Goal: Task Accomplishment & Management: Manage account settings

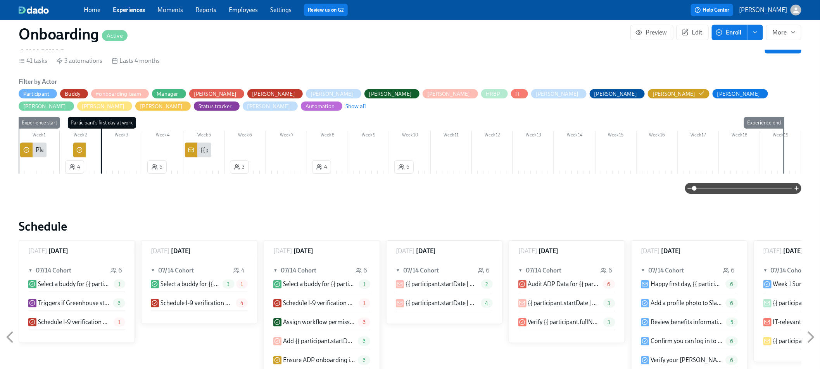
scroll to position [0, 6319]
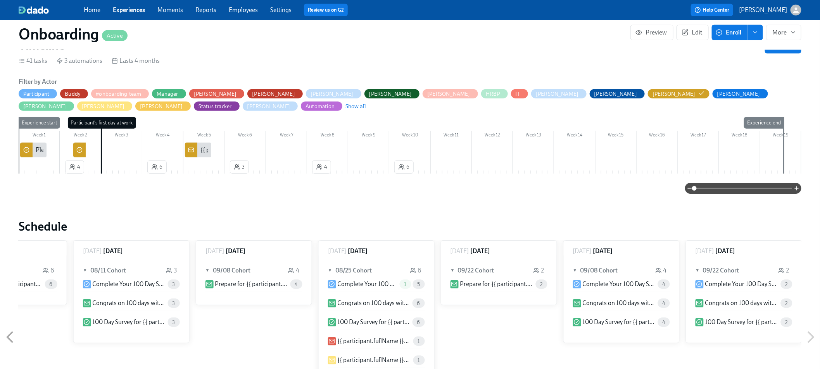
click at [258, 8] on div "Home Experiences Moments Reports Employees Settings Review us on G2" at bounding box center [263, 10] width 359 height 12
click at [254, 8] on link "Employees" at bounding box center [243, 9] width 29 height 7
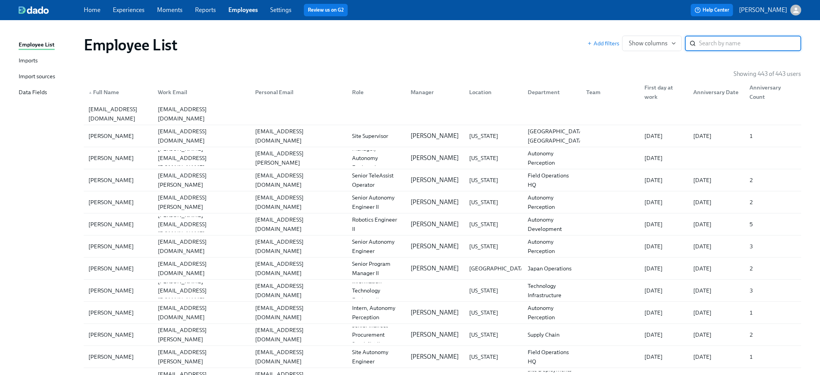
click at [44, 62] on link "Imports" at bounding box center [48, 61] width 59 height 10
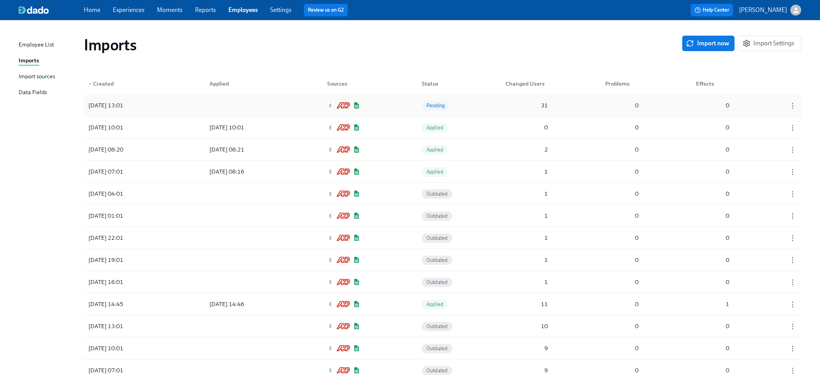
click at [169, 112] on div "[DATE] 13:01 Pending 31 0 0" at bounding box center [443, 106] width 718 height 22
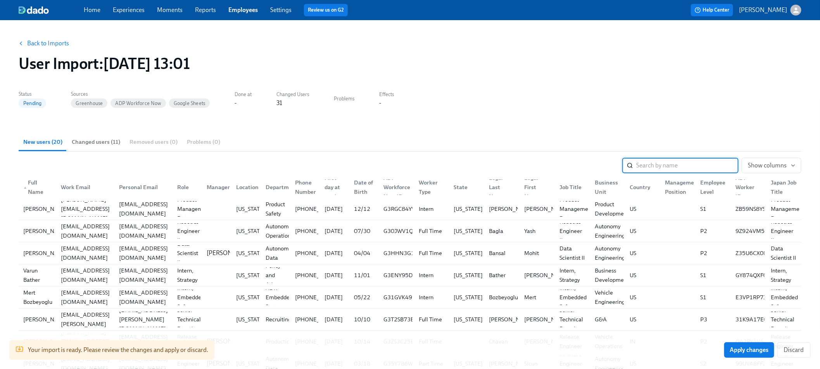
click at [76, 140] on span "Changed users (11)" at bounding box center [96, 142] width 48 height 9
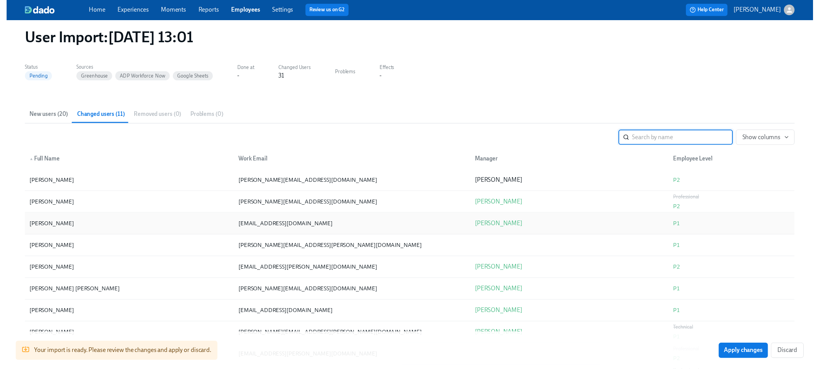
scroll to position [45, 0]
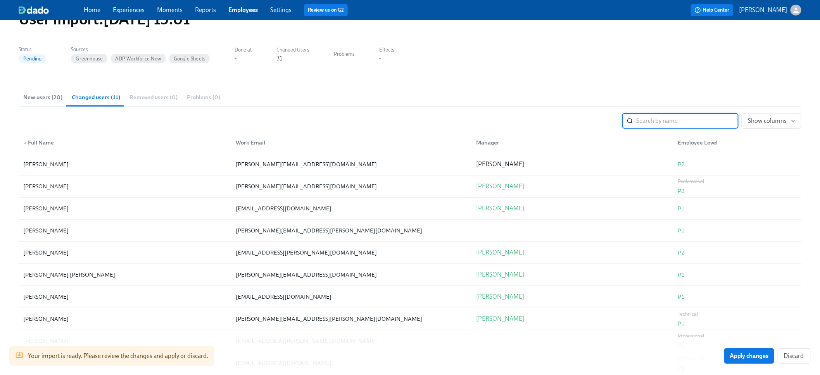
click at [31, 98] on span "New users (20)" at bounding box center [42, 97] width 39 height 9
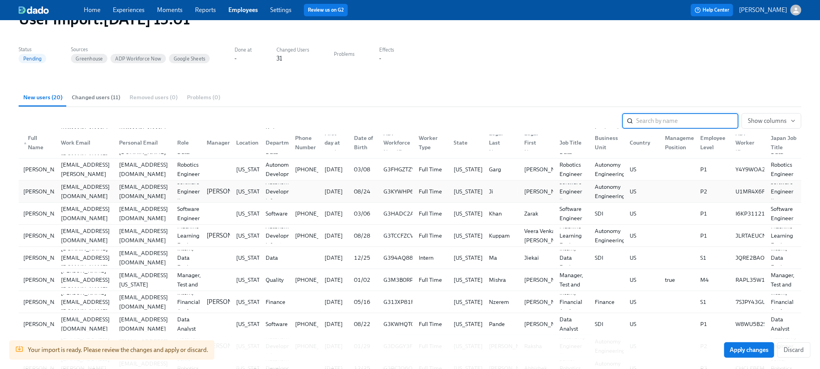
scroll to position [195, 0]
click at [144, 10] on link "Experiences" at bounding box center [129, 9] width 32 height 7
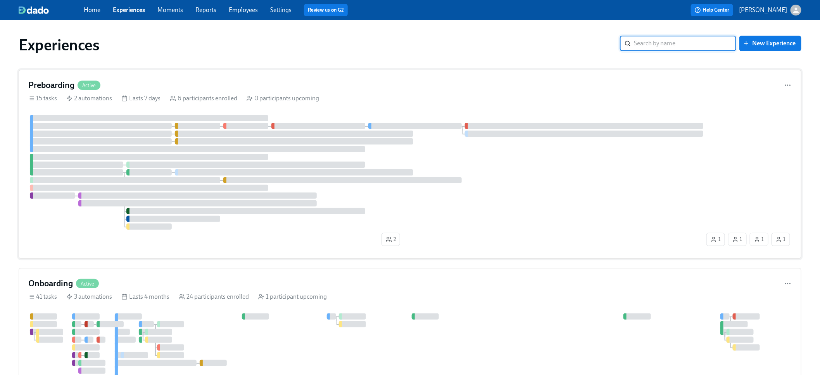
click at [306, 151] on div at bounding box center [198, 149] width 336 height 6
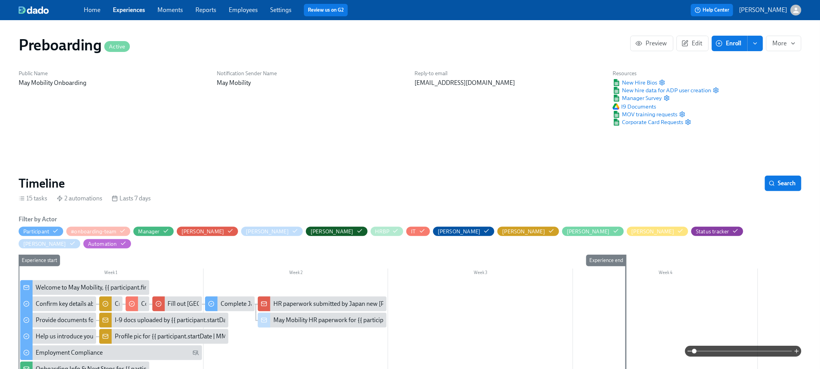
scroll to position [0, 1539]
click at [551, 232] on circle "button" at bounding box center [552, 231] width 2 height 2
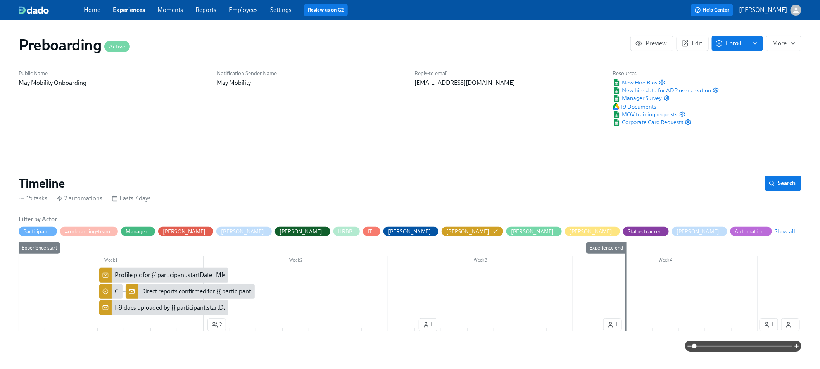
click at [173, 279] on div "Profile pic for {{ participant.startDate | MM/DD }} new [PERSON_NAME] {{ partic…" at bounding box center [244, 275] width 258 height 9
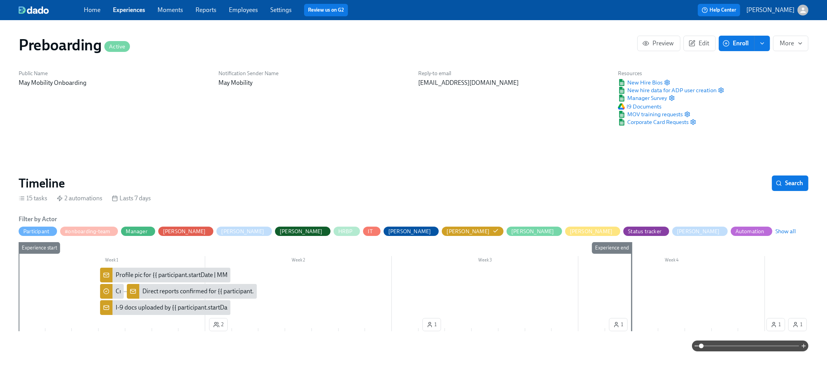
scroll to position [0, 1533]
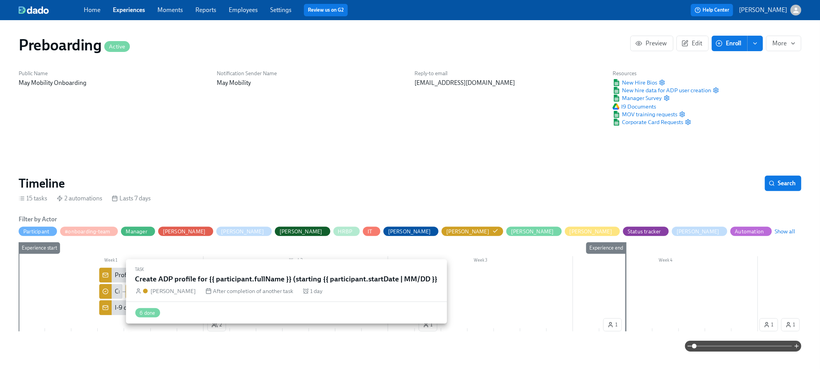
click at [115, 291] on div "Create ADP profile for {{ participant.fullName }} (starting {{ participant.star…" at bounding box center [236, 291] width 243 height 9
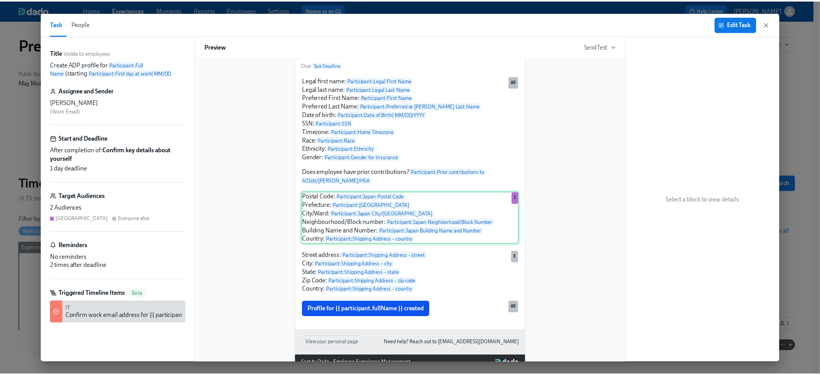
scroll to position [81, 0]
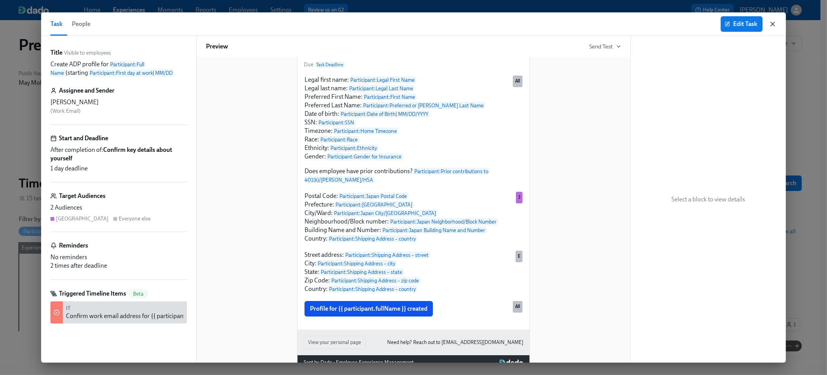
click at [772, 26] on icon "button" at bounding box center [773, 24] width 8 height 8
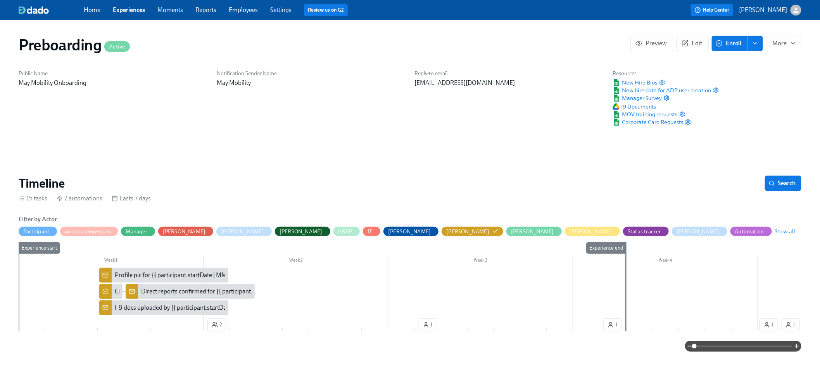
click at [238, 12] on link "Employees" at bounding box center [243, 9] width 29 height 7
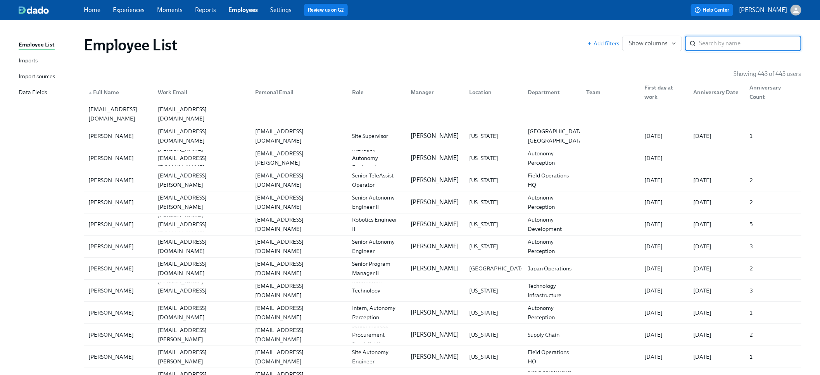
click at [47, 92] on link "Data Fields" at bounding box center [48, 93] width 59 height 10
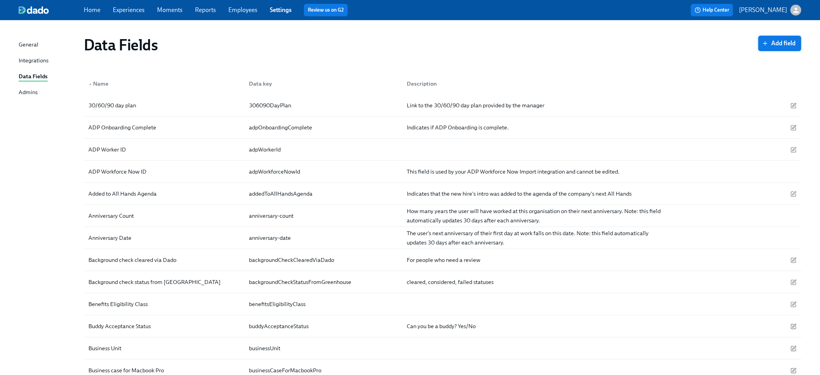
click at [784, 49] on button "Add field" at bounding box center [780, 44] width 43 height 16
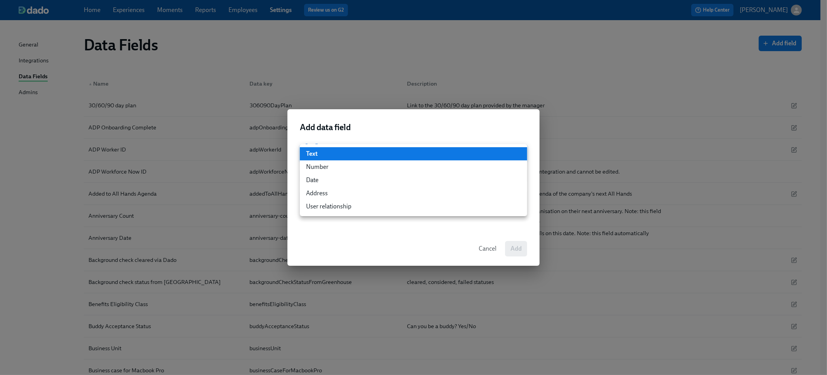
click at [405, 156] on li "Text" at bounding box center [413, 153] width 227 height 13
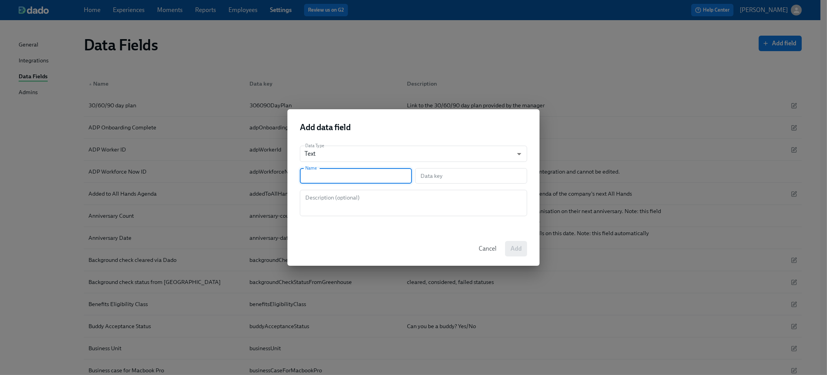
click at [357, 181] on input "text" at bounding box center [356, 176] width 112 height 16
type input "L"
type input "l"
type input "La"
type input "la"
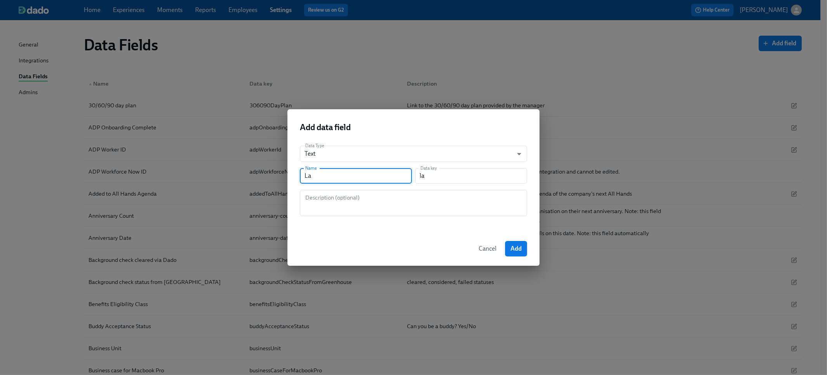
type input "Lat"
type input "lat"
type input "Latt"
type input "latt"
type input "Latti"
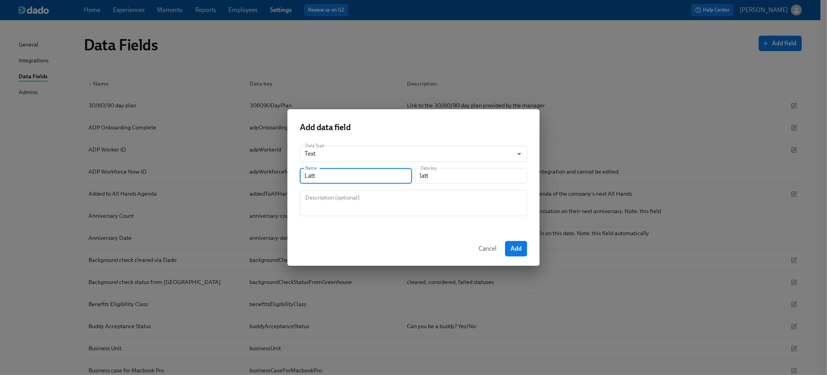
type input "latti"
type input "Lattic"
type input "lattic"
type input "Lattice"
type input "lattice"
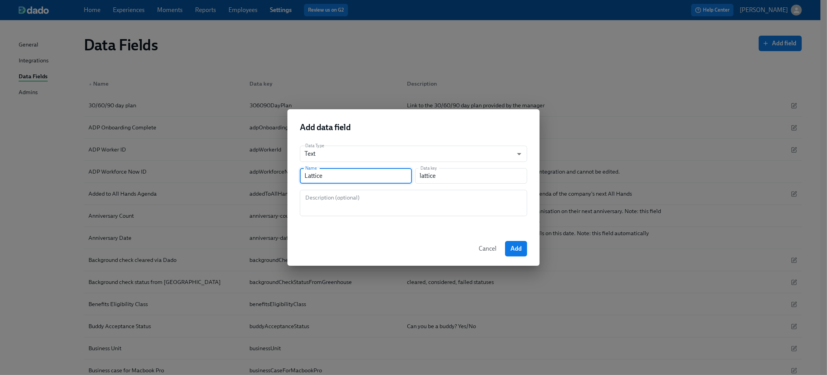
type input "Latticet"
type input "latticet"
type input "Latticetr"
type input "latticetr"
type input "Latticetra"
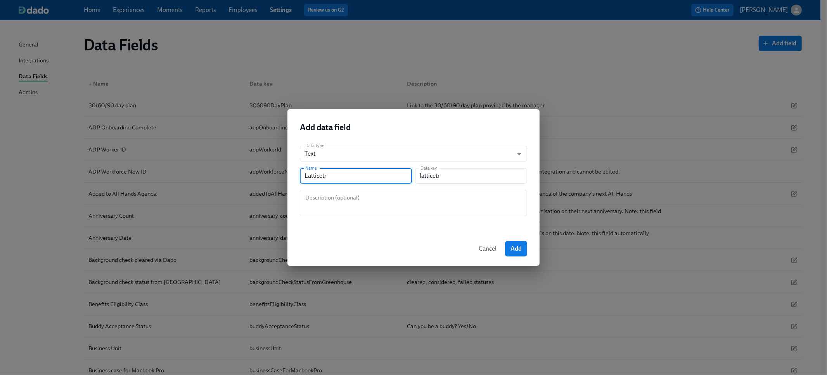
type input "latticetra"
type input "Latticetr"
type input "latticetr"
type input "Latticet"
type input "latticet"
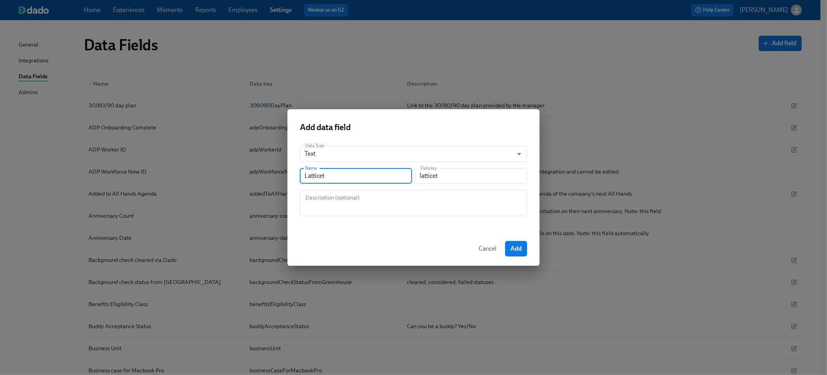
type input "Lattice"
type input "lattice"
type input "Lattice T"
type input "latticeT"
type input "Lattice Tr"
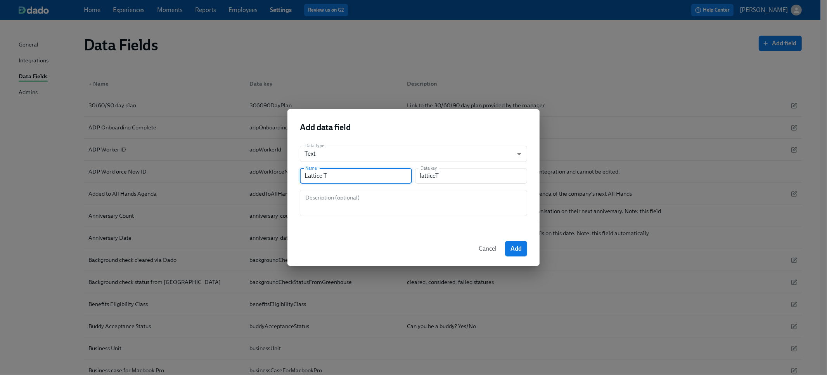
type input "latticeTr"
type input "Lattice Tra"
type input "latticeTra"
type input "Lattice Trac"
type input "latticeTrac"
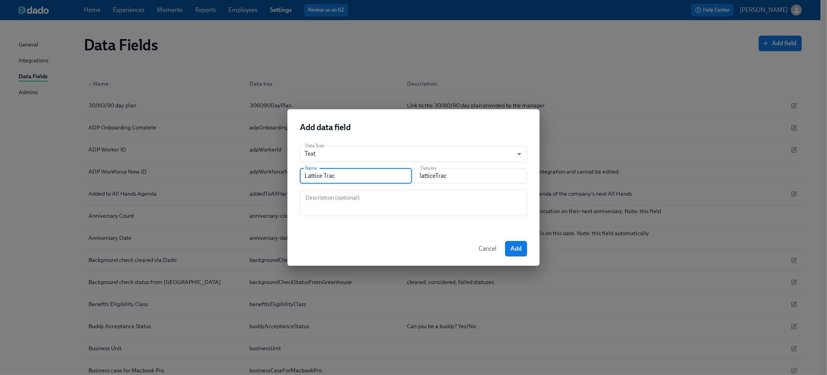
type input "Lattice Track"
type input "latticeTrack"
type input "Lattice Track"
click at [519, 251] on span "Add" at bounding box center [515, 249] width 11 height 8
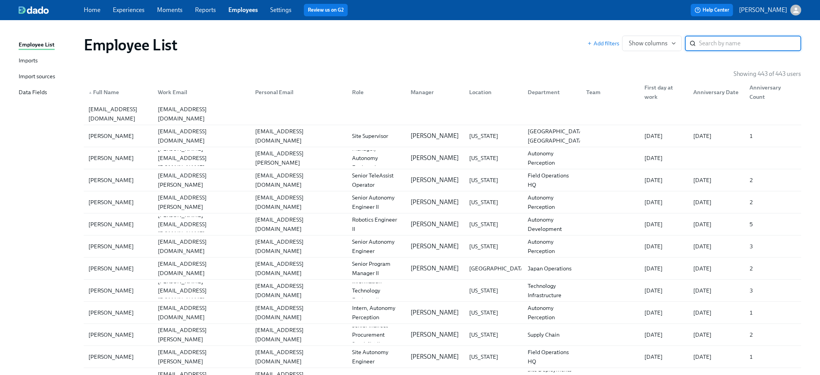
click at [139, 12] on link "Experiences" at bounding box center [129, 9] width 32 height 7
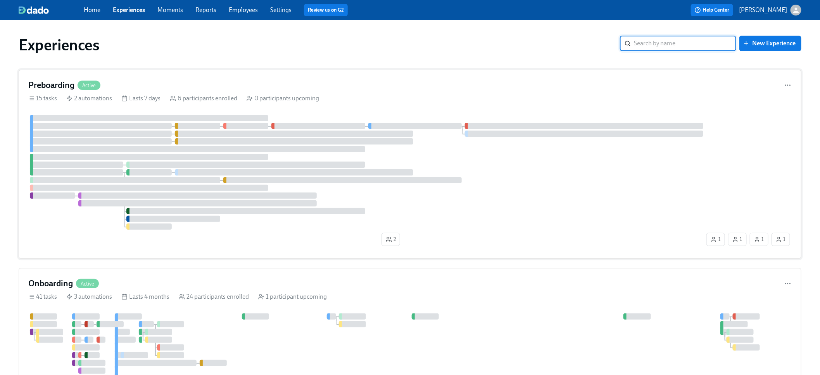
click at [156, 196] on div at bounding box center [197, 196] width 239 height 6
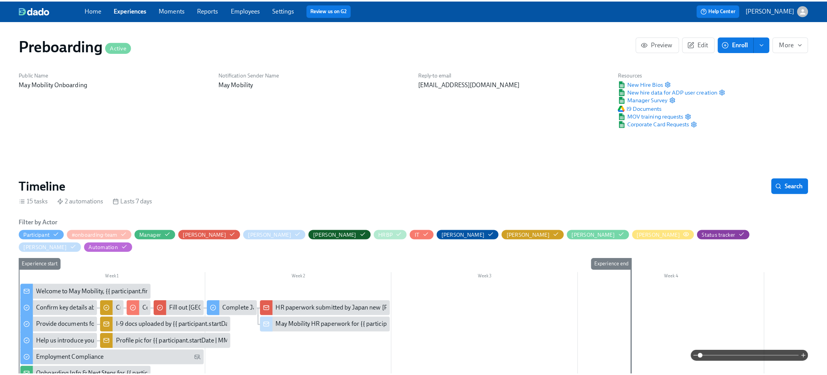
scroll to position [0, 1539]
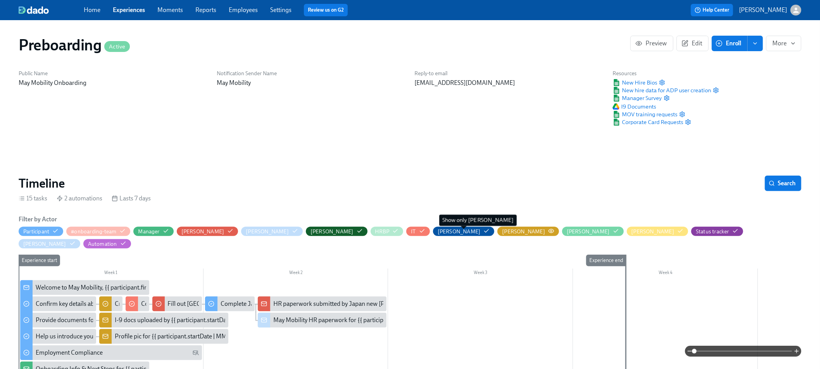
click at [551, 231] on circle "button" at bounding box center [552, 231] width 2 height 2
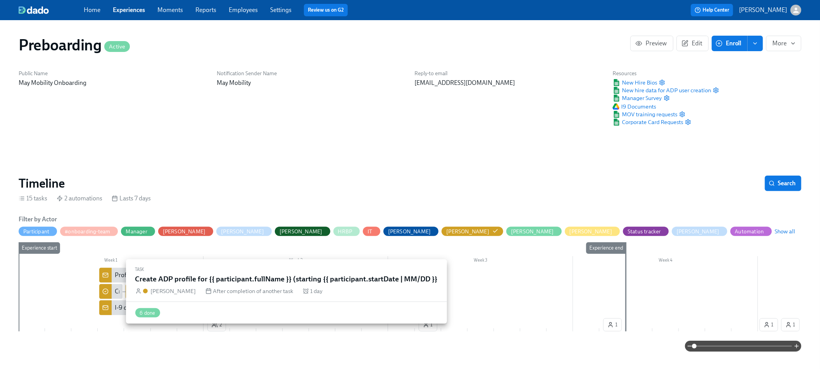
click at [115, 294] on div "Create ADP profile for {{ participant.fullName }} (starting {{ participant.star…" at bounding box center [236, 291] width 243 height 9
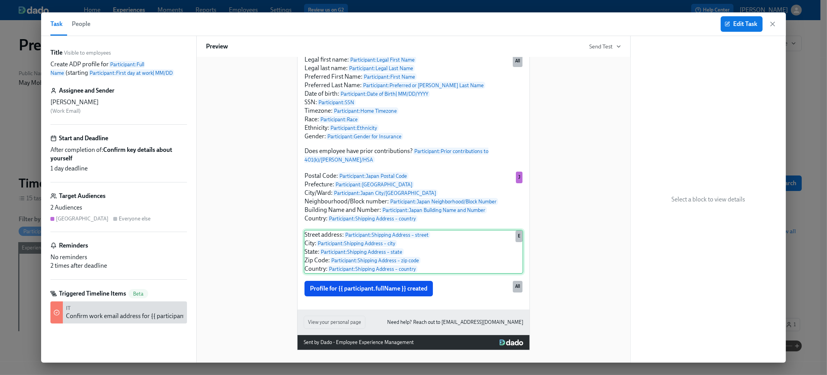
scroll to position [124, 0]
click at [726, 27] on span "Edit Task" at bounding box center [741, 24] width 31 height 8
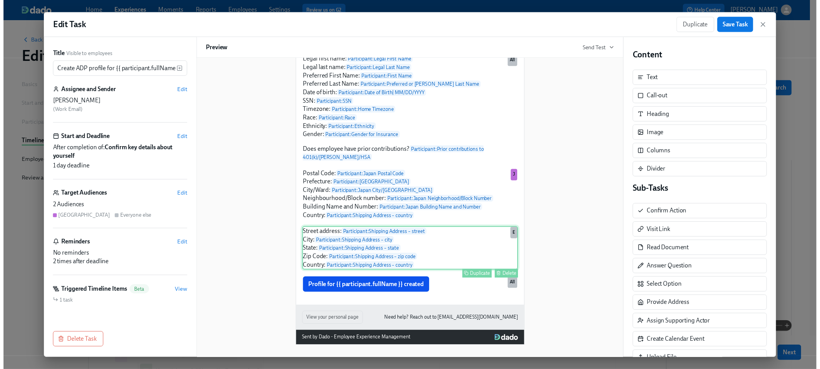
scroll to position [126, 0]
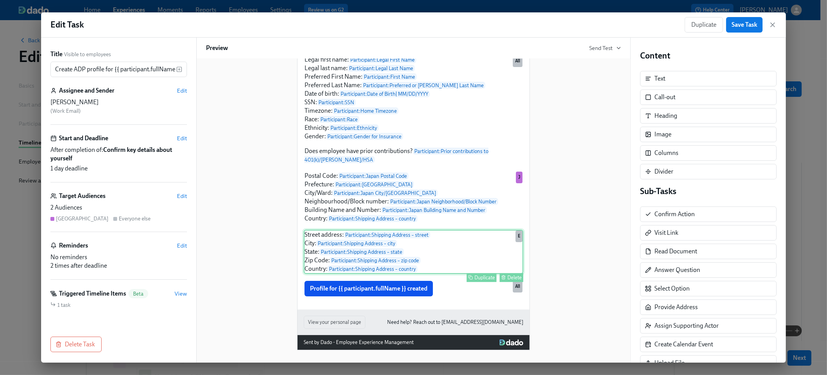
click at [450, 267] on div "Street address: Participant : Shipping Address – [GEOGRAPHIC_DATA]: Participant…" at bounding box center [414, 252] width 220 height 44
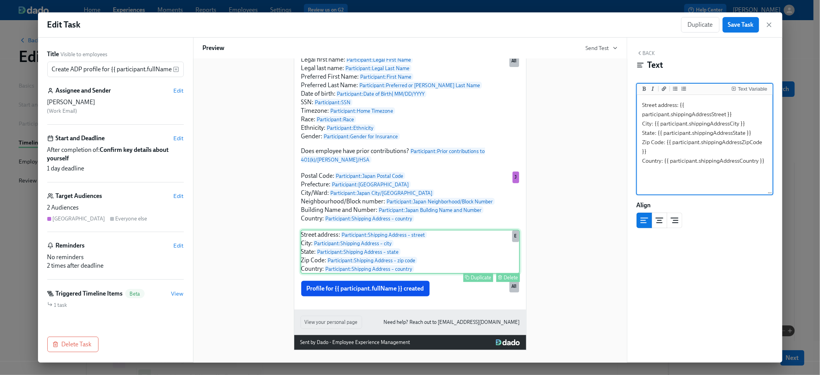
click at [467, 280] on icon "button" at bounding box center [467, 277] width 5 height 5
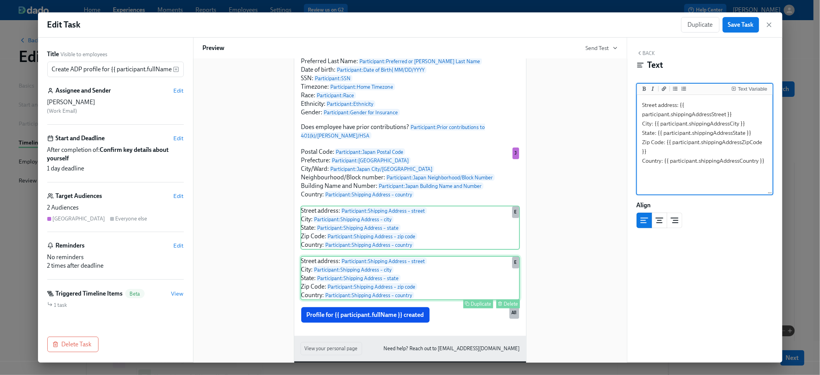
click at [455, 297] on div "Street address: Participant : Shipping Address – [GEOGRAPHIC_DATA]: Participant…" at bounding box center [411, 278] width 220 height 44
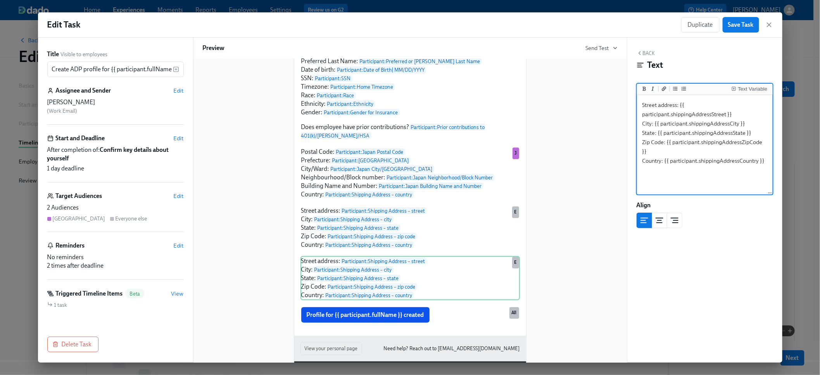
drag, startPoint x: 676, startPoint y: 106, endPoint x: 641, endPoint y: 108, distance: 35.8
click at [641, 108] on textarea "Street address: {{ participant.shippingAddressStreet }} City: {{ participant.sh…" at bounding box center [705, 145] width 133 height 97
drag, startPoint x: 751, startPoint y: 169, endPoint x: 679, endPoint y: 107, distance: 94.7
click at [679, 107] on textarea "Lattice Tracks: {{ participant.shippingAddressStreet }} City: {{ participant.sh…" at bounding box center [705, 145] width 133 height 97
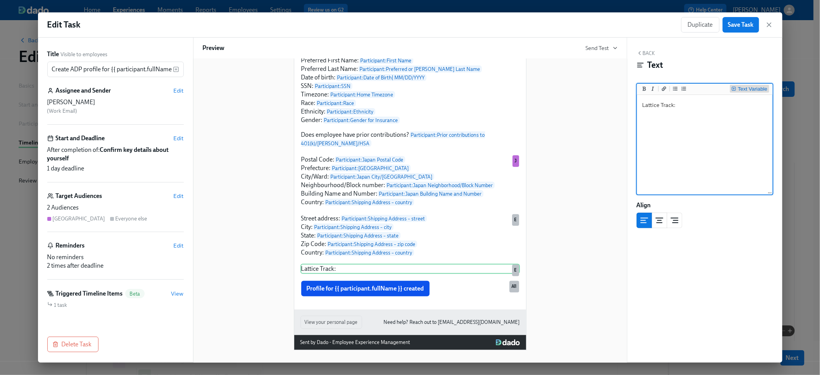
type textarea "Lattice Track:"
click at [743, 86] on div "Text Variable" at bounding box center [752, 88] width 29 height 5
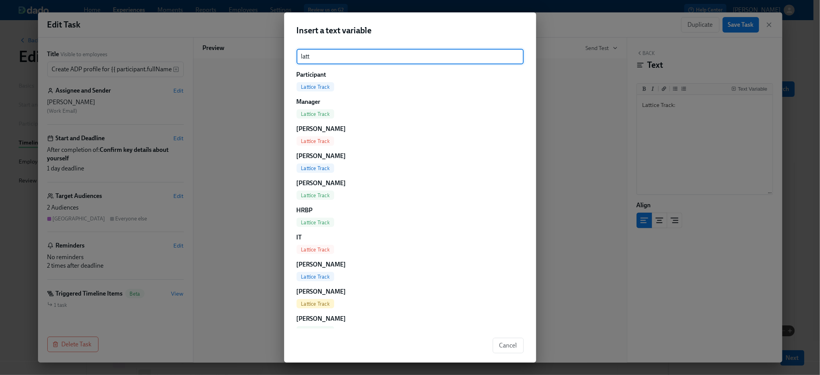
type input "latt"
click at [313, 222] on span "Lattice Track" at bounding box center [316, 223] width 38 height 6
type textarea "Lattice Track: {{ hrbp.latticeTrack }}"
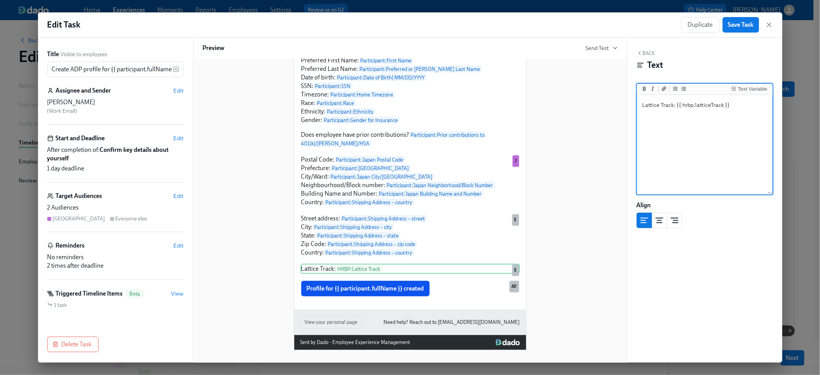
click at [578, 189] on div "Hi [PERSON_NAME] : First Name ! You have a new task in Participant : Full Name …" at bounding box center [410, 146] width 415 height 407
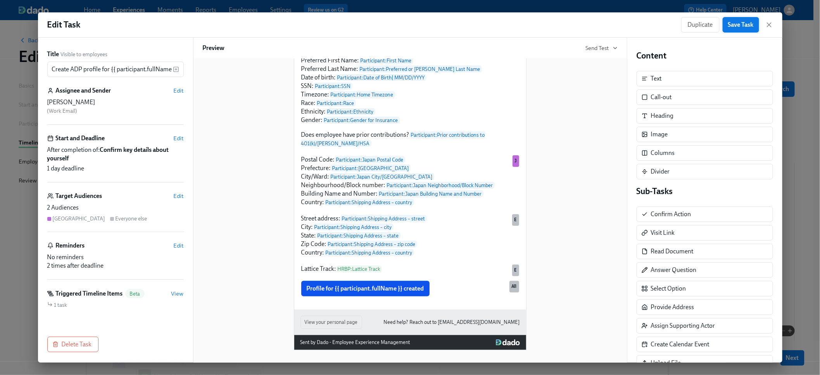
click at [730, 29] on button "Save Task" at bounding box center [741, 25] width 36 height 16
click at [767, 24] on icon "button" at bounding box center [770, 25] width 8 height 8
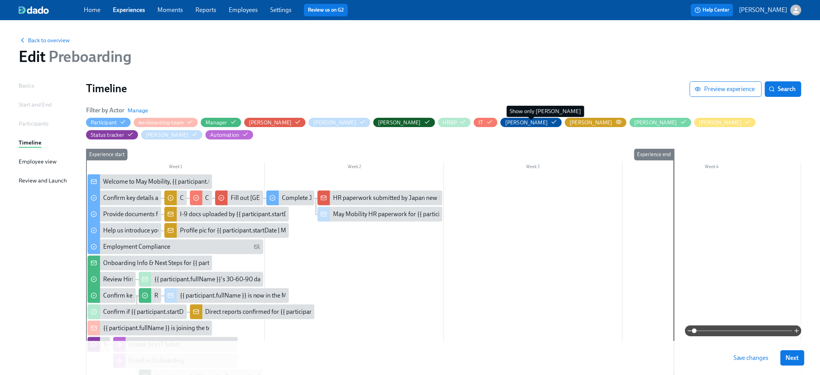
click at [618, 122] on circle "button" at bounding box center [619, 122] width 2 height 2
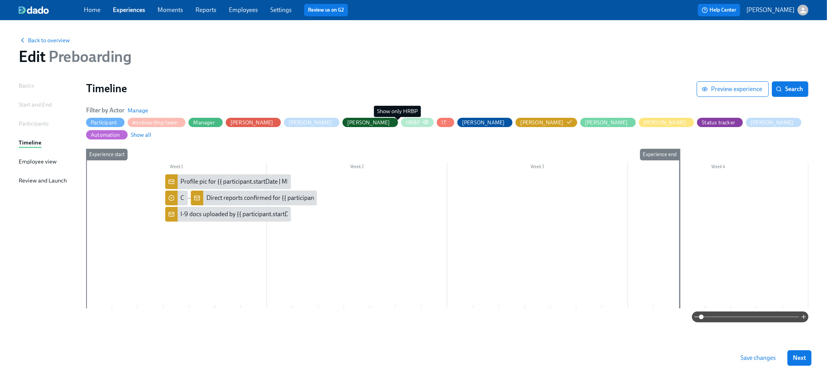
click at [423, 121] on icon "button" at bounding box center [426, 122] width 6 height 6
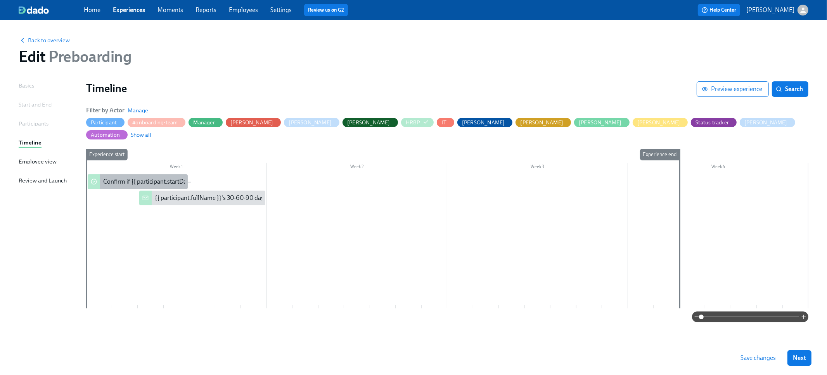
click at [161, 178] on div "Confirm if {{ participant.startDate | MM/DD }} new joiners will have direct rep…" at bounding box center [209, 182] width 213 height 9
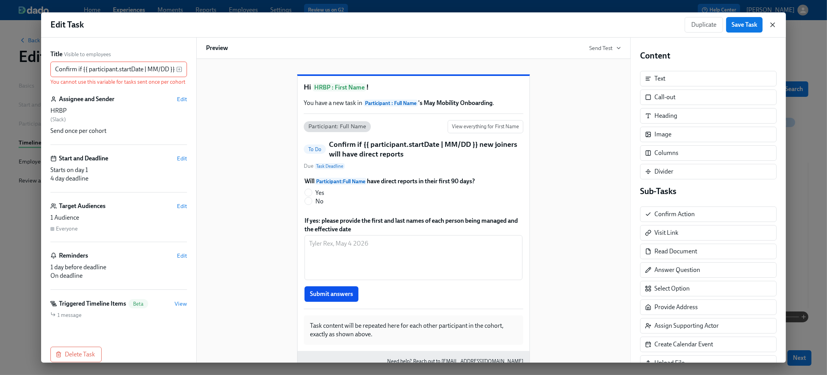
click at [773, 25] on icon "button" at bounding box center [773, 25] width 4 height 4
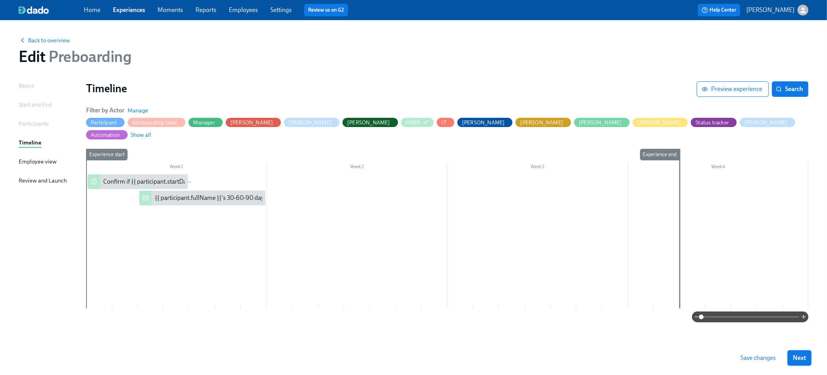
click at [799, 362] on span "Next" at bounding box center [799, 359] width 13 height 8
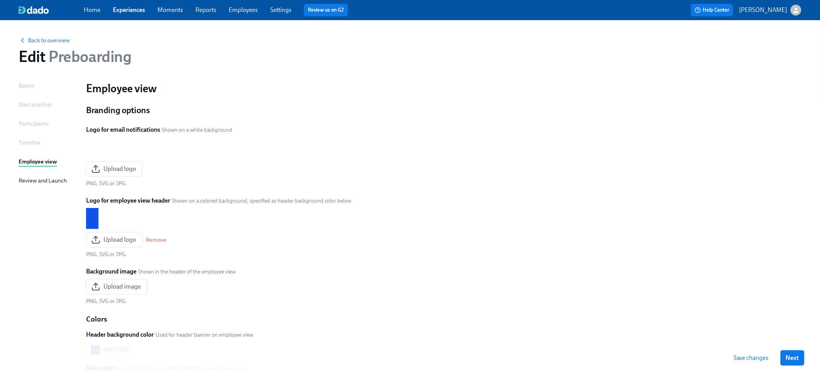
click at [763, 361] on span "Save changes" at bounding box center [751, 359] width 35 height 8
click at [57, 42] on span "Back to overview" at bounding box center [44, 40] width 51 height 8
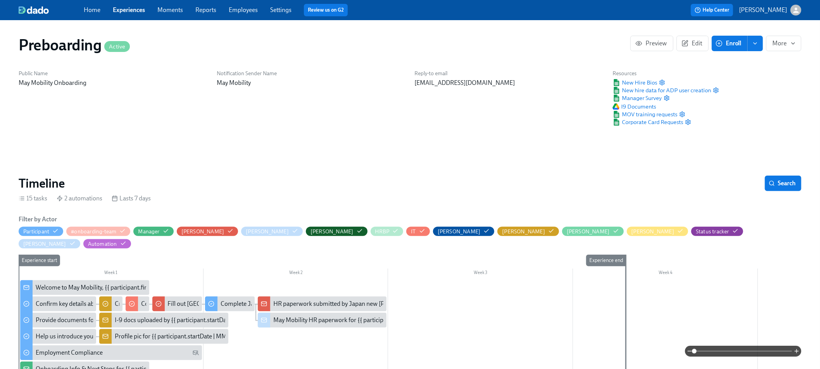
click at [754, 46] on icon "enroll" at bounding box center [755, 43] width 6 height 6
click at [775, 44] on span "More" at bounding box center [784, 44] width 22 height 8
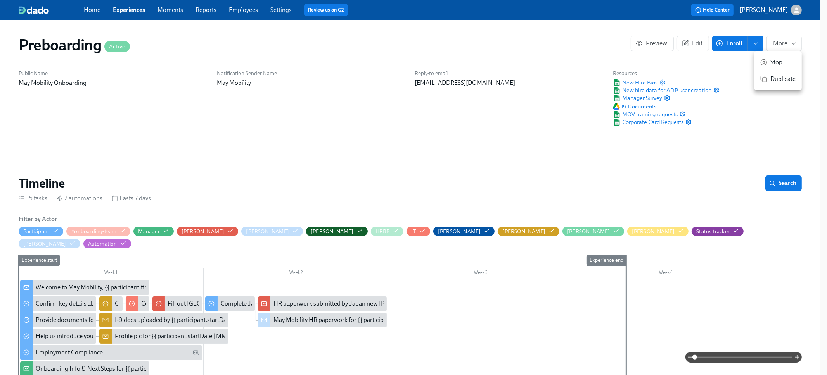
click at [683, 43] on div at bounding box center [413, 187] width 827 height 375
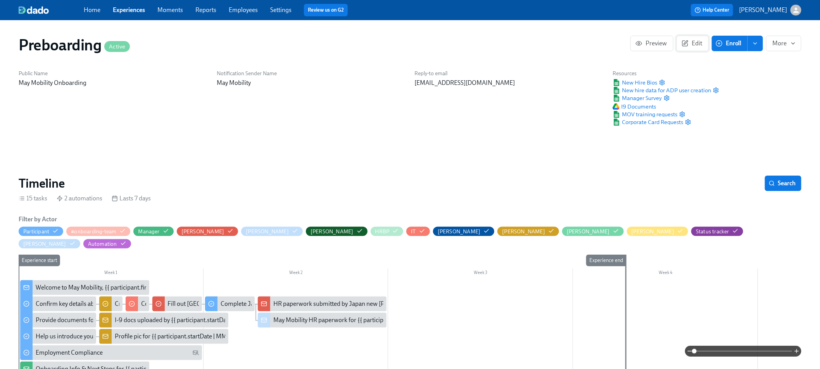
scroll to position [0, 1539]
click at [686, 43] on icon "button" at bounding box center [685, 43] width 7 height 7
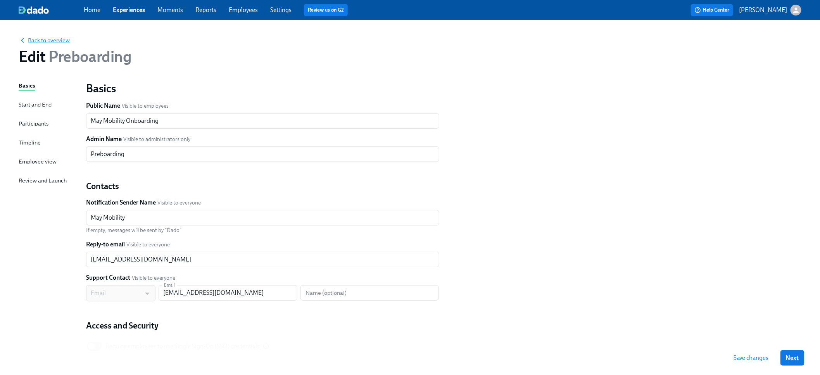
click at [37, 38] on span "Back to overview" at bounding box center [44, 40] width 51 height 8
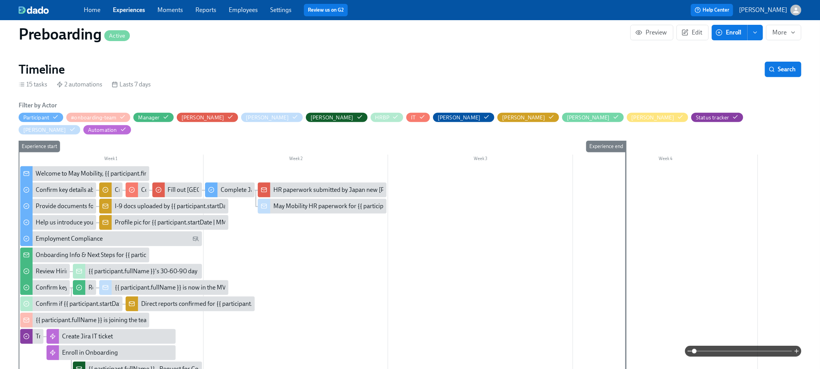
scroll to position [123, 0]
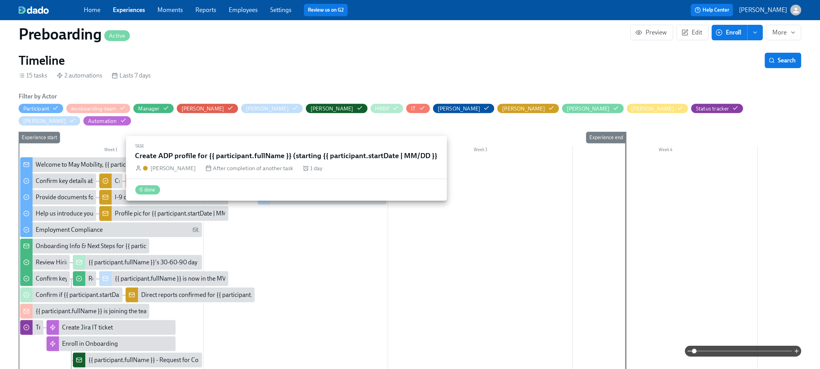
click at [105, 178] on icon at bounding box center [105, 181] width 6 height 6
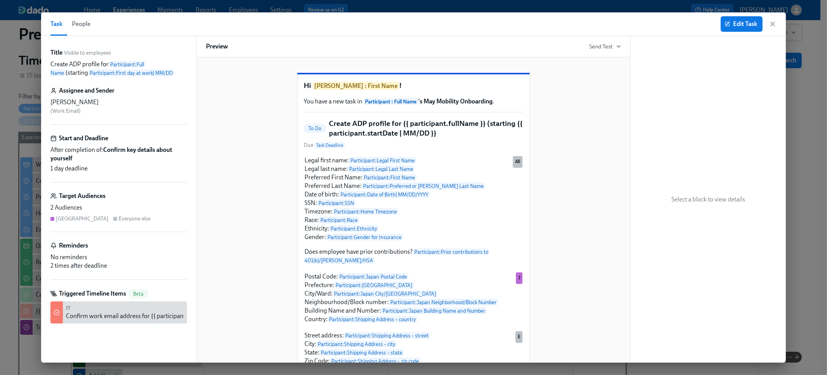
click at [774, 25] on icon "button" at bounding box center [773, 24] width 8 height 8
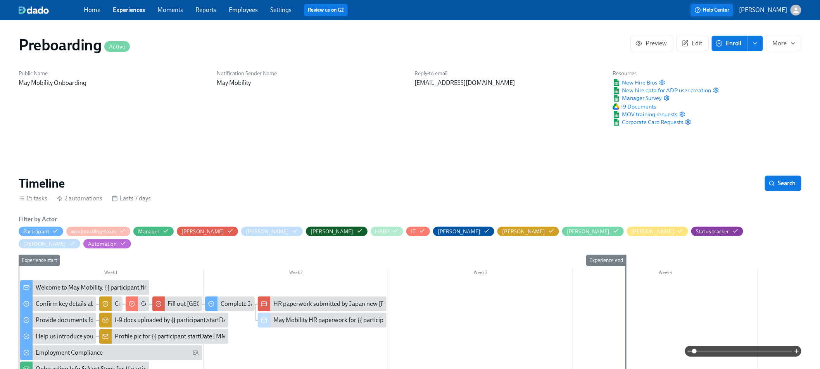
click at [730, 10] on span "Help Center" at bounding box center [712, 10] width 35 height 8
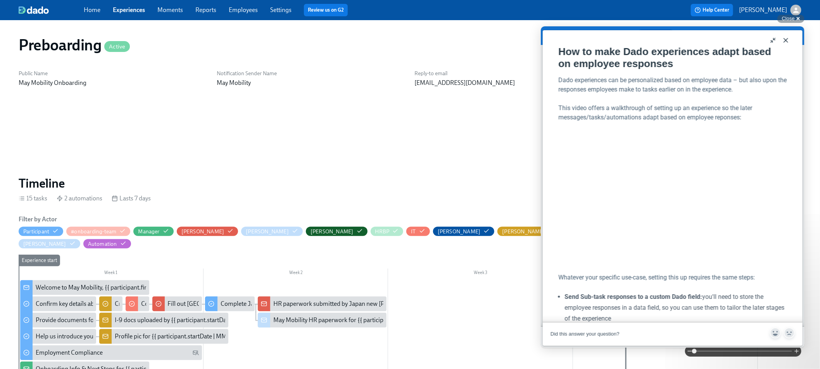
click at [787, 39] on button "Close" at bounding box center [786, 40] width 12 height 12
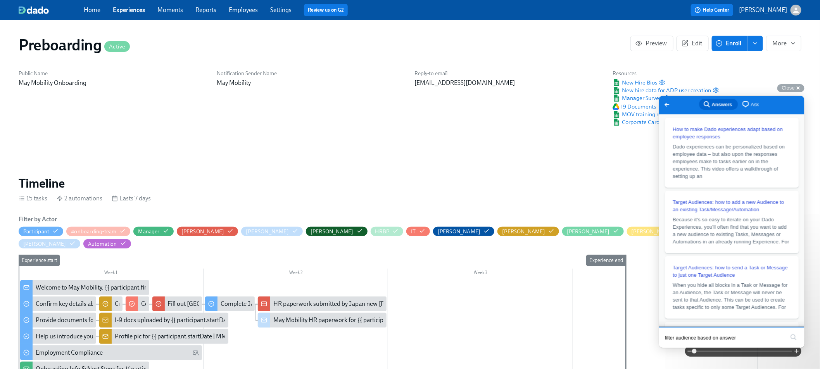
scroll to position [64, 0]
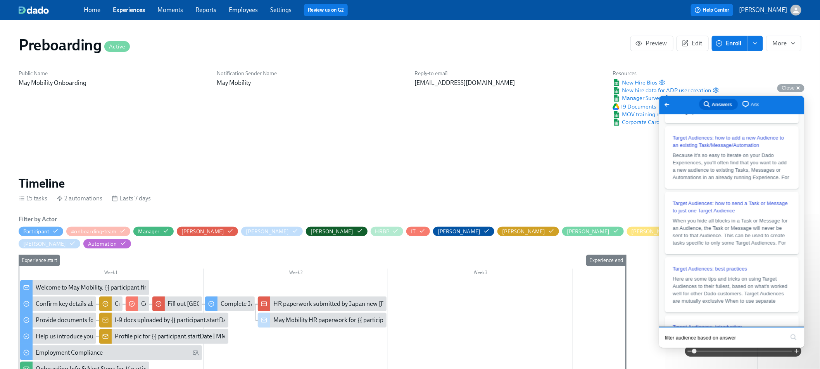
drag, startPoint x: 731, startPoint y: 337, endPoint x: 605, endPoint y: 308, distance: 128.5
click at [659, 308] on html "Go back search-medium Answers chat-square Ask How to make Dado experiences adap…" at bounding box center [731, 221] width 145 height 252
type input "A"
click at [787, 331] on button "search" at bounding box center [793, 337] width 12 height 12
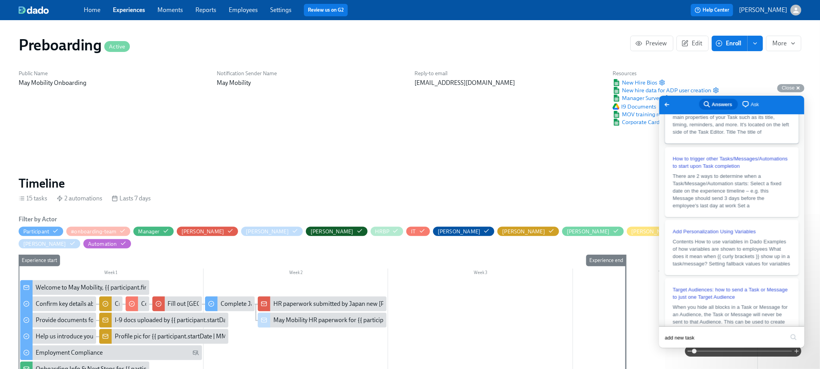
scroll to position [424, 0]
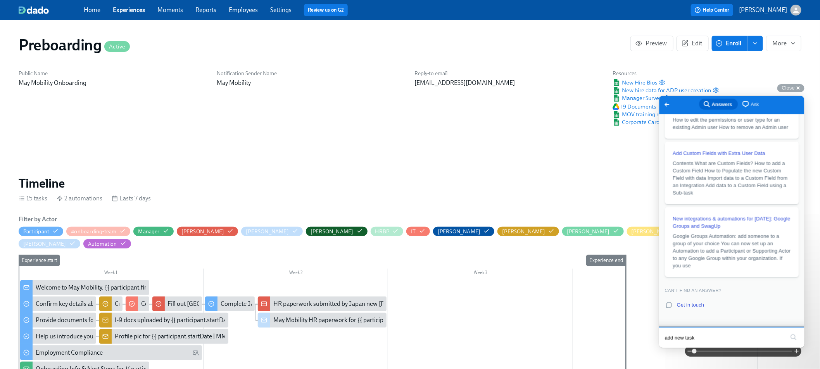
drag, startPoint x: 706, startPoint y: 336, endPoint x: 595, endPoint y: 326, distance: 111.0
click at [659, 326] on html "Go back search-medium Answers chat-square Ask New options for batching Messages…" at bounding box center [731, 221] width 145 height 252
type input "create tasks"
click at [787, 331] on button "search" at bounding box center [793, 337] width 12 height 12
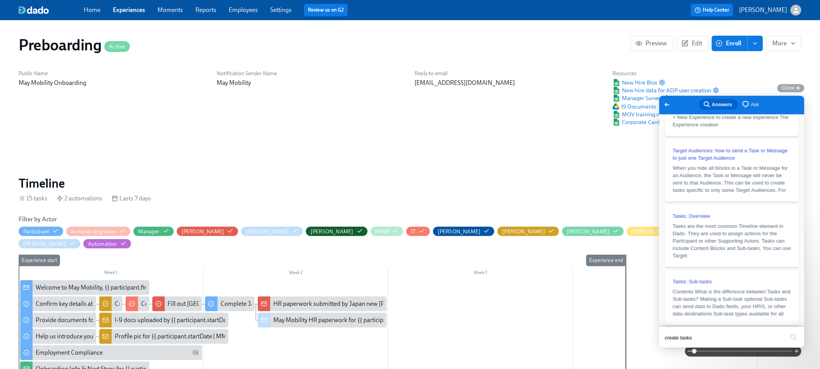
scroll to position [0, 0]
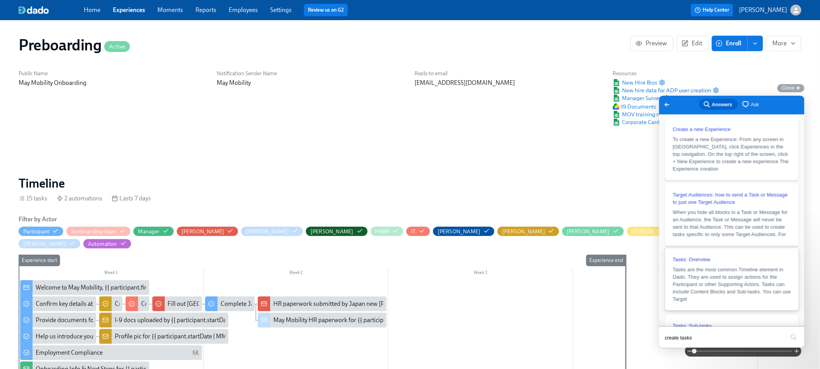
click at [716, 274] on span "Tasks are the most common Timeline element in Dado. They are used to assign act…" at bounding box center [732, 283] width 118 height 35
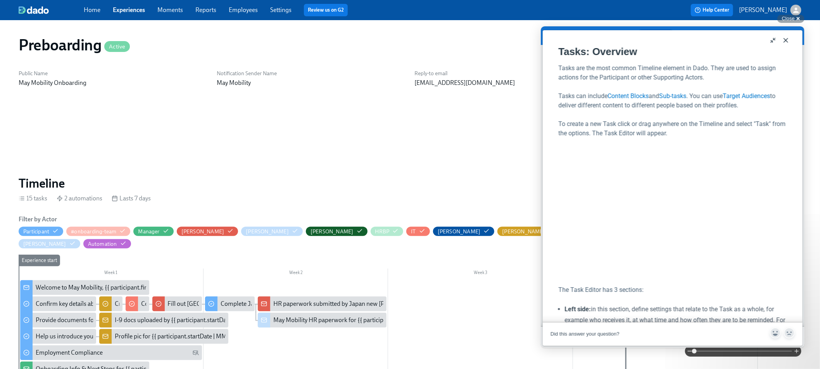
drag, startPoint x: 787, startPoint y: 38, endPoint x: 1181, endPoint y: 158, distance: 411.1
click at [787, 38] on button "Close" at bounding box center [786, 40] width 12 height 12
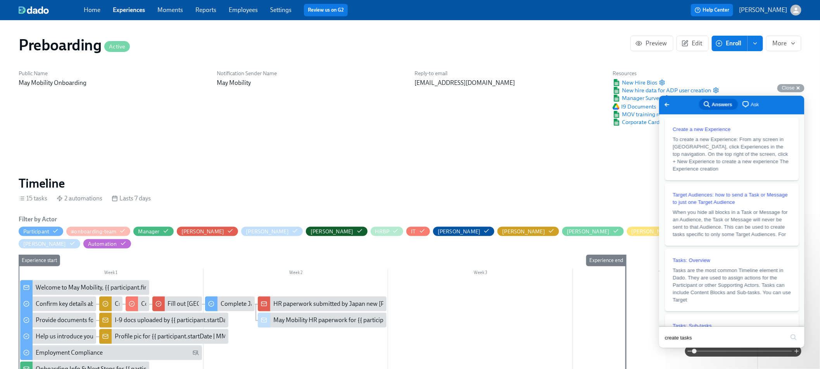
click at [792, 88] on span "Close" at bounding box center [788, 88] width 13 height 6
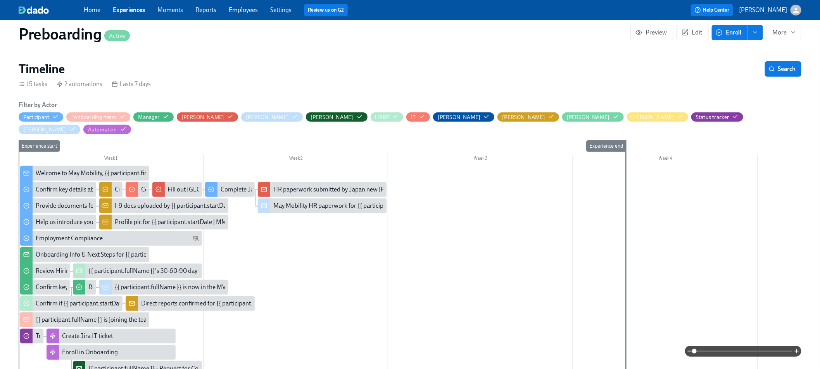
scroll to position [122, 0]
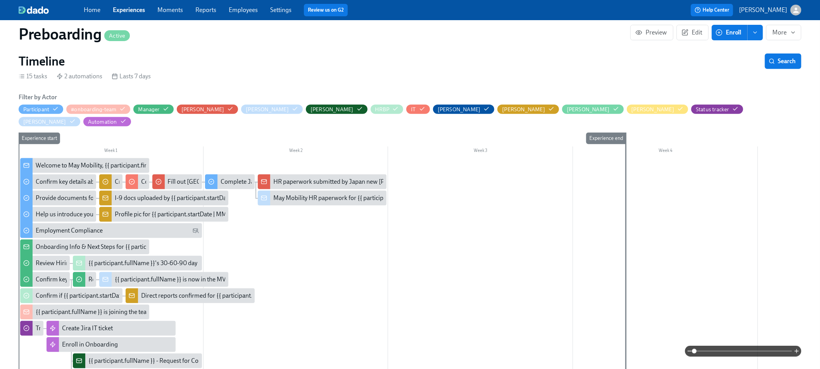
click at [153, 160] on div at bounding box center [389, 280] width 740 height 244
click at [153, 158] on div at bounding box center [389, 280] width 740 height 244
click at [701, 33] on span "Edit" at bounding box center [692, 33] width 19 height 8
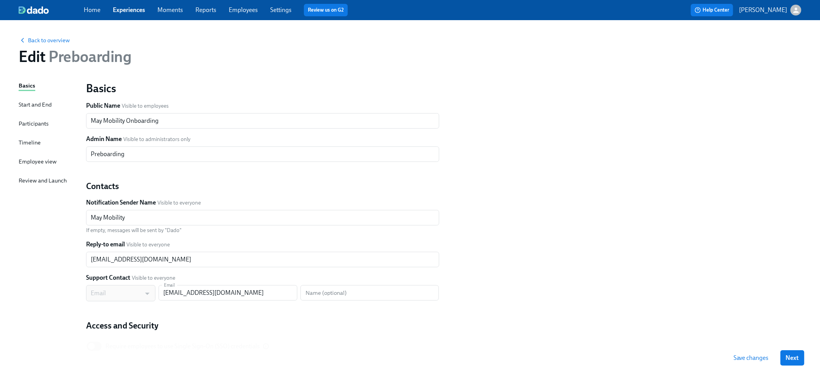
click at [30, 141] on div "Timeline" at bounding box center [30, 142] width 22 height 9
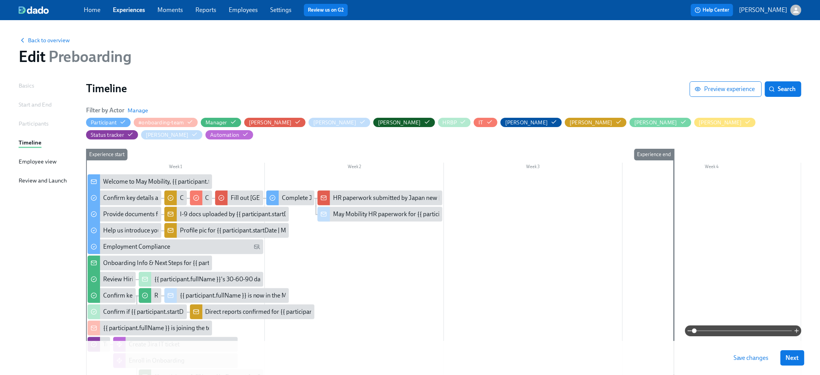
click at [225, 163] on div "Week 1" at bounding box center [175, 168] width 179 height 10
click at [225, 175] on div at bounding box center [444, 300] width 716 height 251
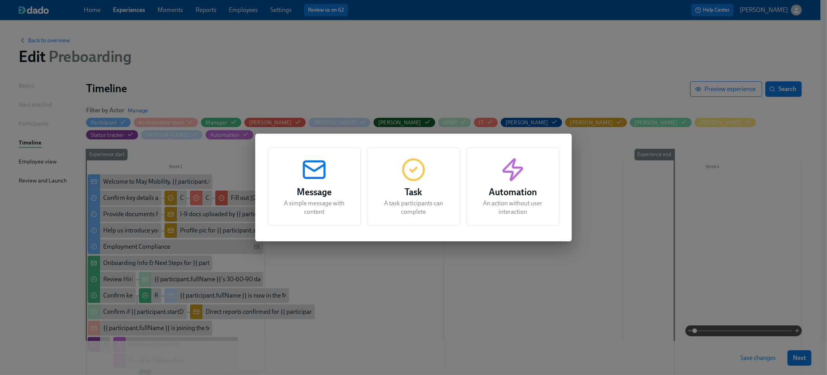
click at [225, 167] on div "Message A simple message with content Task A task participants can complete Aut…" at bounding box center [413, 187] width 827 height 375
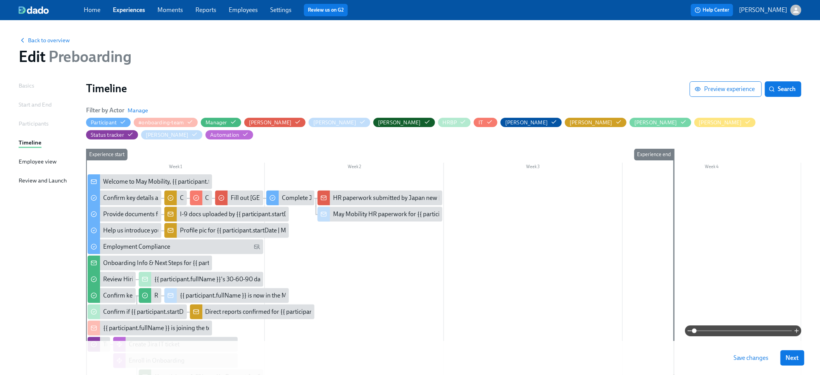
click at [225, 175] on div at bounding box center [444, 300] width 716 height 251
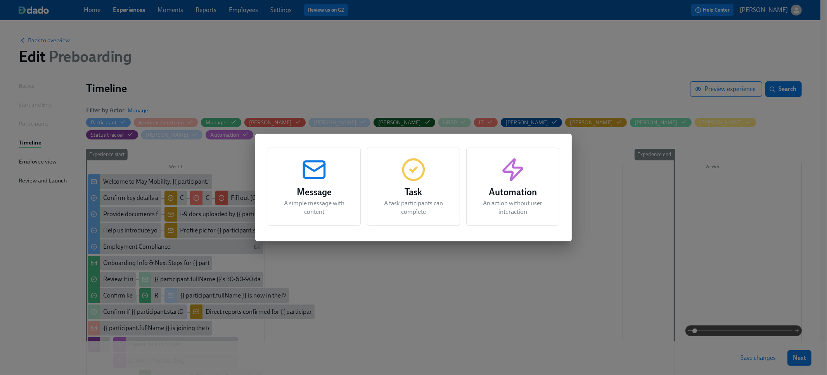
click at [385, 204] on p "A task participants can complete" at bounding box center [414, 207] width 74 height 17
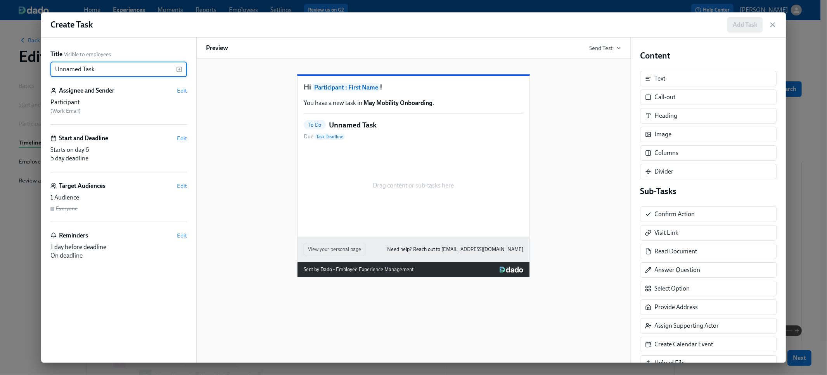
drag, startPoint x: 104, startPoint y: 71, endPoint x: -50, endPoint y: 31, distance: 159.5
click at [0, 31] on html "Home Experiences Moments Reports Employees Settings Review us on G2 Help Center…" at bounding box center [413, 246] width 827 height 492
type input "Lattice Track"
click at [182, 92] on span "Edit" at bounding box center [182, 91] width 10 height 8
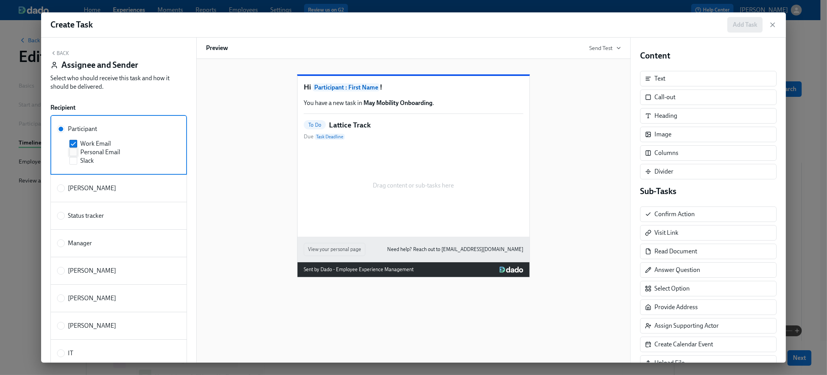
drag, startPoint x: 78, startPoint y: 159, endPoint x: 76, endPoint y: 156, distance: 4.2
click at [77, 159] on label "Slack" at bounding box center [120, 161] width 102 height 9
click at [77, 159] on input "Slack" at bounding box center [73, 160] width 7 height 7
checkbox input "true"
click at [72, 142] on input "Work Email" at bounding box center [73, 143] width 7 height 7
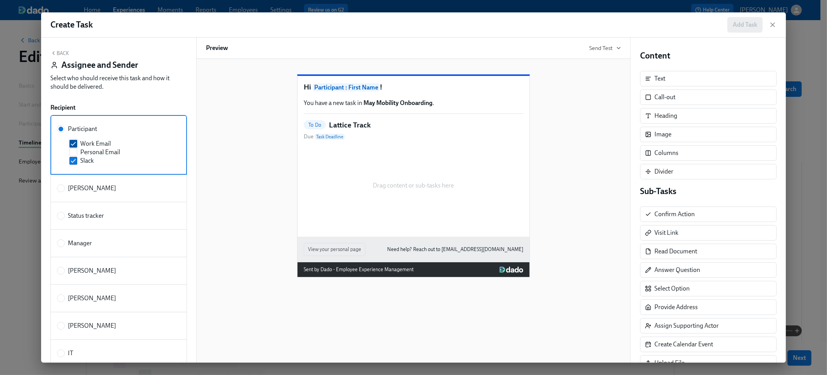
checkbox input "false"
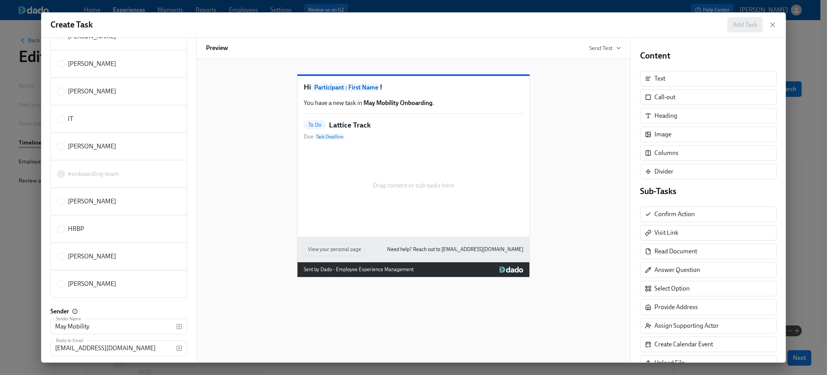
click at [80, 231] on span "HRBP" at bounding box center [76, 229] width 16 height 9
click at [64, 231] on input "HRBP" at bounding box center [60, 229] width 7 height 7
radio input "true"
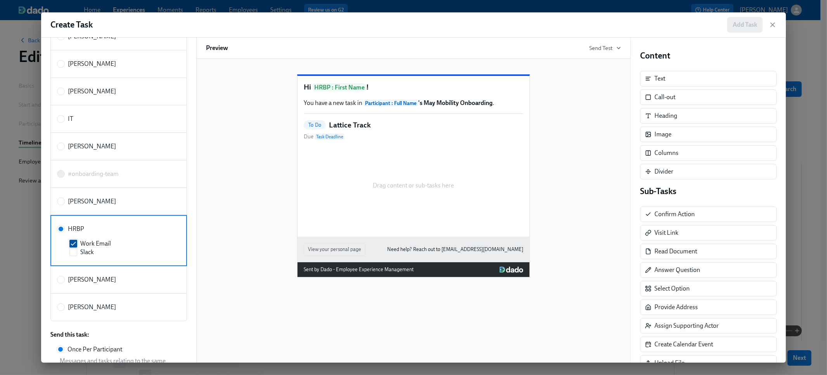
scroll to position [204, 0]
click at [88, 251] on span "Slack" at bounding box center [87, 251] width 14 height 9
click at [77, 251] on input "Slack" at bounding box center [73, 250] width 7 height 7
checkbox input "true"
click at [84, 242] on span "Work Email" at bounding box center [95, 242] width 31 height 9
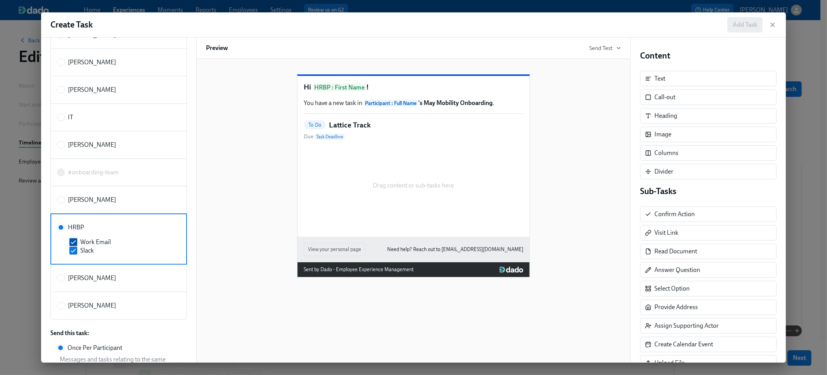
click at [77, 242] on input "Work Email" at bounding box center [73, 242] width 7 height 7
checkbox input "false"
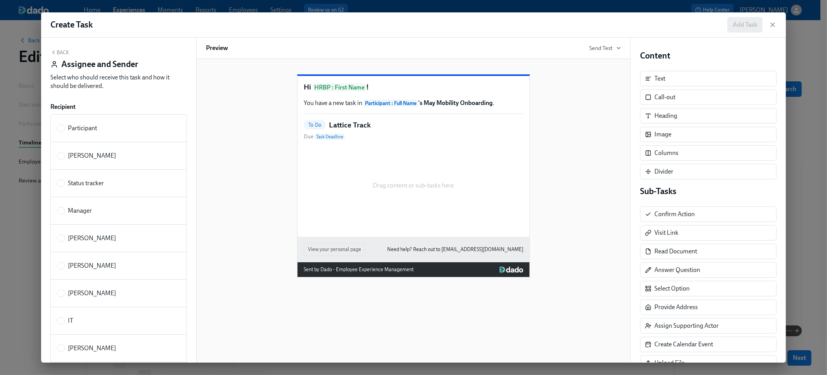
scroll to position [0, 0]
click at [58, 55] on button "Back" at bounding box center [59, 53] width 19 height 6
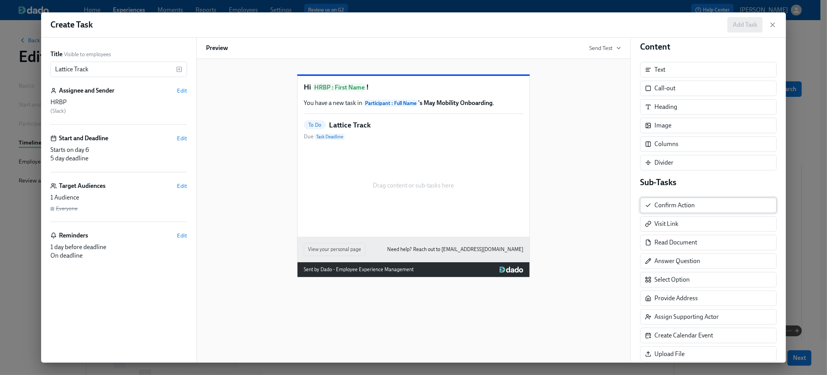
scroll to position [10, 0]
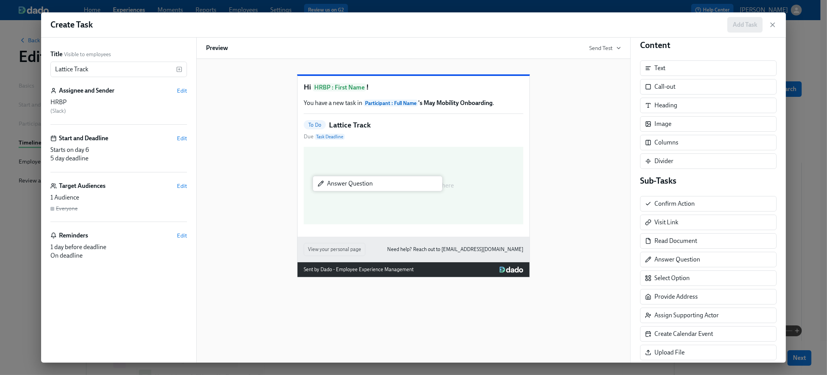
drag, startPoint x: 707, startPoint y: 266, endPoint x: 374, endPoint y: 188, distance: 341.3
click at [374, 188] on div "Title Visible to employees Lattice Track ​ Assignee and Sender Edit HRBP ( Slac…" at bounding box center [413, 200] width 745 height 325
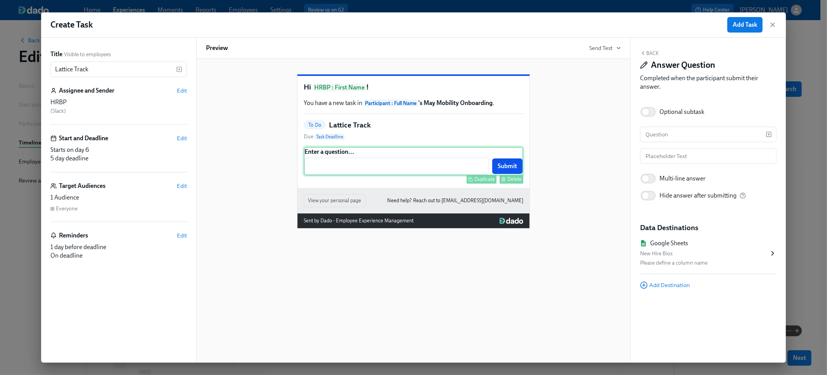
click at [379, 176] on div "Enter a question... ​ Submit Duplicate Delete" at bounding box center [414, 161] width 220 height 29
click at [677, 135] on input "text" at bounding box center [703, 135] width 126 height 16
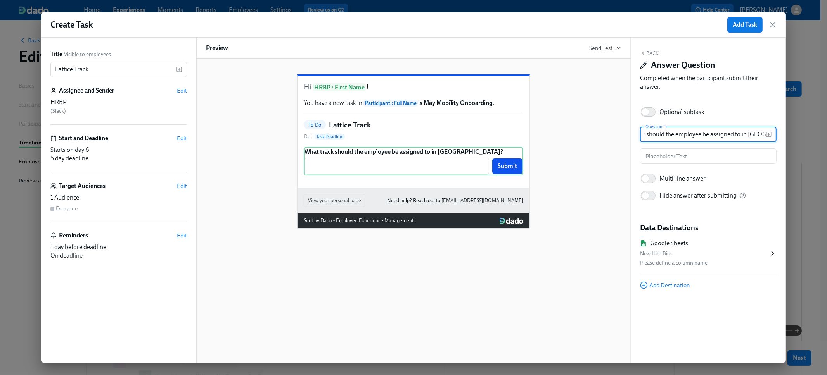
scroll to position [0, 30]
type input "What track should the employee be assigned to in [GEOGRAPHIC_DATA]?"
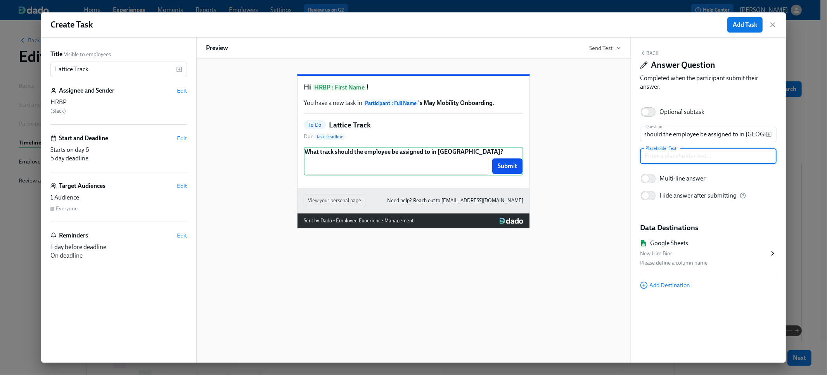
click at [694, 158] on input "text" at bounding box center [708, 157] width 137 height 16
type input "(make sure to include P or M)"
click at [646, 54] on button "Back" at bounding box center [649, 53] width 19 height 6
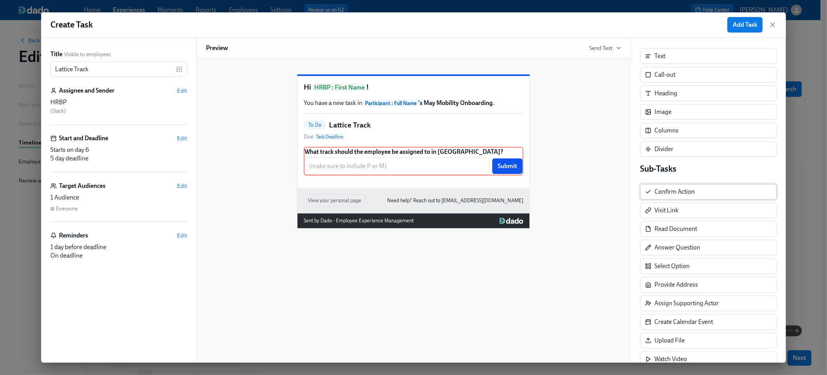
scroll to position [24, 0]
click at [683, 273] on div "Sub-Tasks Confirm Action Visit Link Read Document Answer Question Select Option…" at bounding box center [708, 273] width 137 height 223
click at [680, 268] on div "Select Option" at bounding box center [671, 265] width 35 height 9
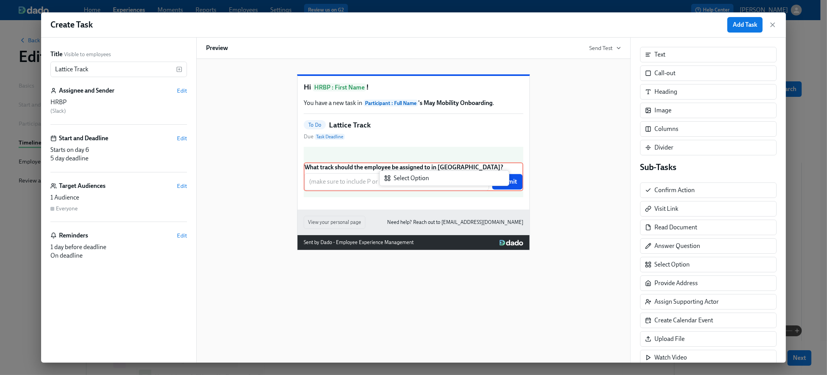
drag, startPoint x: 672, startPoint y: 267, endPoint x: 409, endPoint y: 180, distance: 276.5
click at [409, 180] on div "Title Visible to employees Lattice Track ​ Assignee and Sender Edit HRBP ( Slac…" at bounding box center [413, 200] width 745 height 325
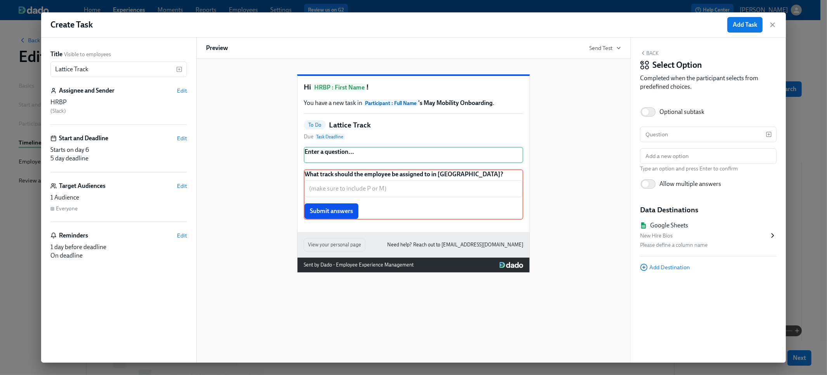
click at [651, 49] on div "Back Select Option Completed when the participant selects from predefined choic…" at bounding box center [708, 200] width 155 height 325
click at [652, 55] on button "Back" at bounding box center [649, 53] width 19 height 6
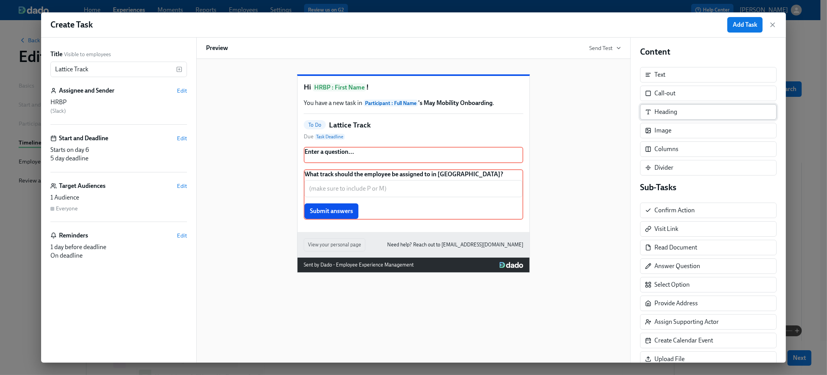
scroll to position [0, 0]
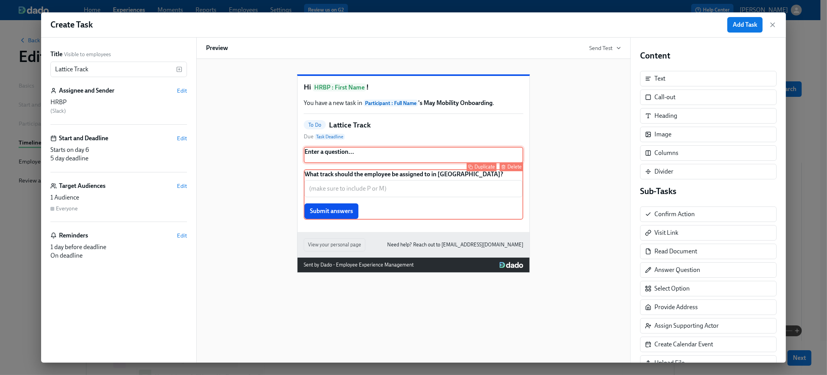
click at [332, 163] on div "Enter a question... Duplicate Delete" at bounding box center [414, 155] width 220 height 16
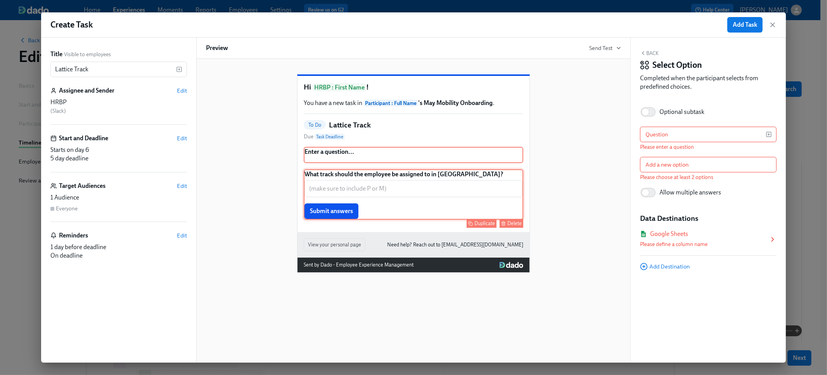
click at [337, 196] on div "What track should the employee be assigned to in [GEOGRAPHIC_DATA]? ​ Submit an…" at bounding box center [414, 195] width 220 height 50
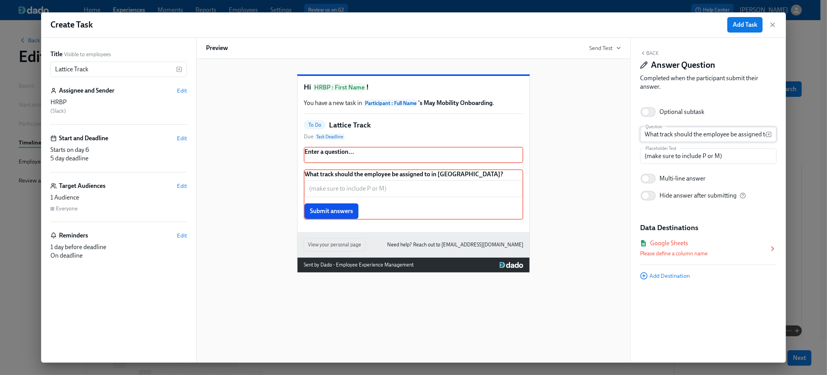
click at [746, 135] on input "What track should the employee be assigned to in [GEOGRAPHIC_DATA]?" at bounding box center [703, 135] width 126 height 16
click at [770, 135] on icon "button" at bounding box center [769, 135] width 2 height 0
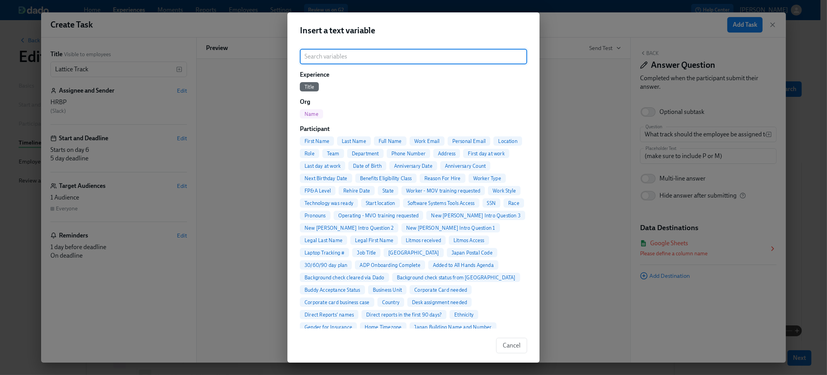
click at [356, 60] on input "search" at bounding box center [413, 57] width 227 height 16
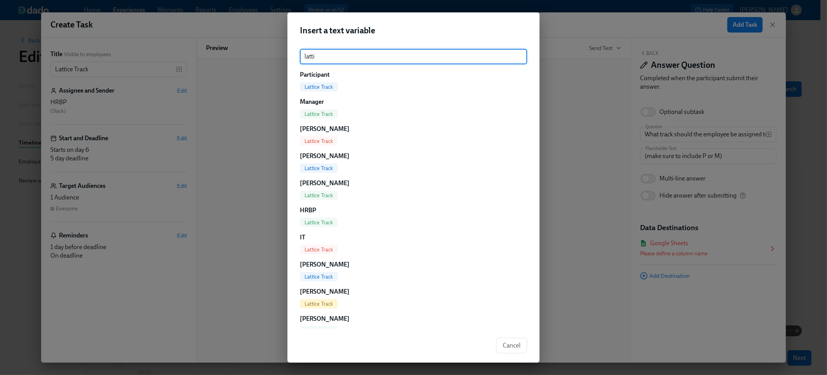
type input "latti"
click at [320, 220] on span "Lattice Track" at bounding box center [319, 223] width 38 height 6
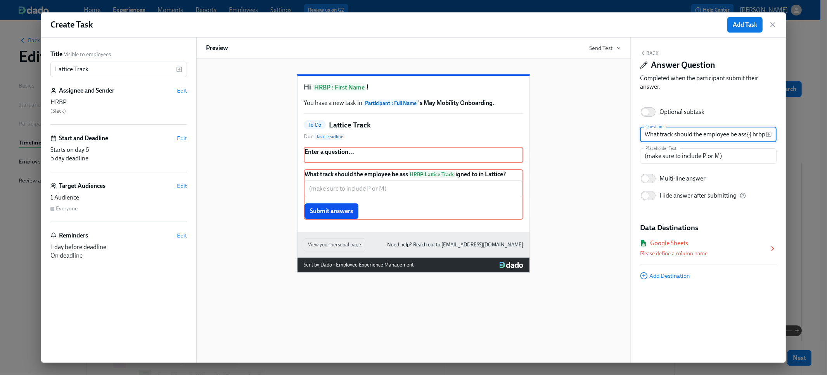
scroll to position [0, 86]
drag, startPoint x: 716, startPoint y: 133, endPoint x: 660, endPoint y: 134, distance: 55.9
click at [660, 134] on input "What track should the employee be ass{{ hrbp.latticeTrack }}igned to in Lattice?" at bounding box center [703, 135] width 126 height 16
drag, startPoint x: 662, startPoint y: 135, endPoint x: 614, endPoint y: 133, distance: 47.7
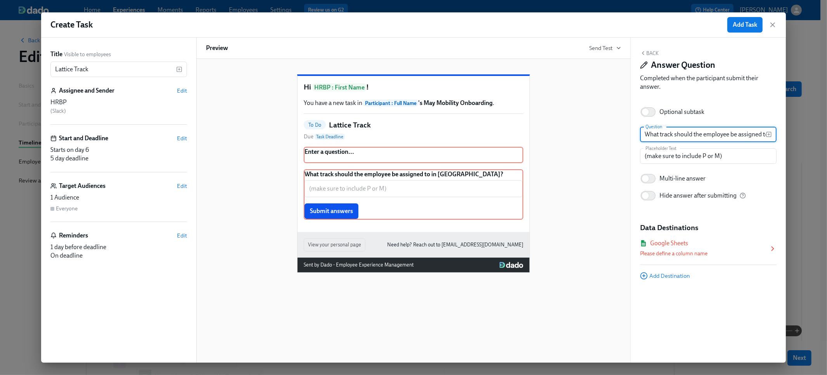
click at [614, 133] on div "Title Visible to employees Lattice Track ​ Assignee and Sender Edit HRBP ( Slac…" at bounding box center [413, 200] width 745 height 325
click at [673, 133] on input "What track should the employee be assigned to in [GEOGRAPHIC_DATA]?" at bounding box center [703, 135] width 126 height 16
paste input "{{ hrbp.latticeTrack }}"
drag, startPoint x: 675, startPoint y: 135, endPoint x: 659, endPoint y: 134, distance: 15.6
click at [659, 134] on input "What track {{ hrbp.latticeTrack }} should the employee be assigned to in Lattic…" at bounding box center [703, 135] width 126 height 16
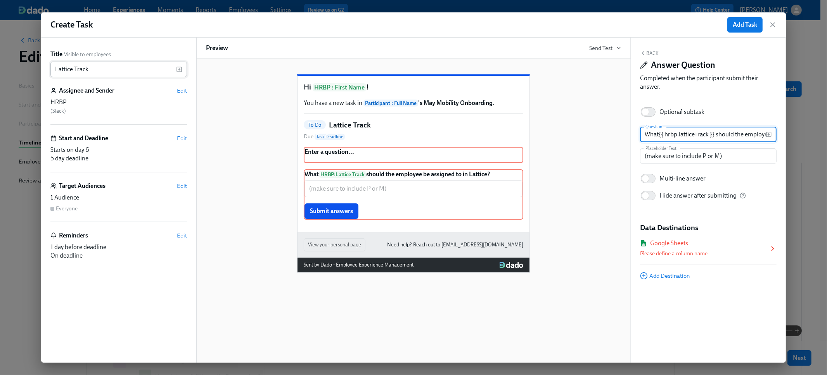
type input "What{{ hrbp.latticeTrack }} should the employee be assigned to in Lattice?"
click at [120, 71] on input "Lattice Track" at bounding box center [113, 70] width 126 height 16
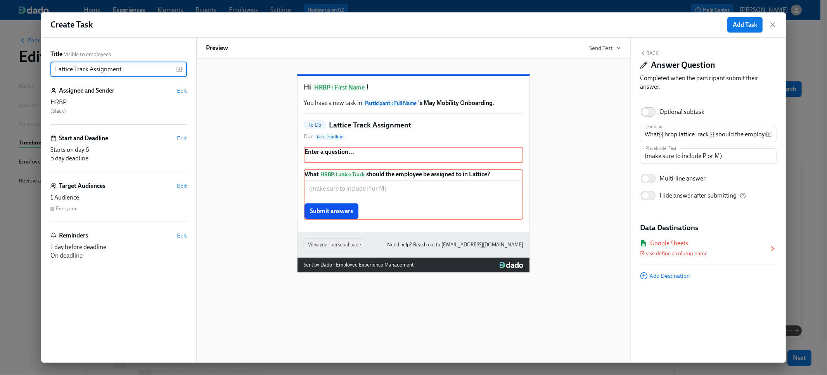
type input "Lattice Track Assignment"
click at [651, 55] on button "Back" at bounding box center [649, 53] width 19 height 6
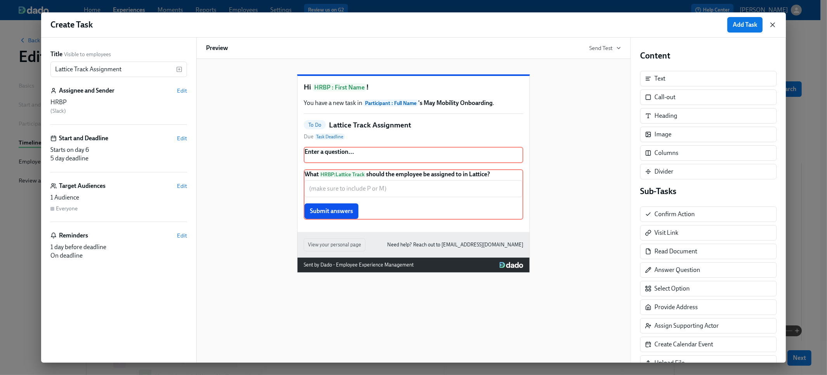
click at [775, 24] on icon "button" at bounding box center [773, 25] width 8 height 8
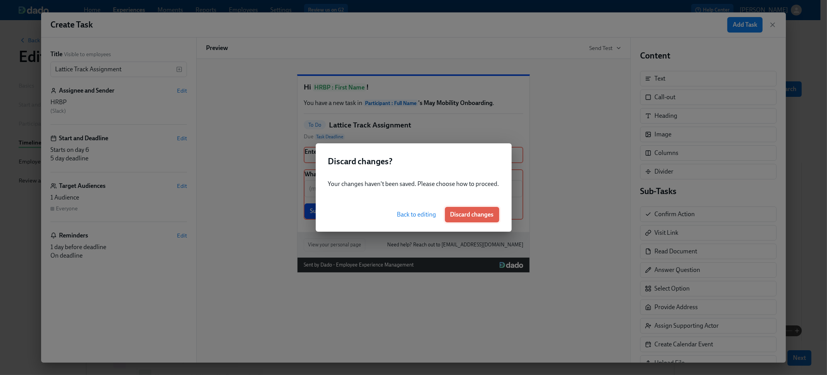
click at [463, 212] on span "Discard changes" at bounding box center [471, 215] width 43 height 8
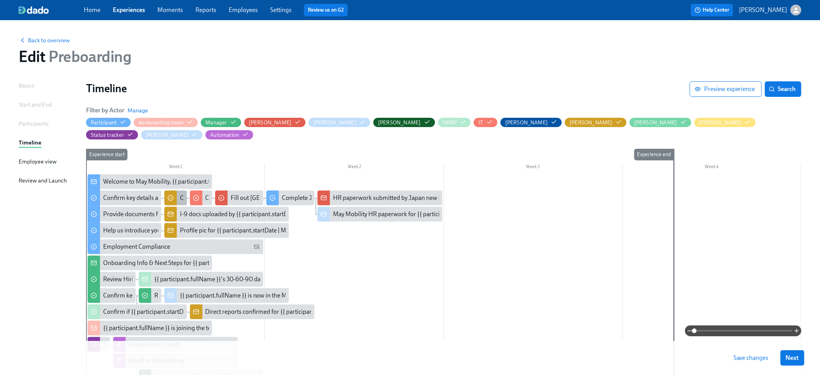
click at [175, 191] on div at bounding box center [170, 198] width 12 height 15
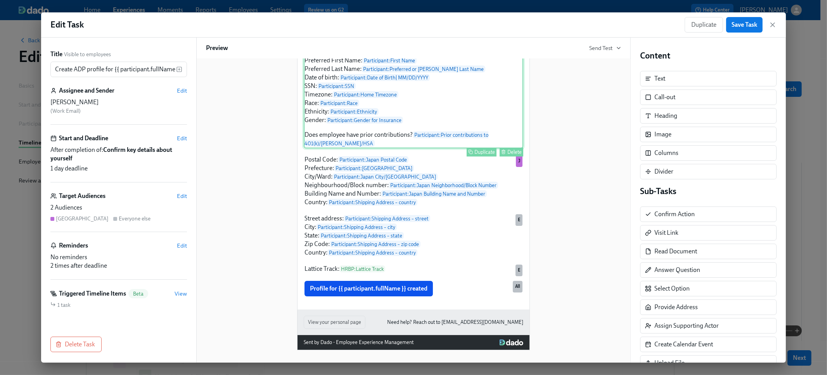
scroll to position [143, 0]
click at [178, 295] on span "View" at bounding box center [181, 294] width 12 height 8
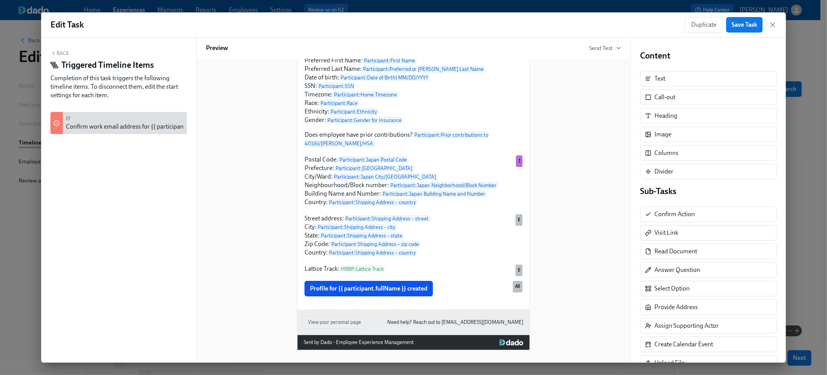
click at [59, 51] on button "Back" at bounding box center [59, 53] width 19 height 6
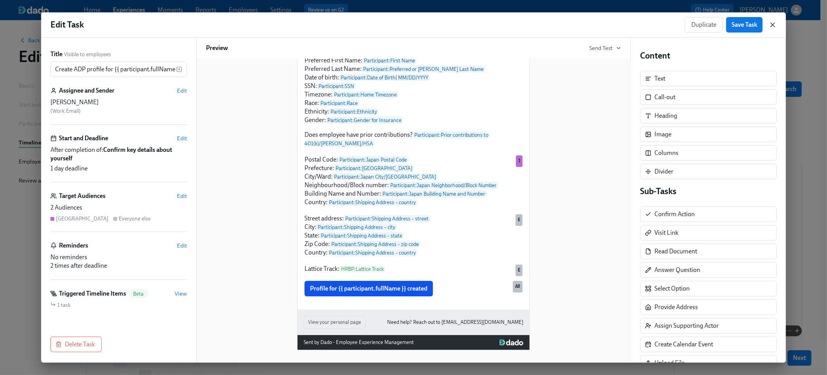
click at [775, 26] on icon "button" at bounding box center [773, 25] width 8 height 8
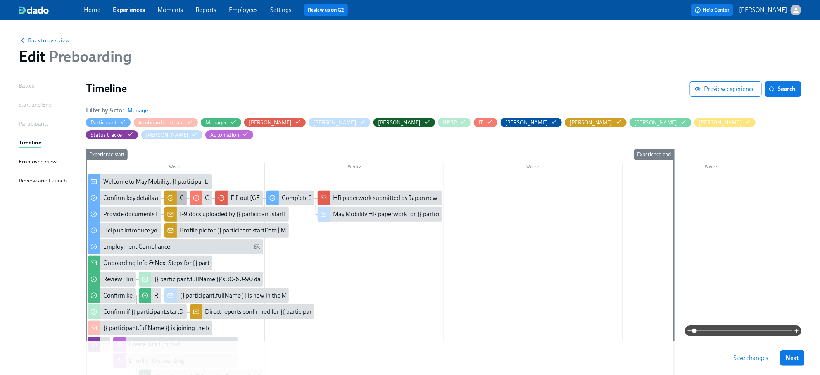
click at [174, 191] on div at bounding box center [170, 198] width 12 height 15
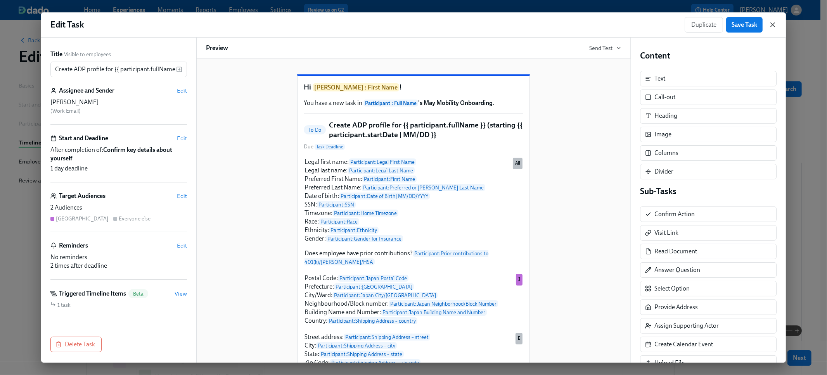
click at [774, 25] on icon "button" at bounding box center [773, 25] width 8 height 8
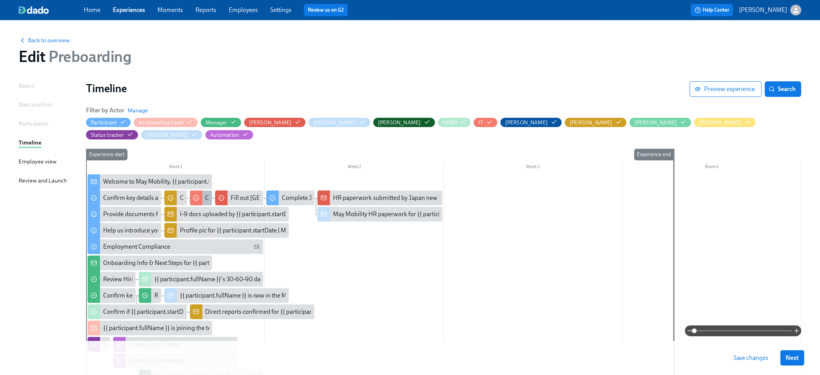
click at [207, 194] on div "Confirm work email address for {{ participant.startDate | MM/DD }} new joiners" at bounding box center [310, 198] width 209 height 9
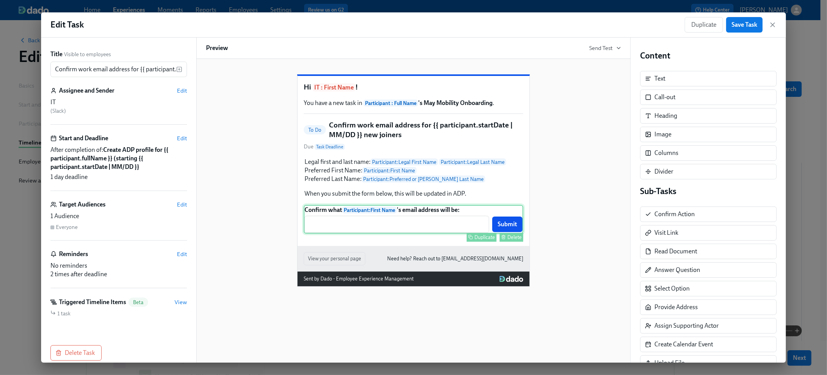
click at [359, 234] on div "Confirm what Participant : First Name 's email address will be: ​ Submit Duplic…" at bounding box center [414, 219] width 220 height 29
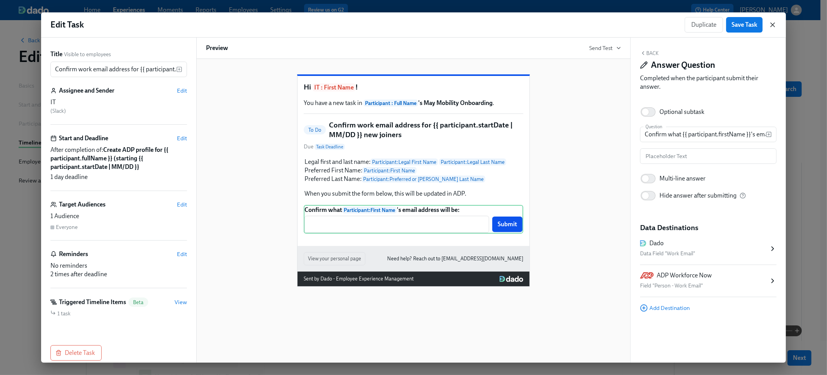
click at [773, 27] on icon "button" at bounding box center [773, 25] width 8 height 8
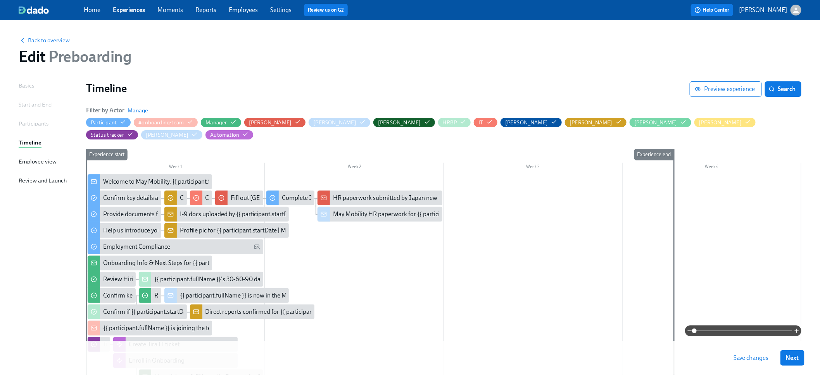
click at [298, 238] on div at bounding box center [444, 300] width 716 height 251
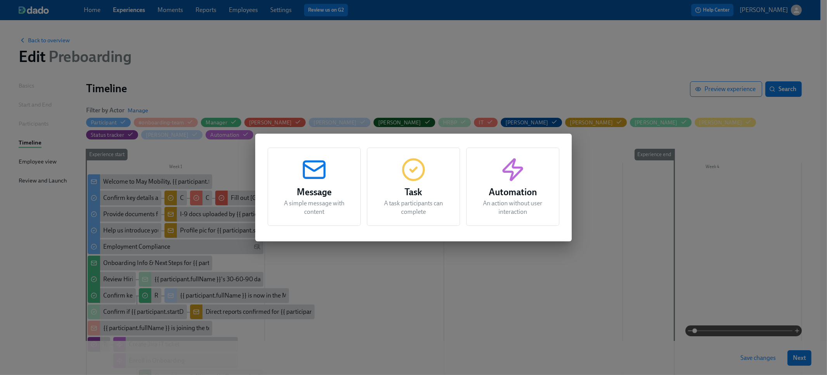
click at [420, 178] on circle "button" at bounding box center [413, 169] width 21 height 21
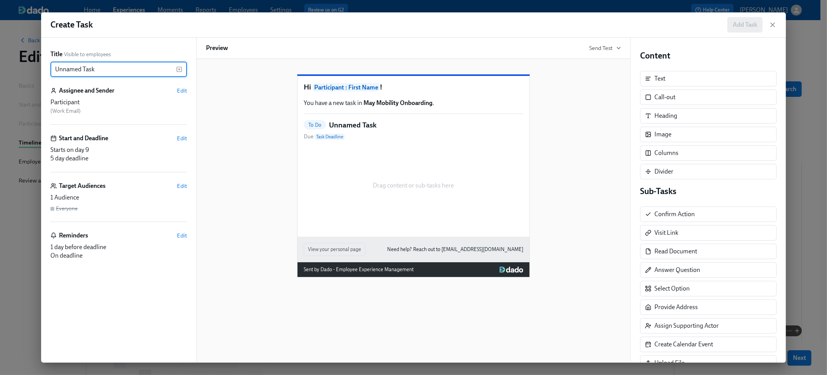
drag, startPoint x: 99, startPoint y: 69, endPoint x: -2, endPoint y: 43, distance: 104.1
click at [0, 43] on html "Home Experiences Moments Reports Employees Settings Review us on G2 Help Center…" at bounding box center [413, 246] width 827 height 492
type input "L"
click at [679, 276] on div "Answer Question" at bounding box center [708, 271] width 137 height 16
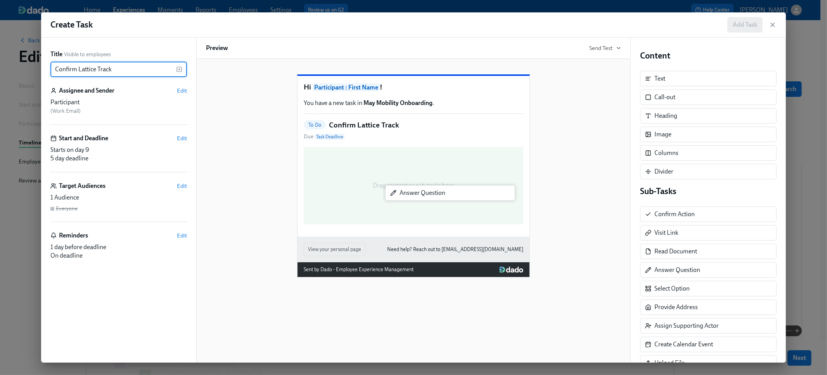
drag, startPoint x: 671, startPoint y: 275, endPoint x: 411, endPoint y: 196, distance: 271.7
click at [411, 196] on div "Title Visible to employees Confirm Lattice Track ​ Assignee and Sender Edit Par…" at bounding box center [413, 200] width 745 height 325
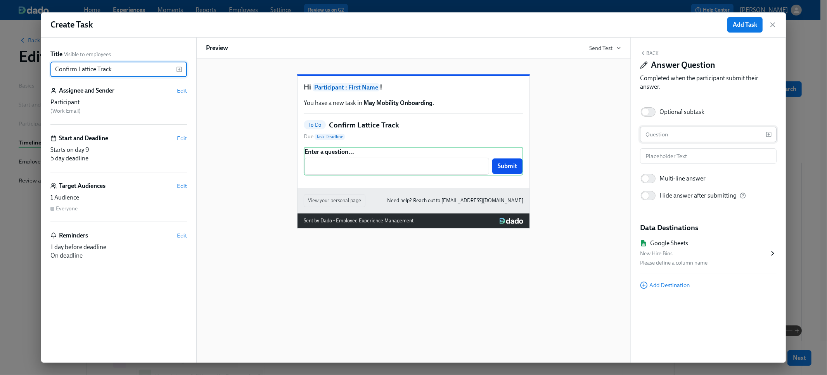
type input "Confirm Lattice Track"
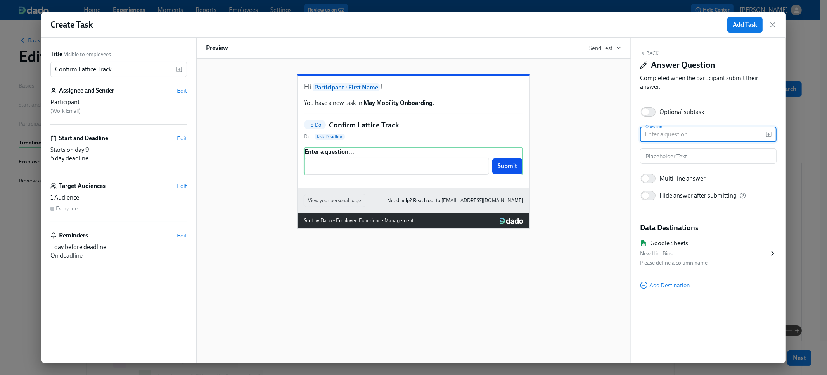
click at [682, 134] on input "text" at bounding box center [703, 135] width 126 height 16
type input "What Lattice track should"
click at [768, 135] on icon "button" at bounding box center [769, 134] width 6 height 6
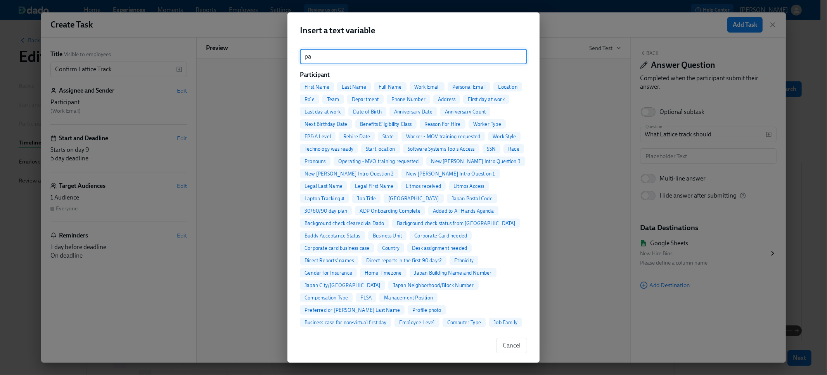
type input "p"
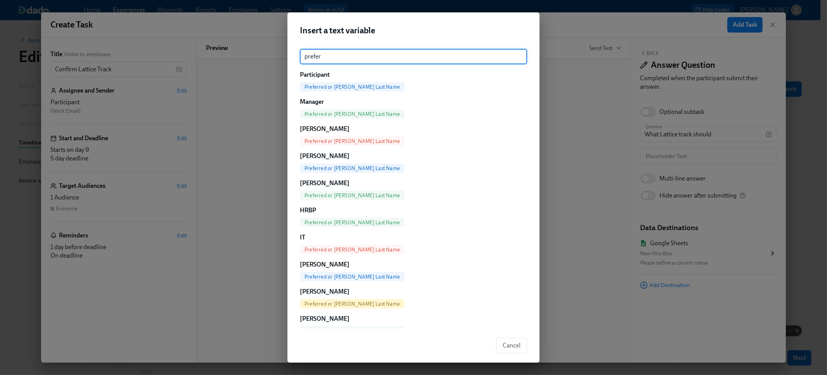
drag, startPoint x: 339, startPoint y: 56, endPoint x: 254, endPoint y: 49, distance: 84.8
click at [256, 51] on div "Insert a text variable prefer ​ Participant Preferred or [PERSON_NAME] Last Nam…" at bounding box center [413, 187] width 827 height 375
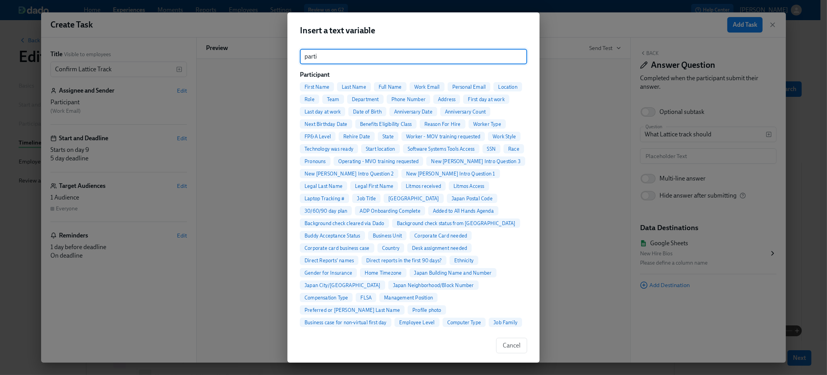
type input "parti"
click at [330, 87] on span "First Name" at bounding box center [317, 87] width 34 height 6
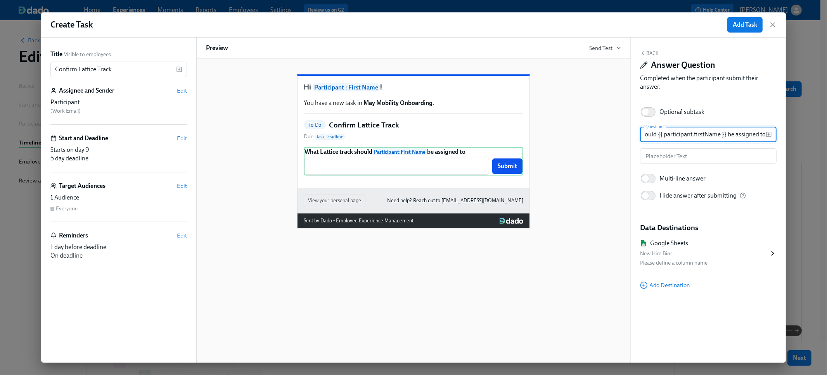
scroll to position [0, 57]
type input "What Lattice track should {{ participant.firstName }} be assigned to?"
click at [721, 155] on input "text" at bounding box center [708, 157] width 137 height 16
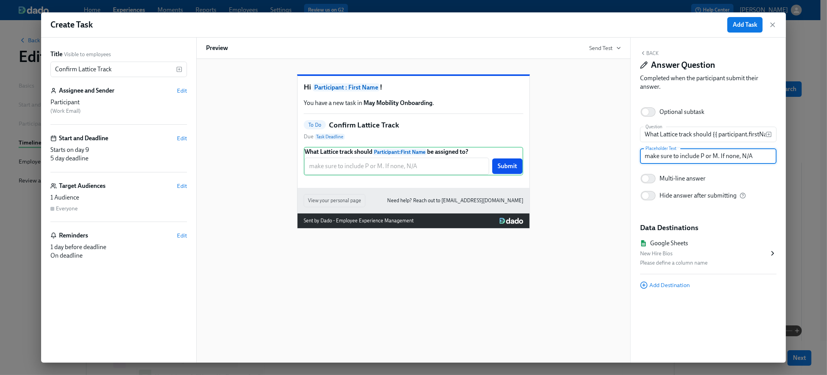
drag, startPoint x: 648, startPoint y: 157, endPoint x: 643, endPoint y: 157, distance: 5.1
click at [643, 157] on input "make sure to include P or M. If none, N/A" at bounding box center [708, 157] width 137 height 16
type input "Make sure to include P or M. If none, N/A"
click at [754, 249] on div "New Hire Bios" at bounding box center [704, 253] width 129 height 9
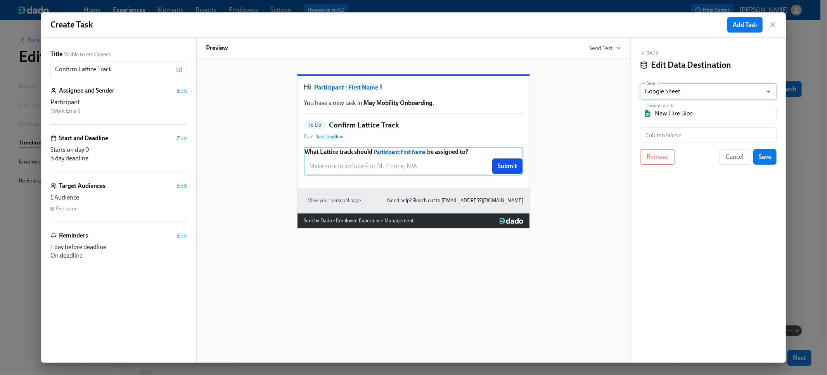
click at [721, 92] on body "Home Experiences Moments Reports Employees Settings Review us on G2 Help Center…" at bounding box center [413, 246] width 827 height 492
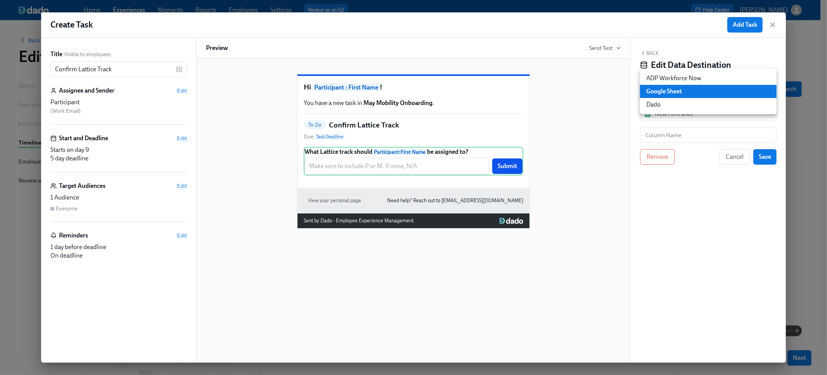
click at [697, 103] on li "Dado" at bounding box center [708, 104] width 137 height 13
type input "USER_PROFILE"
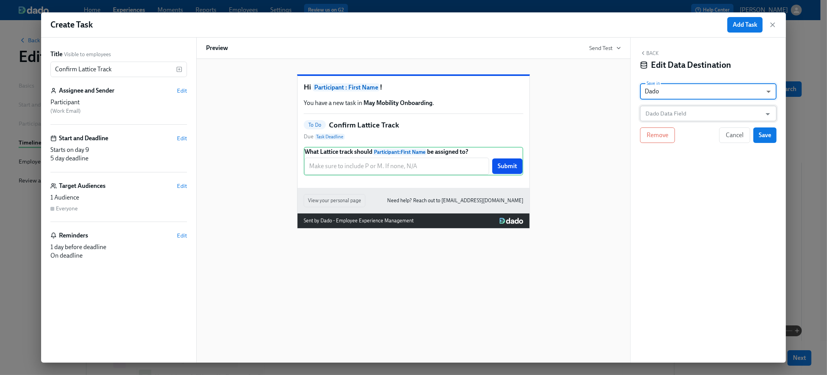
click at [685, 117] on input "Dado Data Field" at bounding box center [703, 114] width 118 height 16
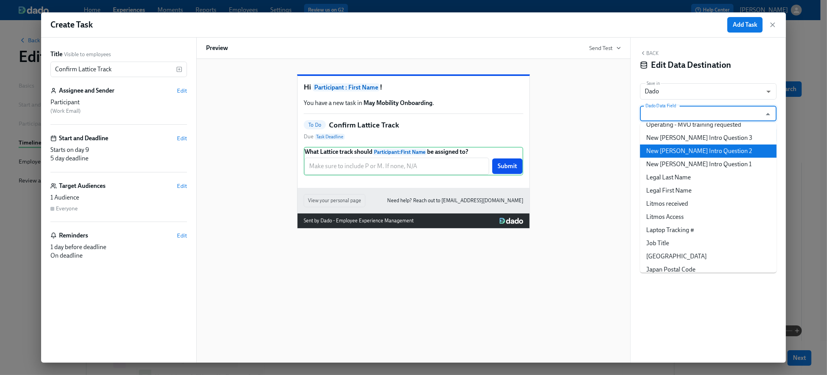
scroll to position [464, 0]
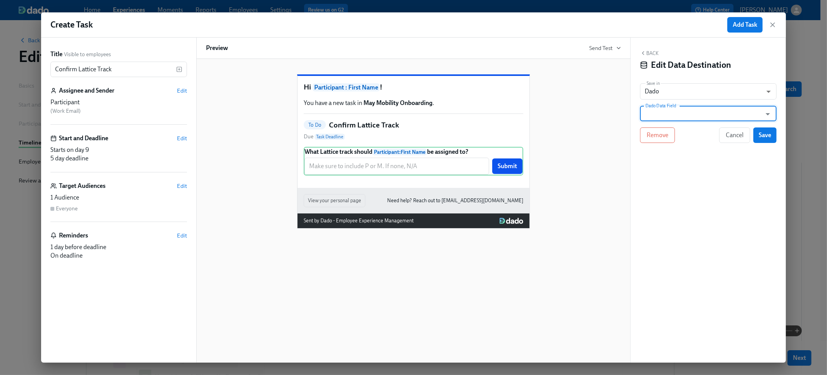
click at [678, 114] on input "Dado Data Field" at bounding box center [703, 114] width 118 height 16
click at [667, 130] on li "Lattice Track" at bounding box center [708, 132] width 137 height 13
type input "Lattice Track"
click at [769, 137] on span "Save" at bounding box center [765, 135] width 12 height 8
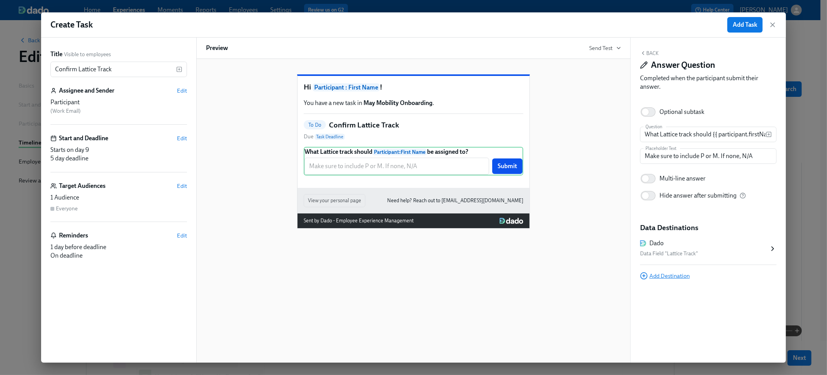
click at [680, 276] on span "Add Destination" at bounding box center [665, 276] width 50 height 8
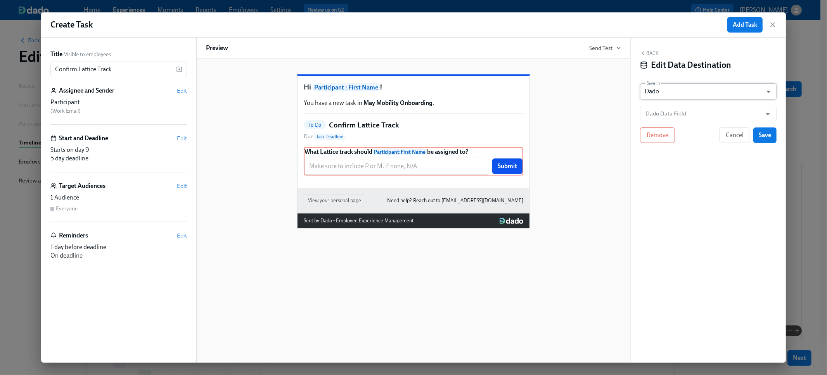
click at [683, 96] on body "Home Experiences Moments Reports Employees Settings Review us on G2 Help Center…" at bounding box center [413, 246] width 827 height 492
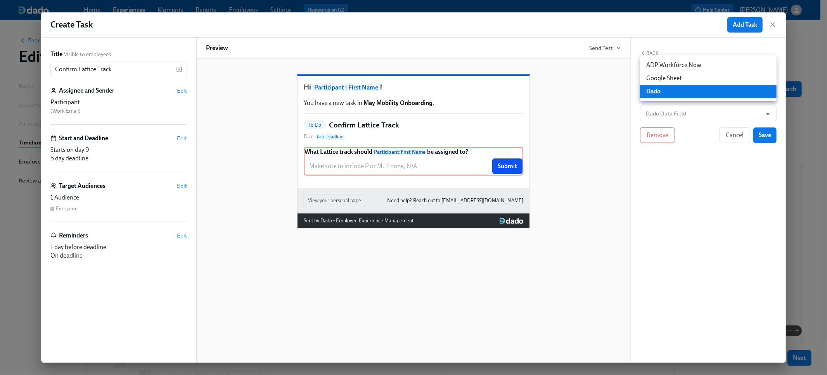
click at [679, 64] on li "ADP Workforce Now" at bounding box center [708, 65] width 137 height 13
type input "ADP_WORKFORCE_NOW"
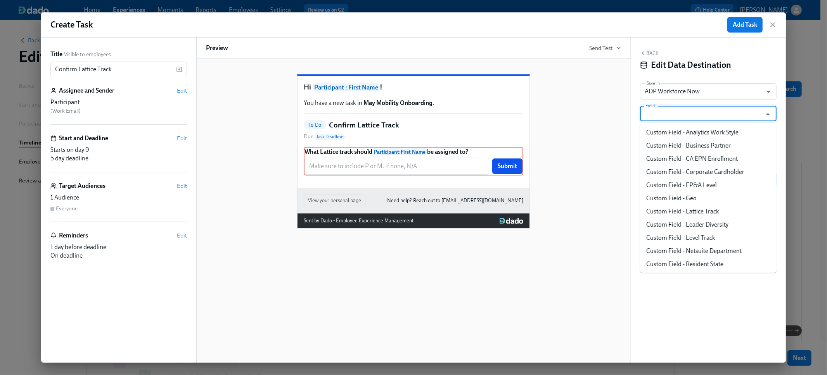
click at [674, 112] on input "Field" at bounding box center [701, 114] width 114 height 16
click at [694, 209] on li "Custom Field - Lattice Track" at bounding box center [708, 211] width 137 height 13
type input "Custom Field - Lattice Track"
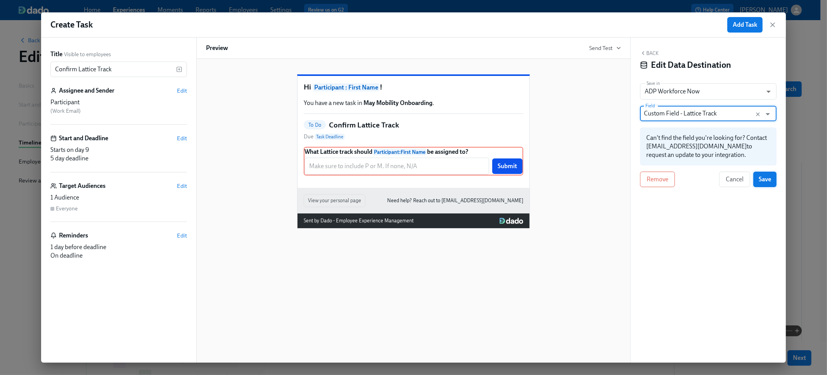
click at [758, 182] on button "Save" at bounding box center [764, 180] width 23 height 16
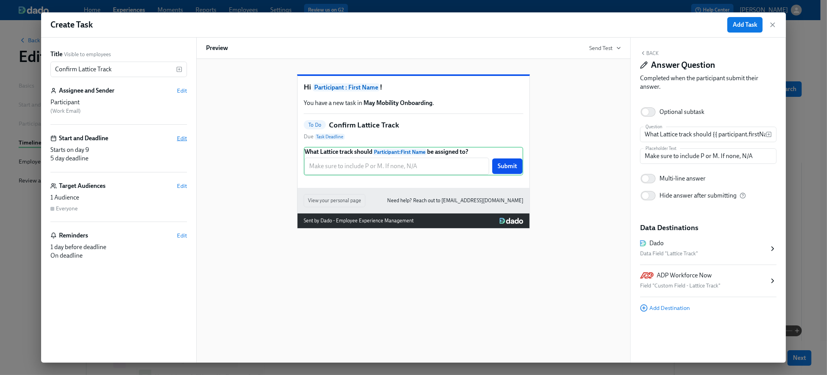
click at [181, 140] on span "Edit" at bounding box center [182, 139] width 10 height 8
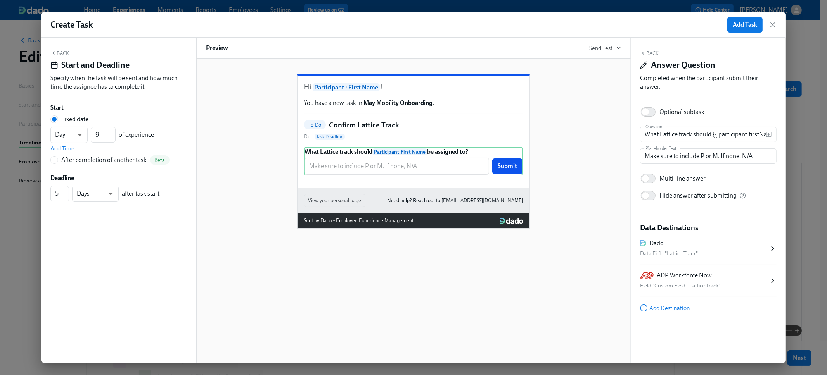
click at [91, 162] on div "After completion of another task" at bounding box center [103, 160] width 85 height 9
click at [58, 162] on input "After completion of another task Beta" at bounding box center [54, 160] width 7 height 7
radio input "true"
radio input "false"
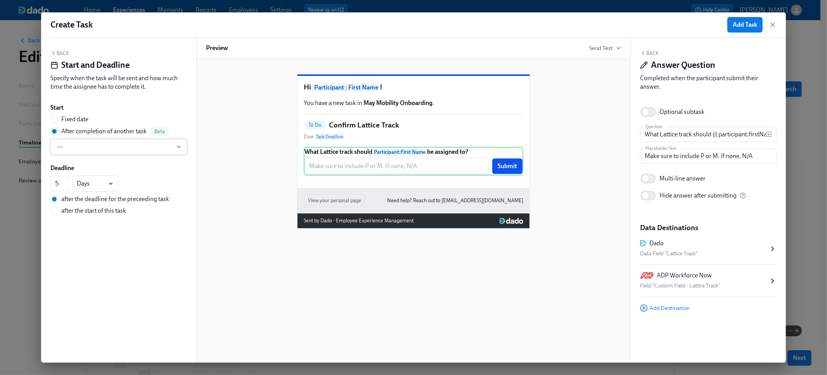
click at [80, 155] on div "Start Fixed date After completion of another task Beta --- Deadline 5 ​ Days d …" at bounding box center [118, 160] width 137 height 112
click at [81, 150] on span "---" at bounding box center [118, 147] width 123 height 8
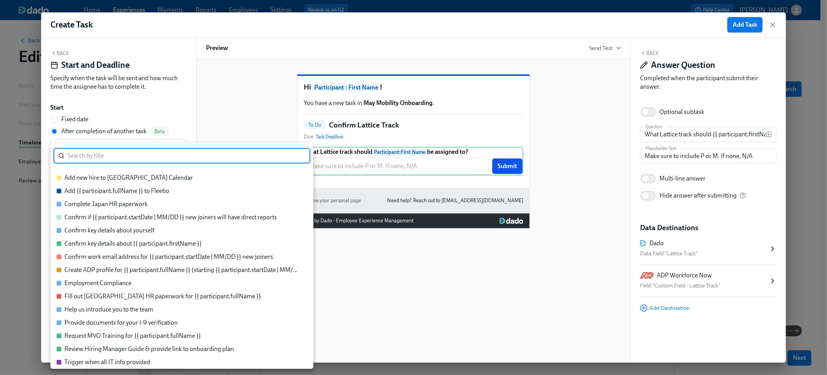
click at [116, 256] on div "Confirm work email address for {{ participant.startDate | MM/DD }} new joiners" at bounding box center [168, 257] width 209 height 9
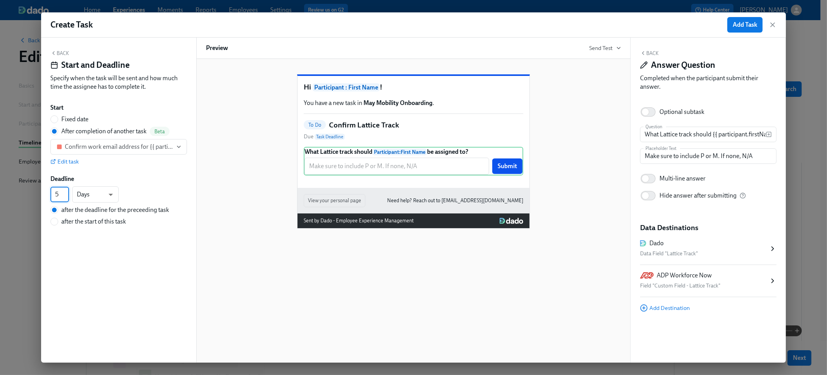
drag, startPoint x: 61, startPoint y: 195, endPoint x: 53, endPoint y: 194, distance: 7.9
click at [53, 194] on input "5" at bounding box center [59, 195] width 19 height 16
type input "1"
click at [67, 54] on button "Back" at bounding box center [59, 53] width 19 height 6
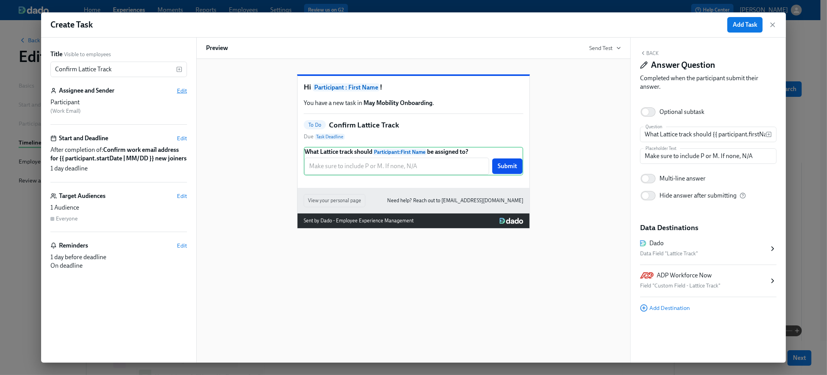
click at [184, 90] on span "Edit" at bounding box center [182, 91] width 10 height 8
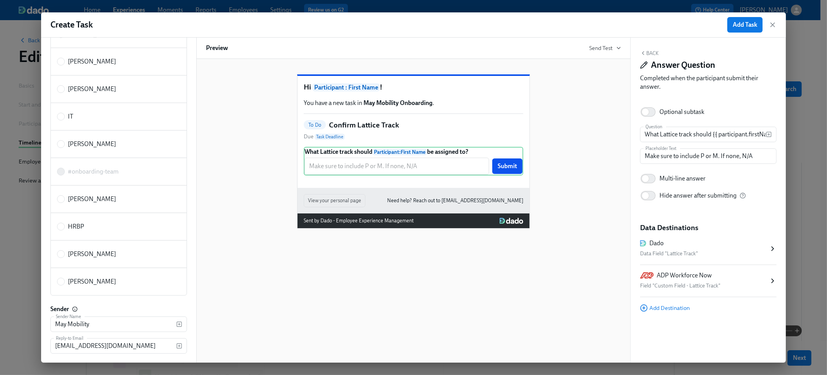
click at [69, 234] on label "HRBP" at bounding box center [118, 227] width 137 height 28
click at [64, 230] on input "HRBP" at bounding box center [60, 226] width 7 height 7
radio input "true"
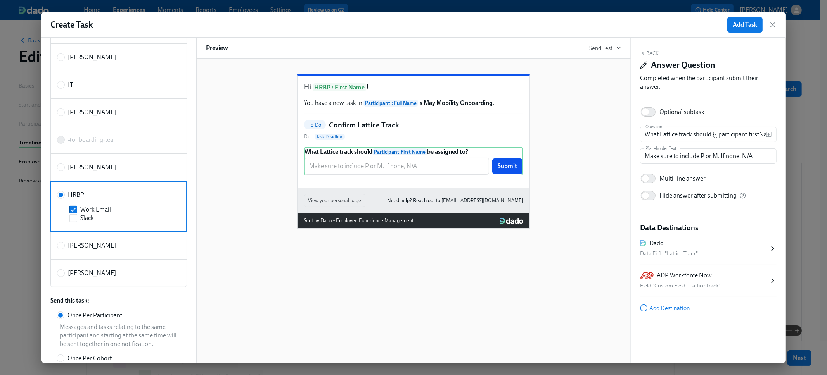
scroll to position [205, 0]
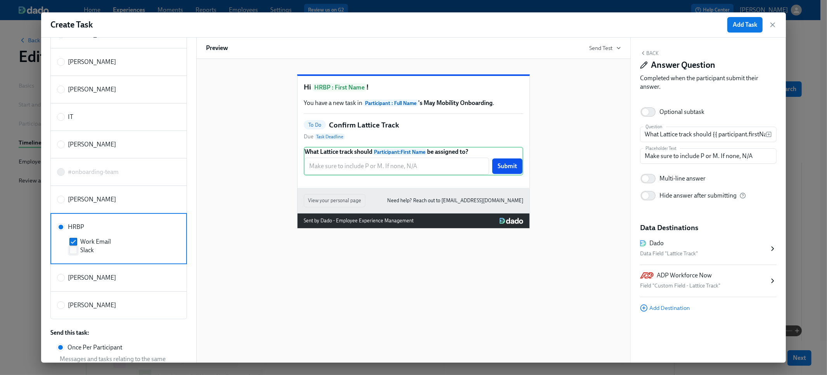
click at [71, 251] on input "Slack" at bounding box center [73, 250] width 7 height 7
checkbox input "true"
click at [73, 242] on input "Work Email" at bounding box center [73, 242] width 7 height 7
checkbox input "false"
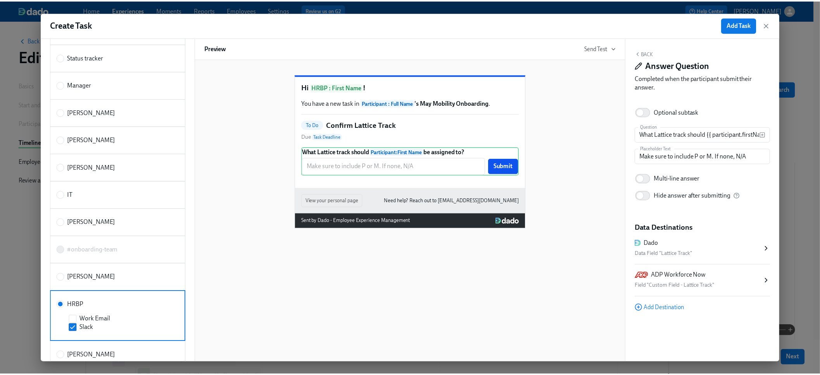
scroll to position [0, 0]
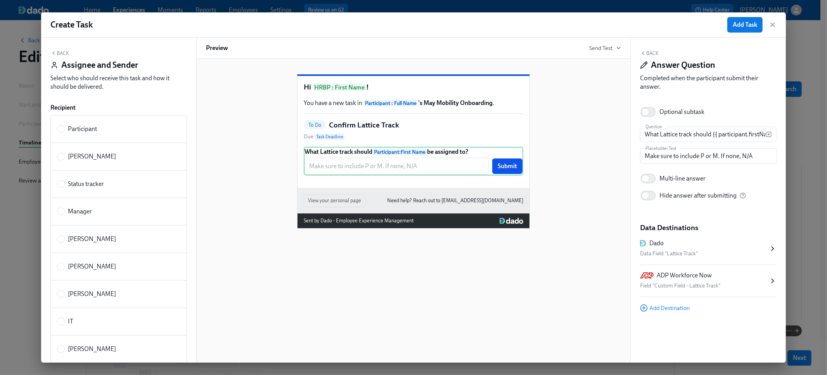
click at [66, 54] on button "Back" at bounding box center [59, 53] width 19 height 6
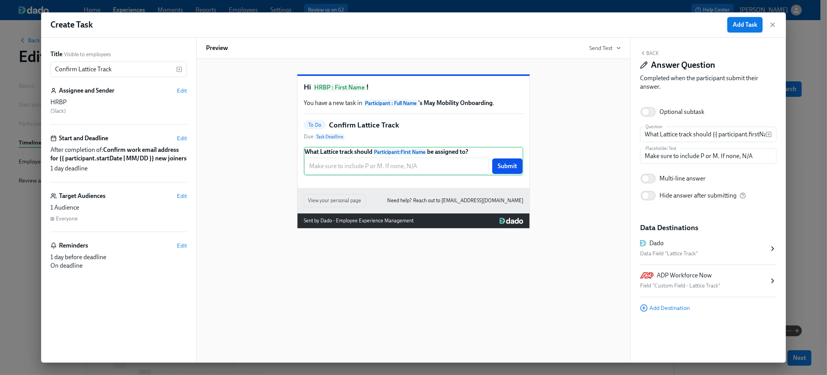
click at [735, 27] on span "Add Task" at bounding box center [745, 25] width 24 height 8
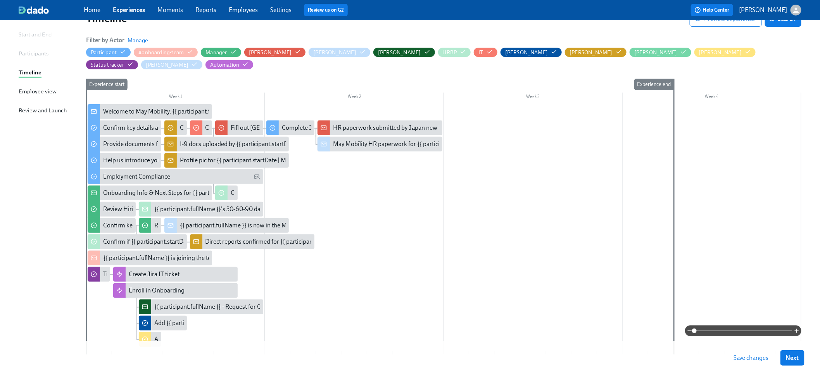
scroll to position [65, 0]
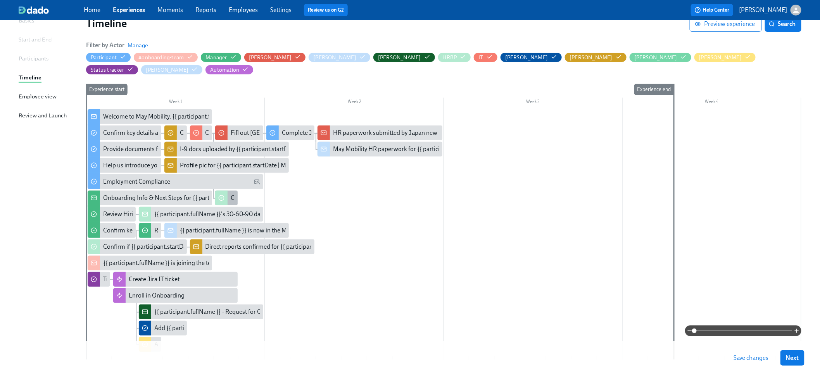
click at [226, 191] on div at bounding box center [221, 198] width 12 height 15
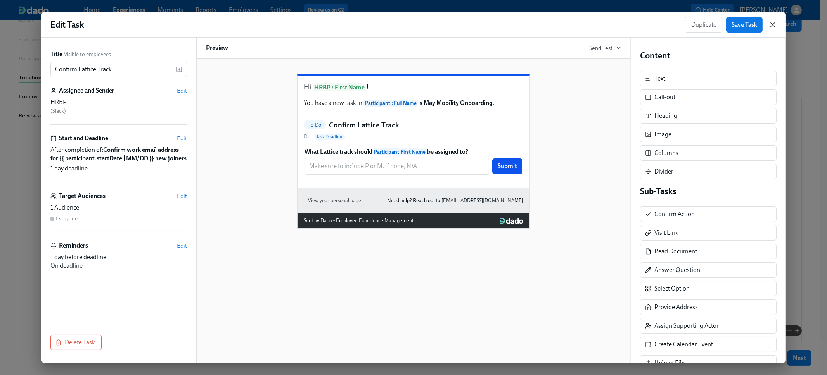
click at [769, 25] on icon "button" at bounding box center [773, 25] width 8 height 8
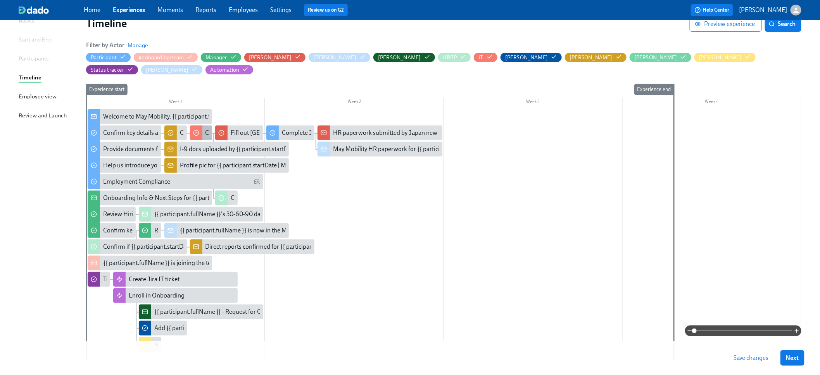
click at [195, 130] on icon at bounding box center [196, 133] width 6 height 6
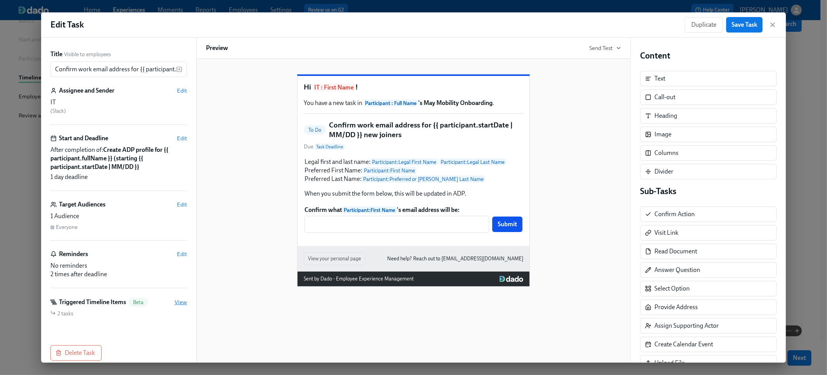
click at [175, 303] on span "View" at bounding box center [181, 303] width 12 height 8
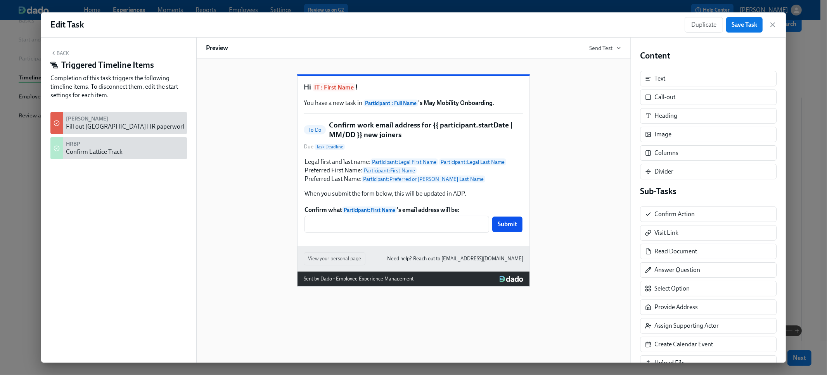
click at [123, 148] on div "HRBP Confirm Lattice Track" at bounding box center [125, 148] width 118 height 16
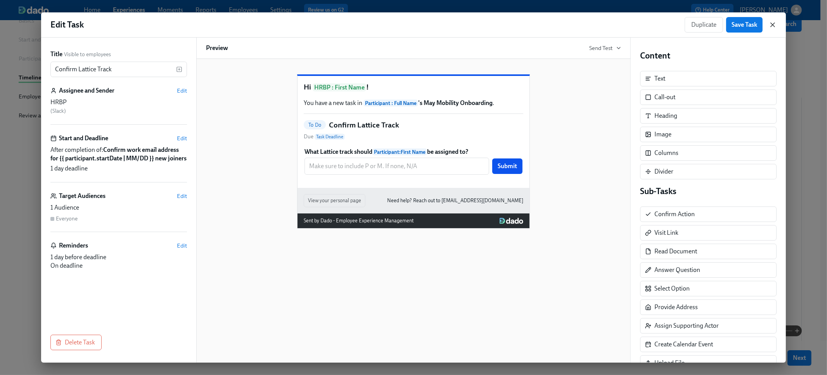
click at [770, 26] on icon "button" at bounding box center [773, 25] width 8 height 8
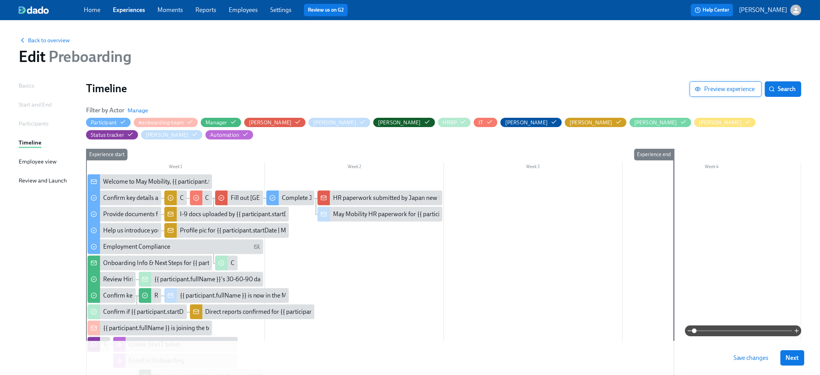
click at [714, 83] on button "Preview experience" at bounding box center [726, 89] width 72 height 16
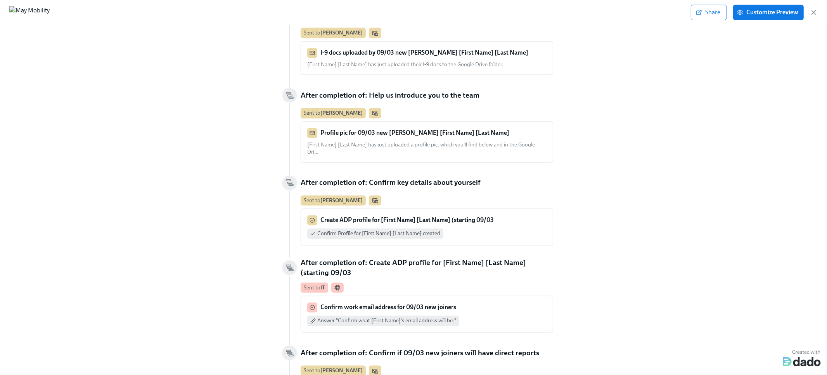
scroll to position [1882, 0]
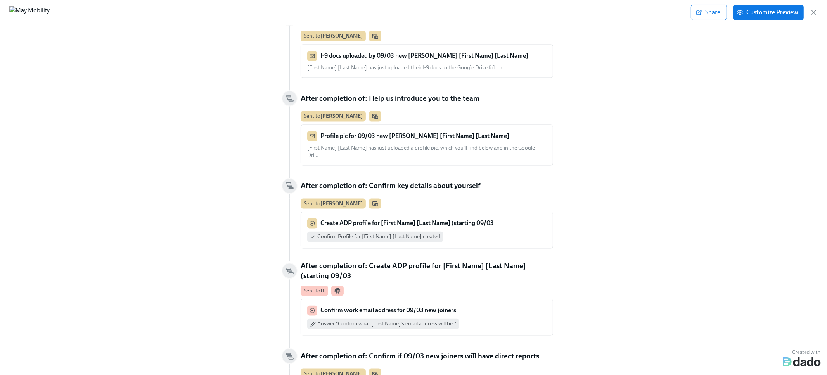
click at [363, 234] on span "Confirm Profile for [First Name] [Last Name] created" at bounding box center [378, 237] width 123 height 7
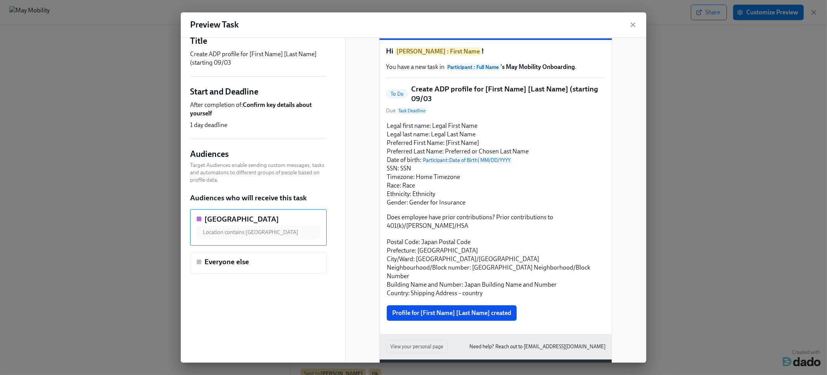
scroll to position [17, 0]
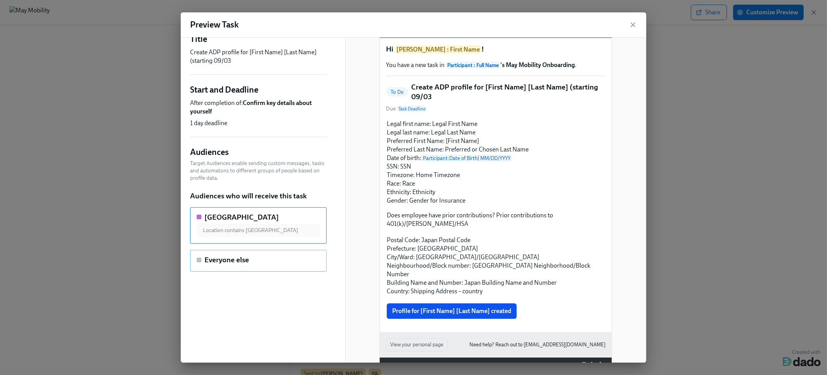
click at [279, 253] on div "Everyone else" at bounding box center [258, 261] width 137 height 22
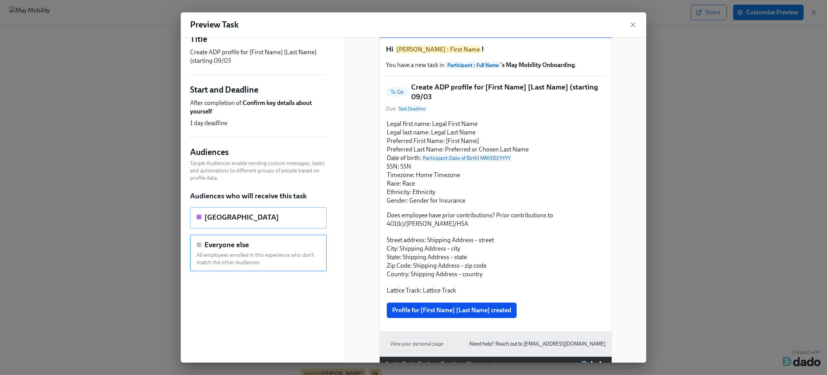
click at [254, 221] on div "[GEOGRAPHIC_DATA]" at bounding box center [258, 218] width 123 height 10
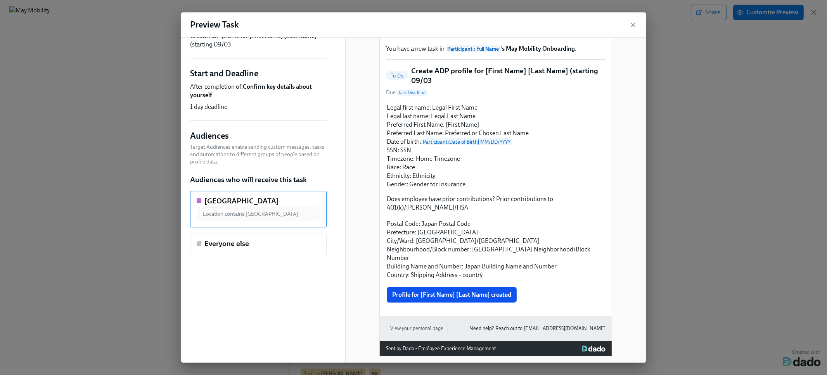
scroll to position [34, 0]
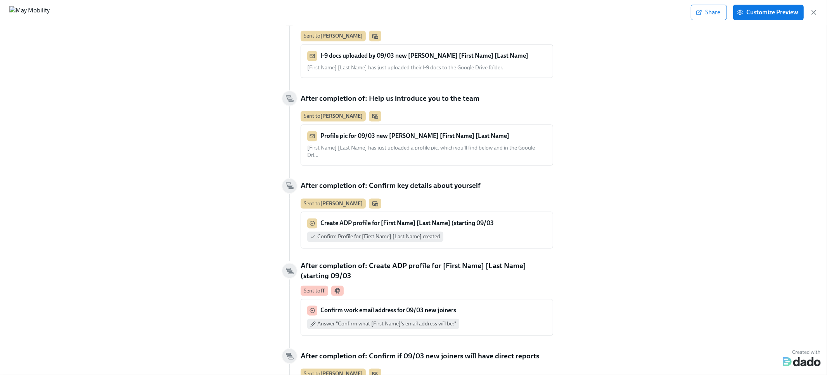
click at [380, 220] on p "Create ADP profile for [First Name] [Last Name] (starting 09/03" at bounding box center [406, 224] width 173 height 9
click at [744, 13] on span "Customize Preview" at bounding box center [769, 13] width 60 height 8
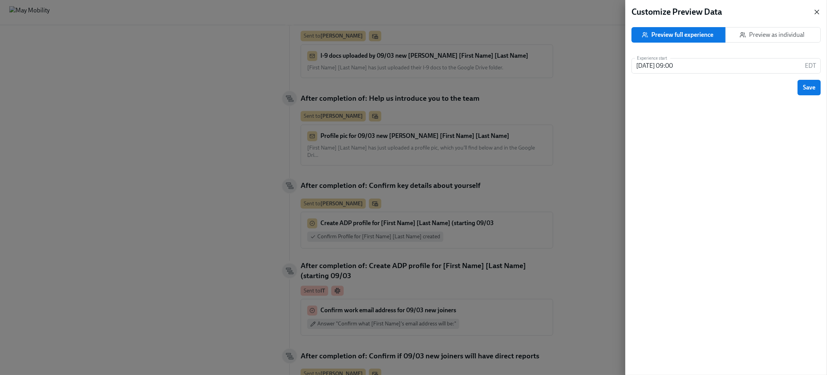
click at [814, 12] on icon "button" at bounding box center [817, 12] width 8 height 8
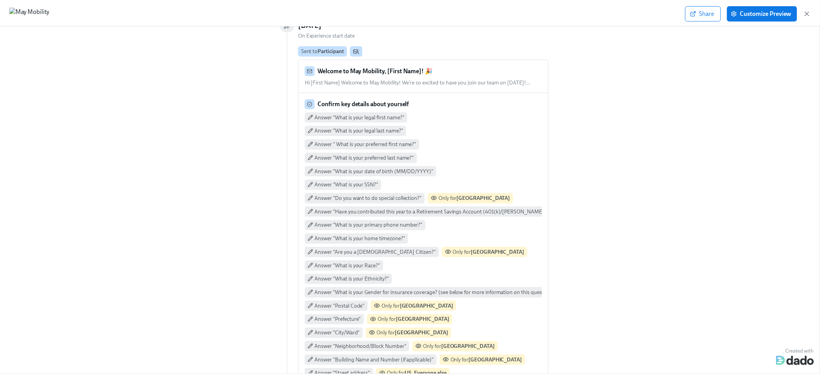
scroll to position [0, 0]
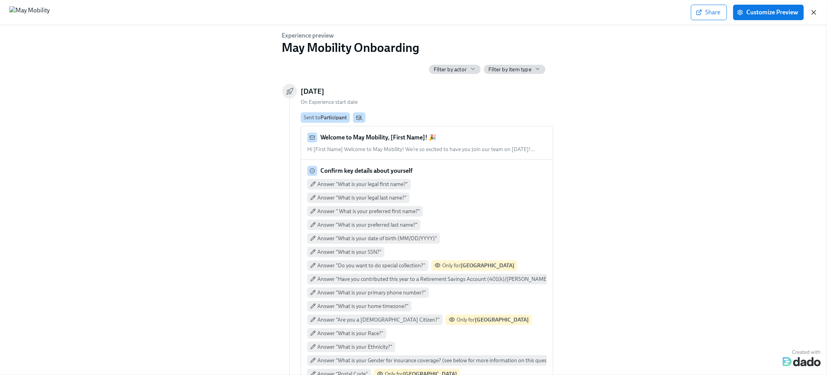
click at [811, 12] on icon "button" at bounding box center [814, 13] width 8 height 8
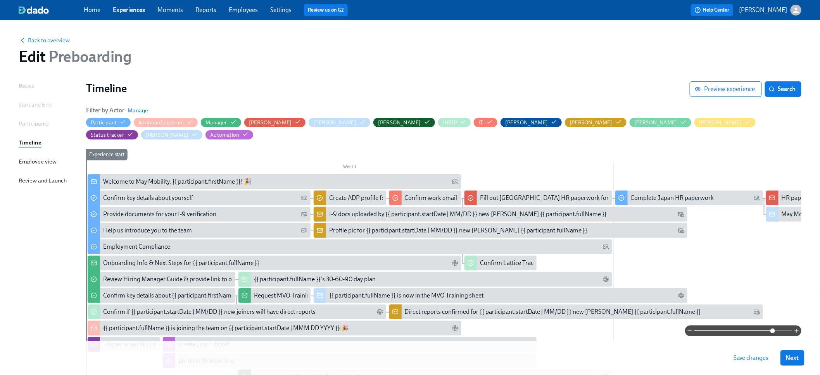
drag, startPoint x: 694, startPoint y: 330, endPoint x: 773, endPoint y: 333, distance: 79.6
click at [773, 333] on span at bounding box center [773, 331] width 5 height 5
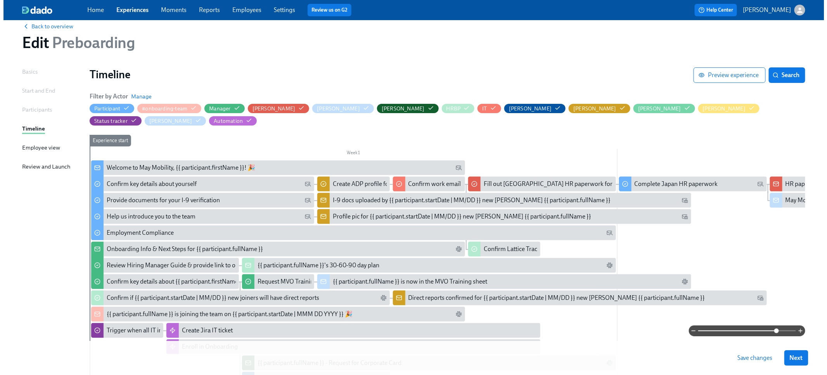
scroll to position [20, 0]
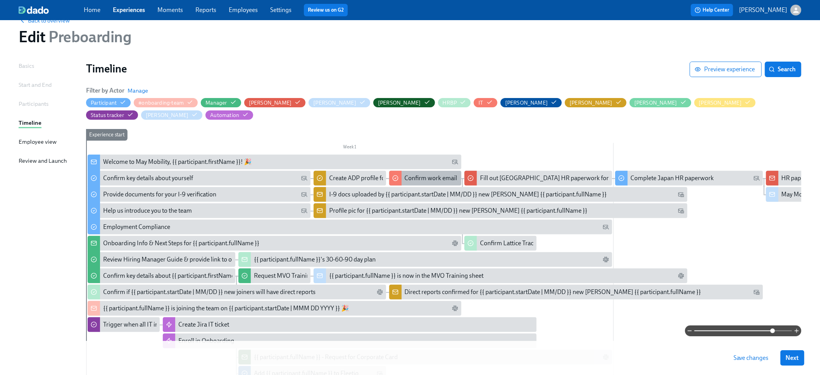
click at [438, 174] on div "Confirm work email address for {{ participant.startDate | MM/DD }} new joiners" at bounding box center [509, 178] width 209 height 9
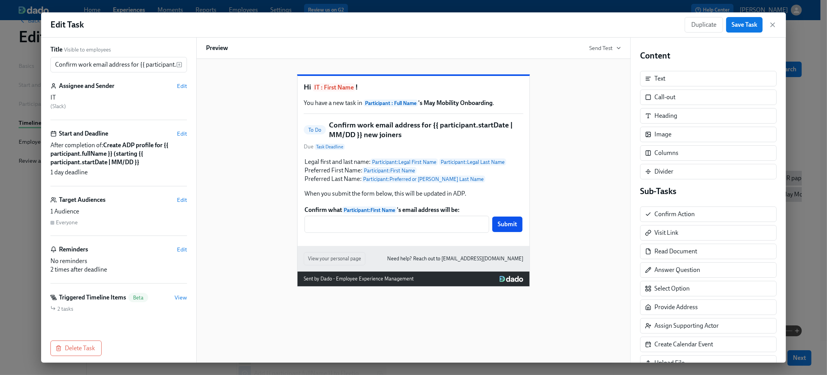
scroll to position [10, 0]
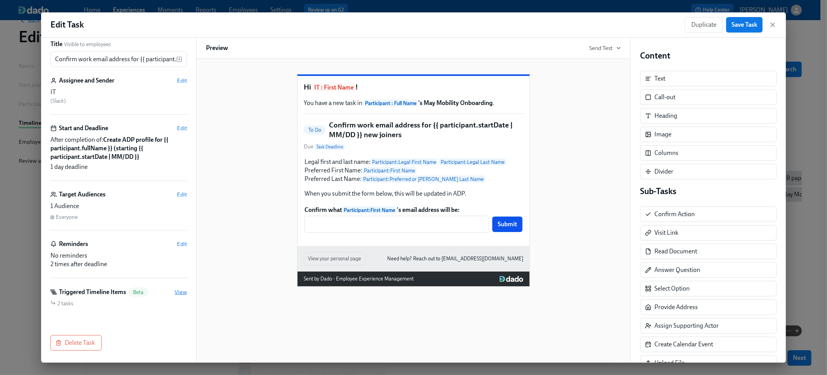
click at [175, 292] on span "View" at bounding box center [181, 293] width 12 height 8
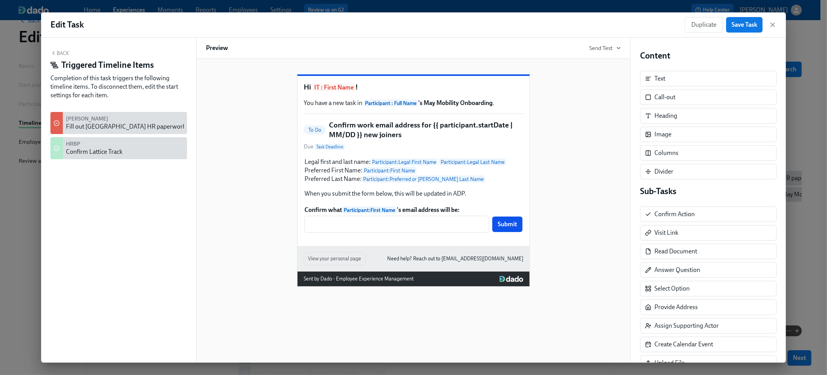
click at [60, 52] on button "Back" at bounding box center [59, 53] width 19 height 6
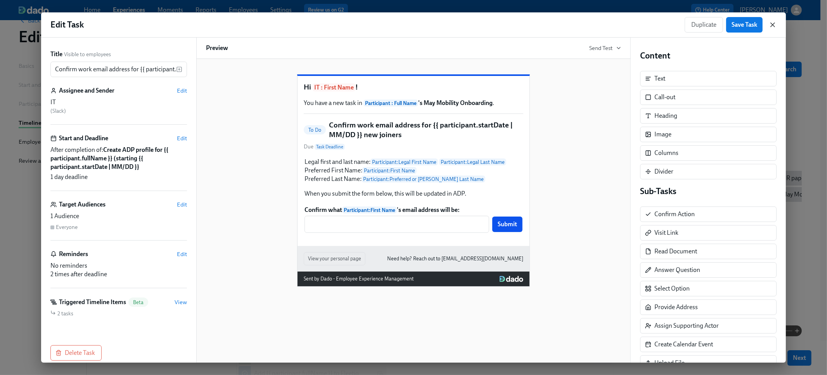
click at [774, 22] on icon "button" at bounding box center [773, 25] width 8 height 8
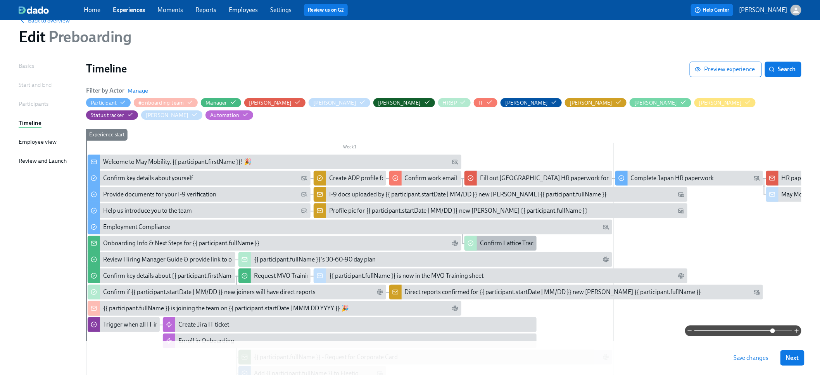
click at [476, 236] on div at bounding box center [471, 243] width 12 height 15
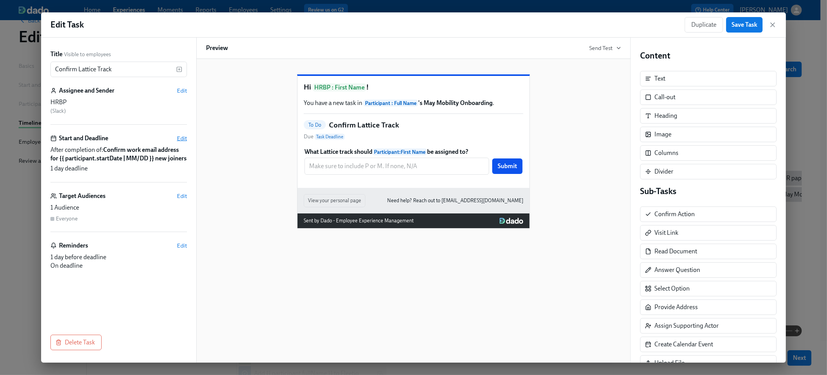
click at [178, 140] on span "Edit" at bounding box center [182, 139] width 10 height 8
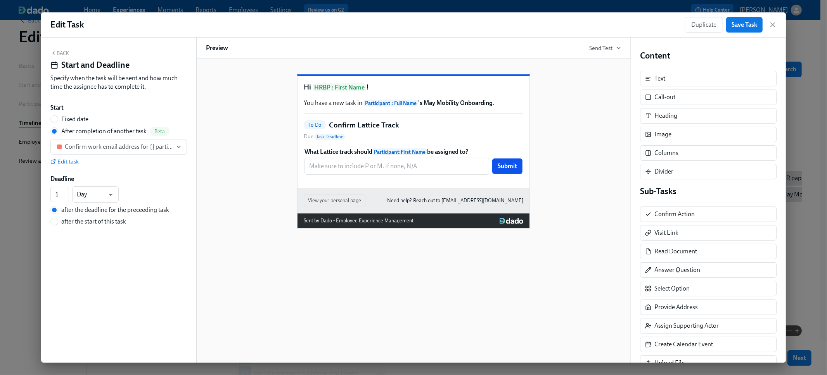
click at [58, 49] on div "Back Start and Deadline Specify when the task will be sent and how much time th…" at bounding box center [118, 200] width 155 height 325
click at [59, 52] on button "Back" at bounding box center [59, 53] width 19 height 6
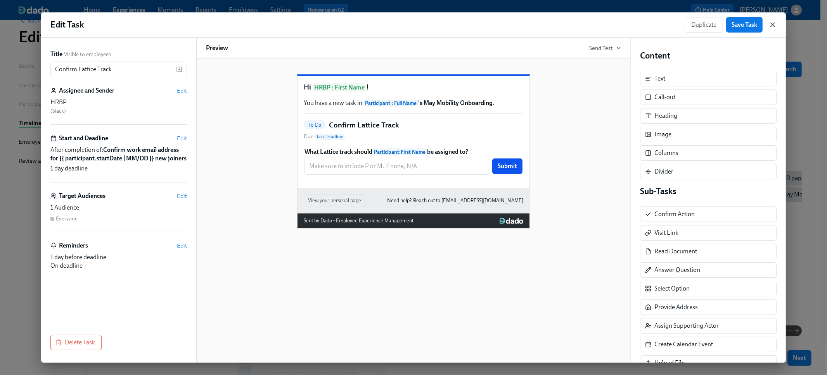
click at [775, 26] on icon "button" at bounding box center [773, 25] width 8 height 8
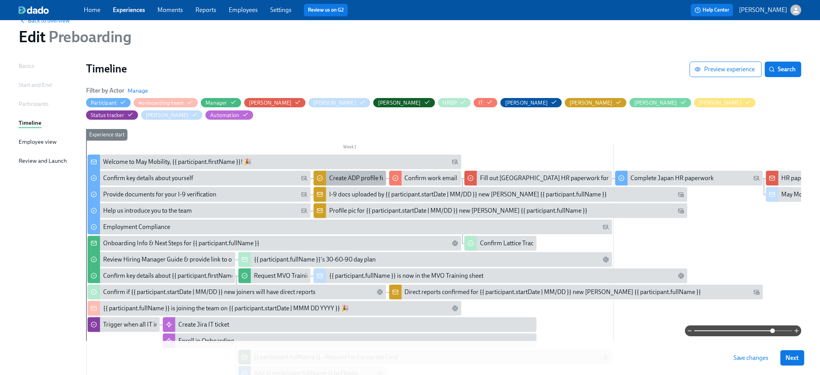
click at [354, 174] on div "Create ADP profile for {{ participant.fullName }} (starting {{ participant.star…" at bounding box center [450, 178] width 243 height 9
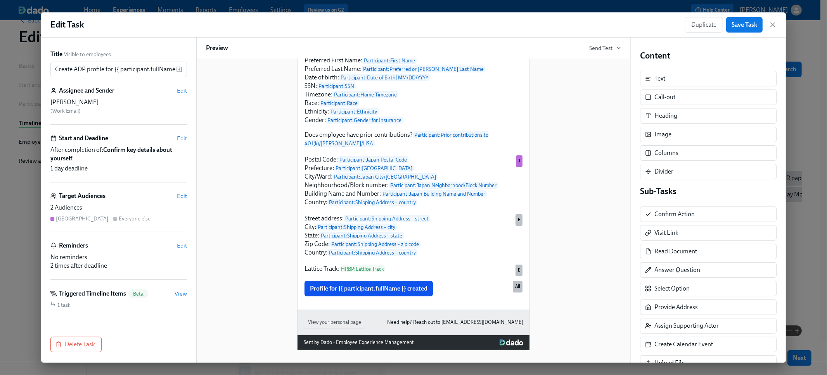
scroll to position [143, 0]
click at [114, 208] on div "2 Audiences" at bounding box center [118, 208] width 137 height 9
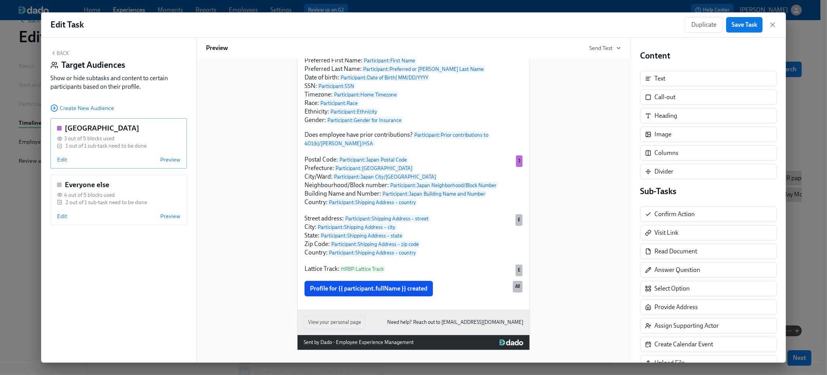
click at [104, 144] on div "1 out of 1 sub-task need to be done" at bounding box center [106, 145] width 81 height 7
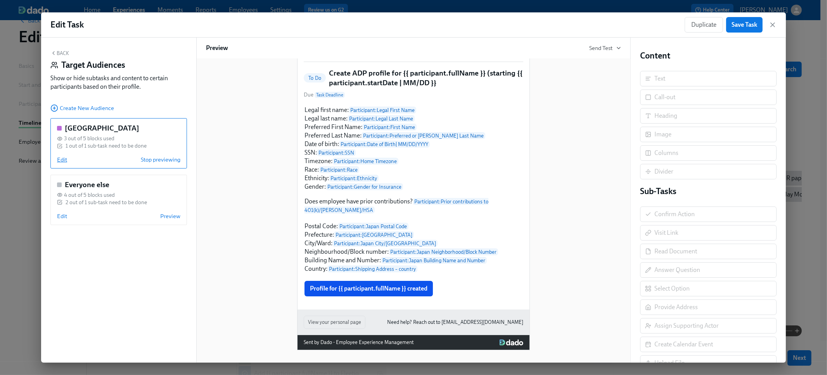
click at [63, 161] on span "Edit" at bounding box center [62, 160] width 10 height 8
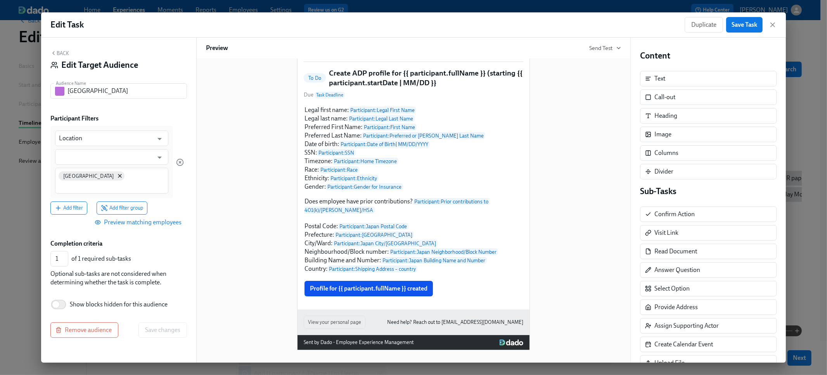
click at [86, 301] on span "Show blocks hidden for this audience" at bounding box center [119, 305] width 98 height 9
click at [81, 296] on input "Show blocks hidden for this audience" at bounding box center [55, 304] width 51 height 17
checkbox input "true"
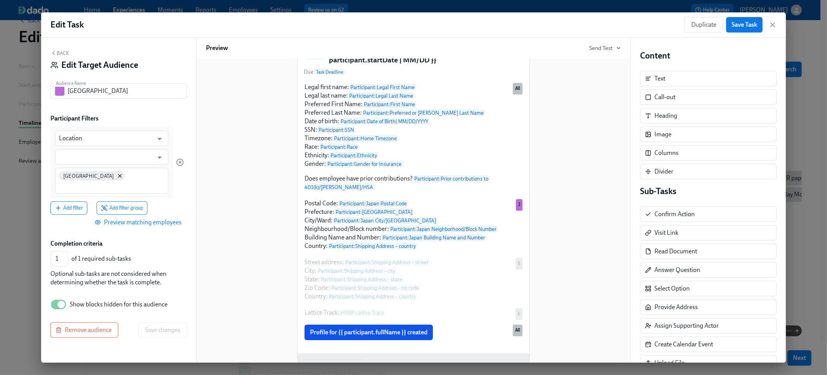
scroll to position [170, 0]
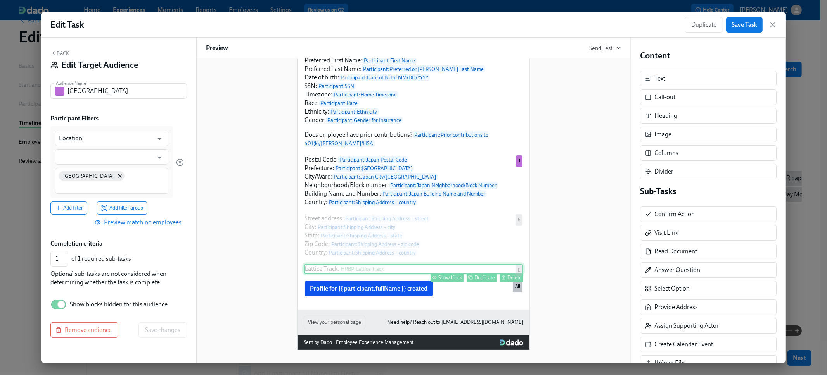
click at [451, 279] on div "Show block" at bounding box center [450, 278] width 24 height 6
click at [150, 327] on span "Save changes" at bounding box center [162, 331] width 35 height 8
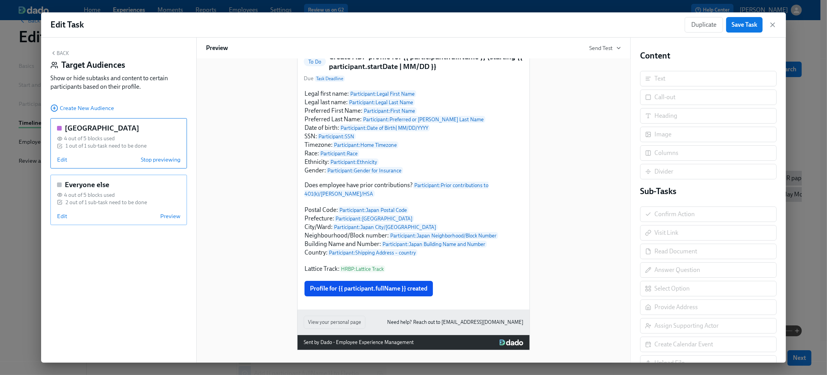
click at [105, 202] on div "2 out of 1 sub-task need to be done" at bounding box center [106, 202] width 81 height 7
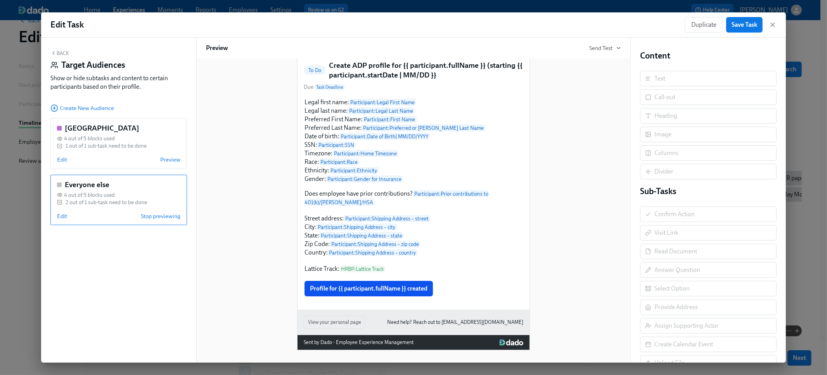
scroll to position [109, 0]
click at [65, 54] on button "Back" at bounding box center [59, 53] width 19 height 6
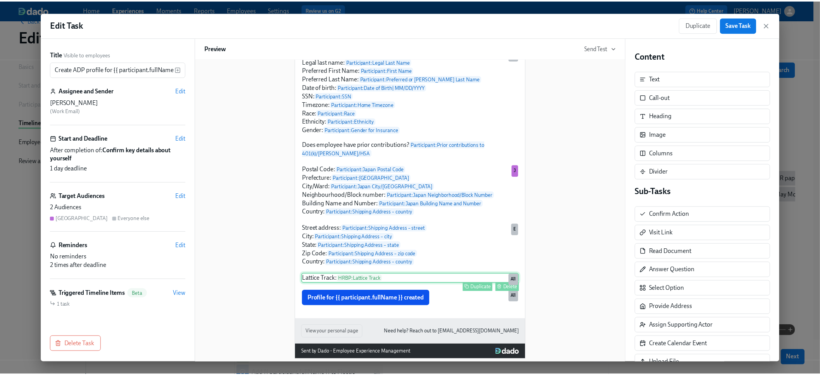
scroll to position [143, 0]
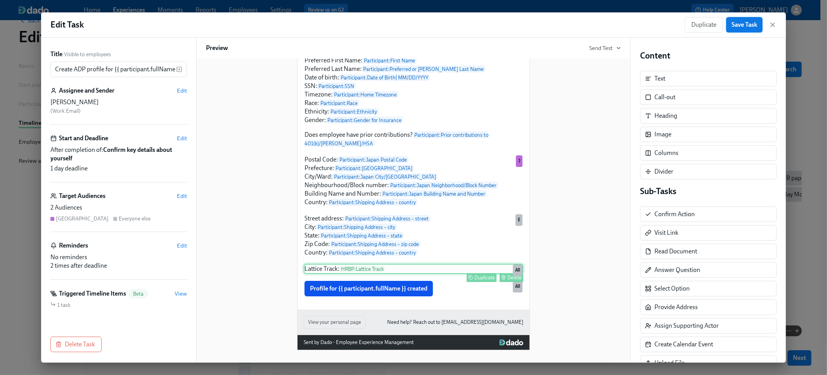
click at [729, 24] on button "Save Task" at bounding box center [744, 25] width 36 height 16
click at [175, 295] on span "View" at bounding box center [181, 294] width 12 height 8
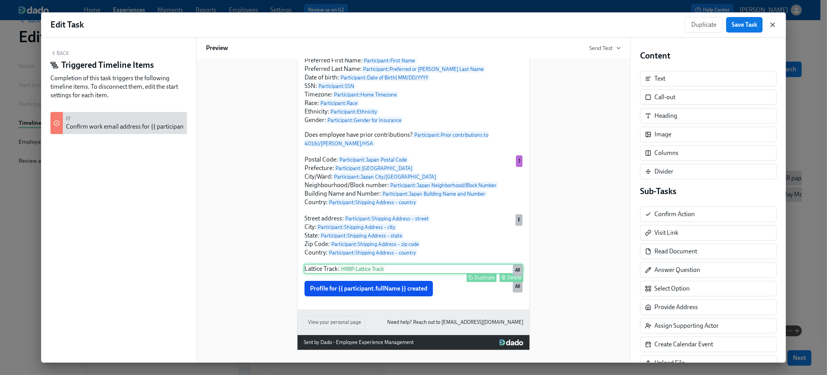
click at [773, 26] on icon "button" at bounding box center [773, 25] width 4 height 4
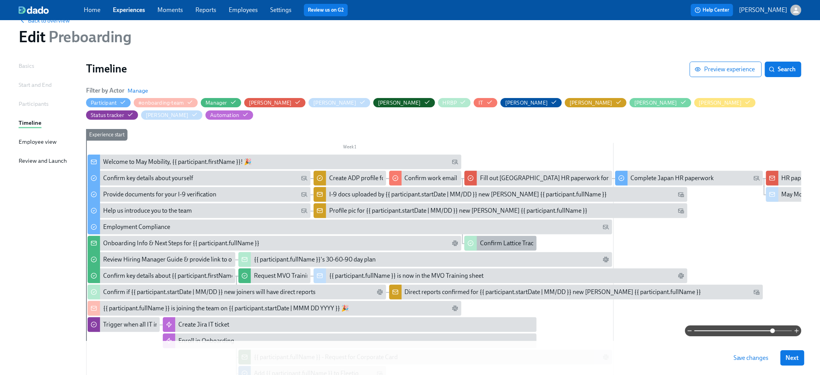
click at [499, 239] on div "Confirm Lattice Track" at bounding box center [508, 243] width 57 height 9
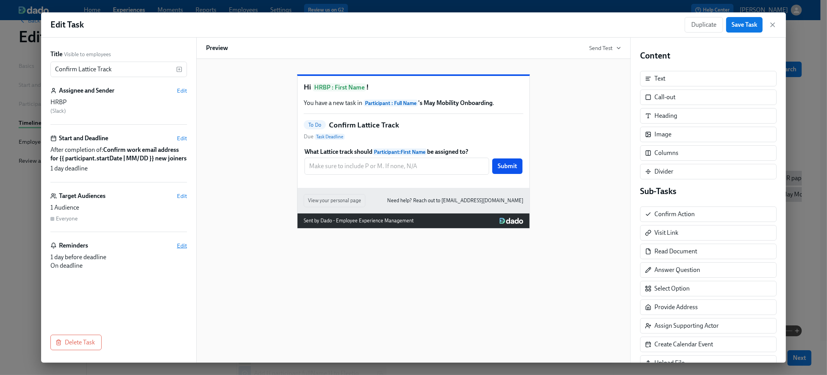
click at [178, 250] on span "Edit" at bounding box center [182, 246] width 10 height 8
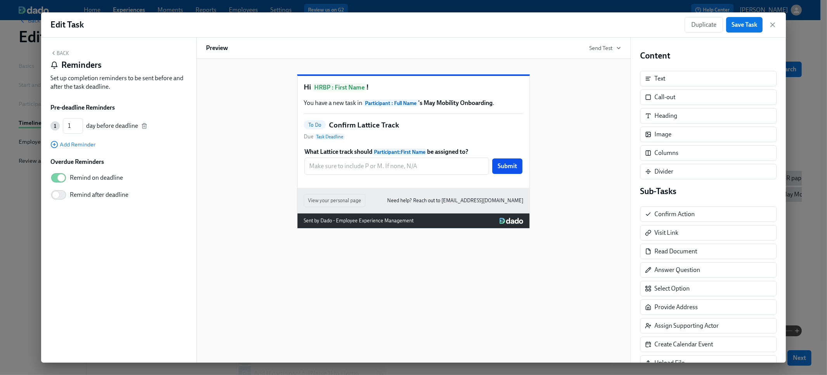
click at [64, 49] on div "Back Reminders Set up completion reminders to be sent before and after the task…" at bounding box center [118, 200] width 155 height 325
click at [62, 51] on button "Back" at bounding box center [59, 53] width 19 height 6
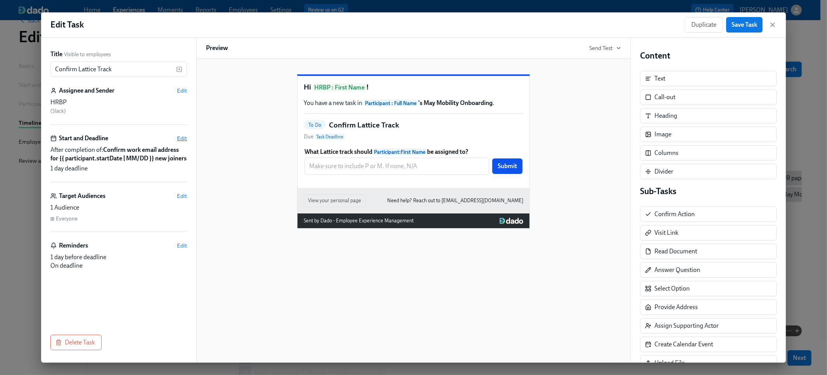
click at [178, 138] on span "Edit" at bounding box center [182, 139] width 10 height 8
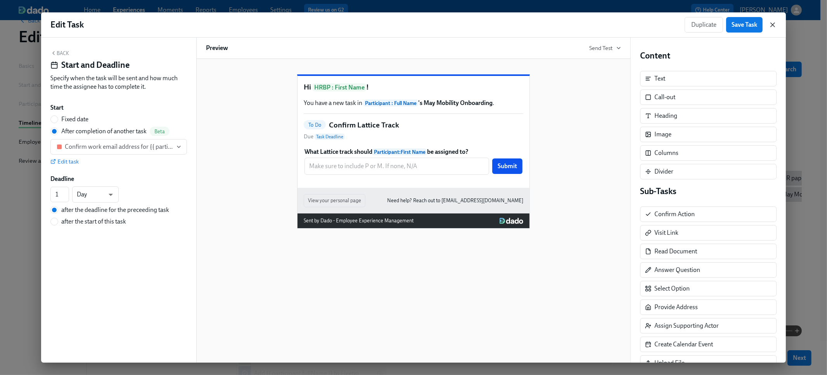
click at [773, 24] on icon "button" at bounding box center [773, 25] width 8 height 8
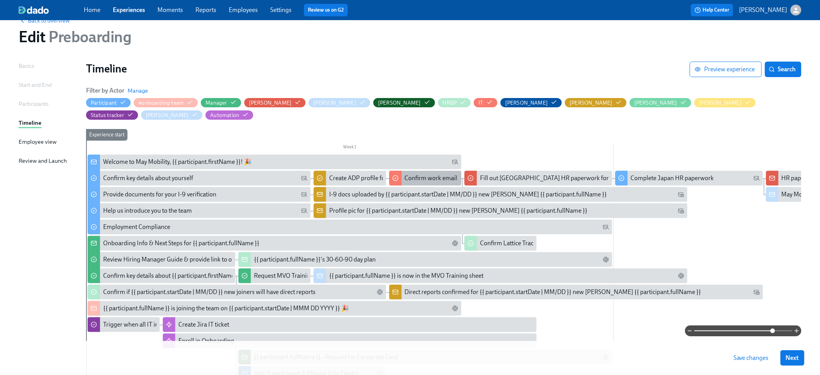
click at [389, 171] on div at bounding box center [395, 178] width 12 height 15
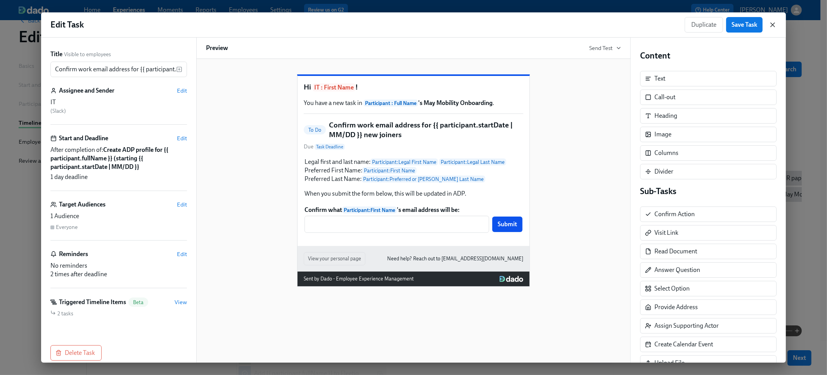
click at [775, 23] on icon "button" at bounding box center [773, 25] width 8 height 8
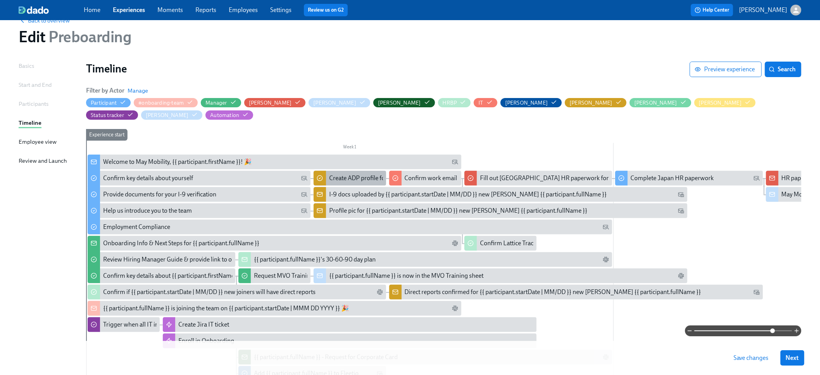
click at [363, 171] on div "Create ADP profile for {{ participant.fullName }} (starting {{ participant.star…" at bounding box center [350, 178] width 72 height 15
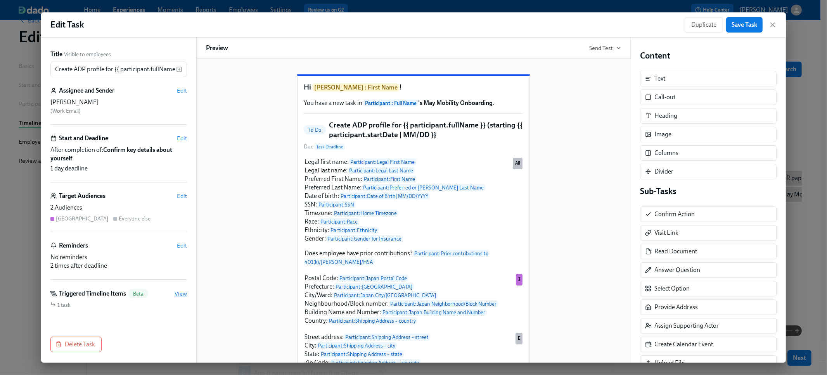
click at [175, 295] on span "View" at bounding box center [181, 294] width 12 height 8
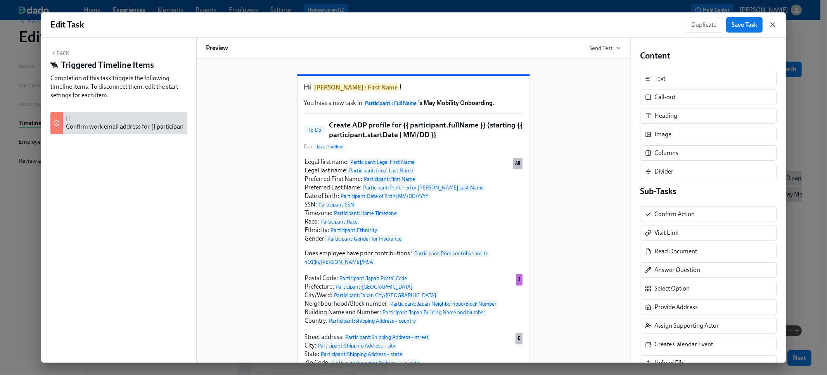
click at [770, 26] on icon "button" at bounding box center [773, 25] width 8 height 8
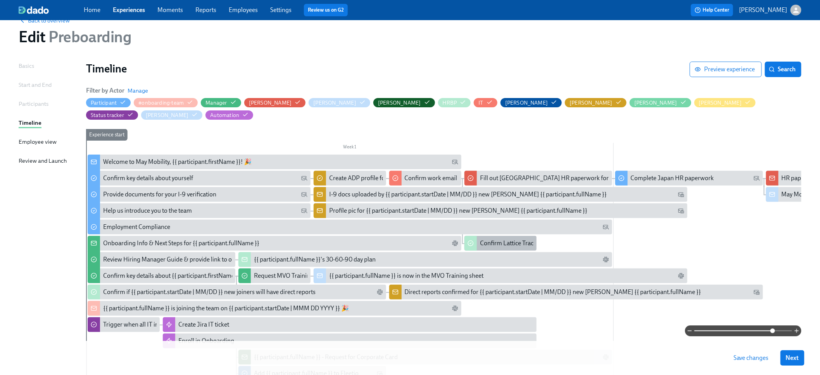
click at [492, 239] on div "Confirm Lattice Track" at bounding box center [508, 243] width 57 height 9
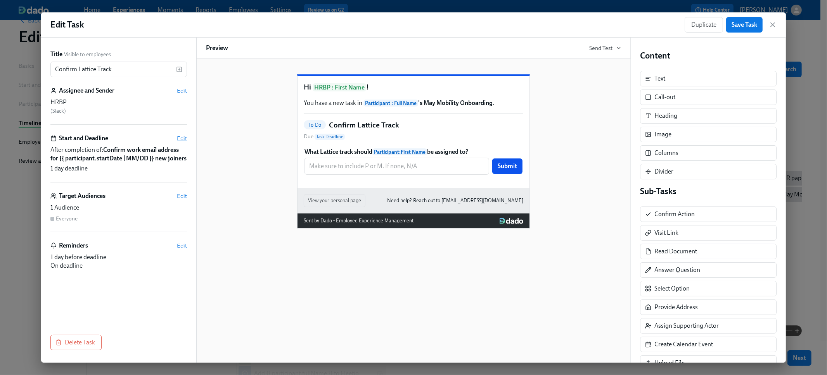
click at [182, 137] on span "Edit" at bounding box center [182, 139] width 10 height 8
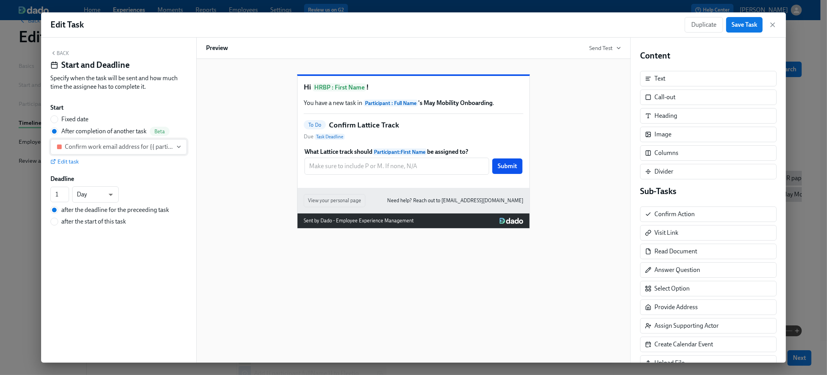
click at [130, 150] on div "Confirm work email address for {{ participant.startDate | MM/DD }} new joiners" at bounding box center [119, 147] width 108 height 8
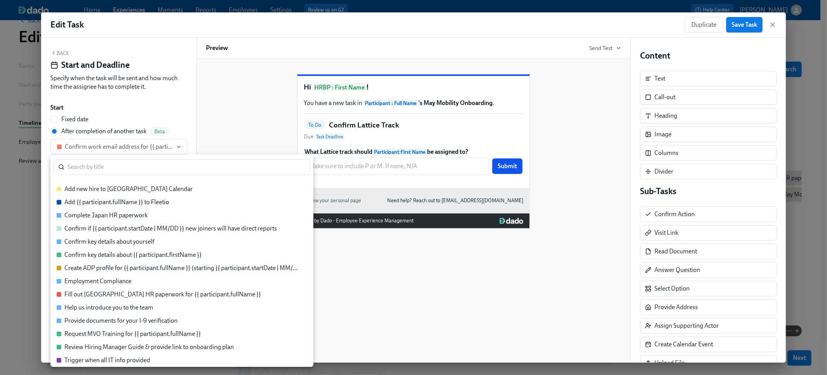
click at [107, 268] on div "Create ADP profile for {{ participant.fullName }} (starting {{ participant.star…" at bounding box center [181, 268] width 235 height 9
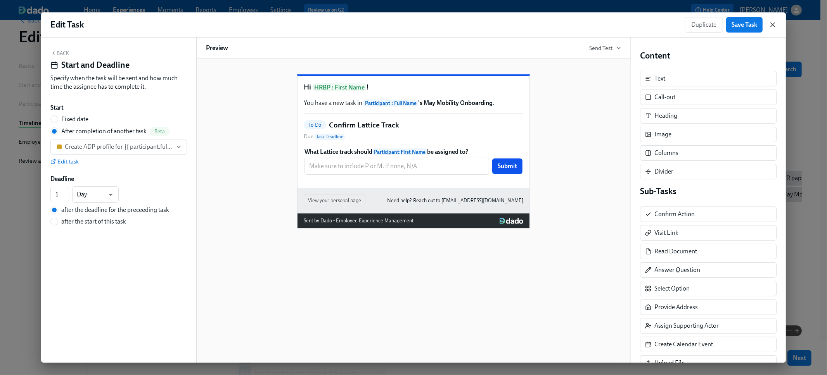
click at [775, 27] on icon "button" at bounding box center [773, 25] width 4 height 4
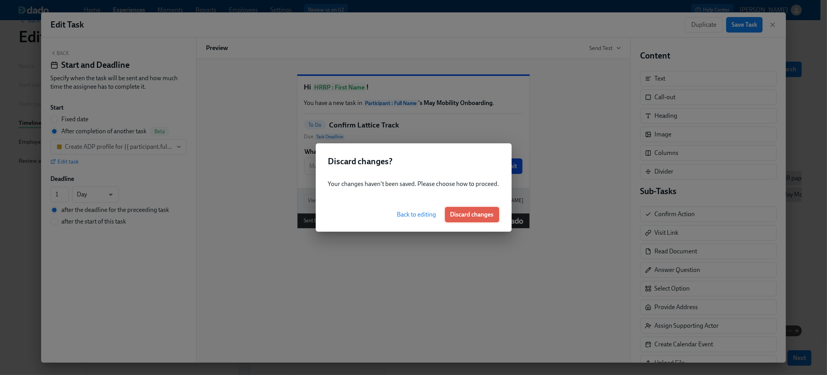
click at [452, 216] on span "Discard changes" at bounding box center [471, 215] width 43 height 8
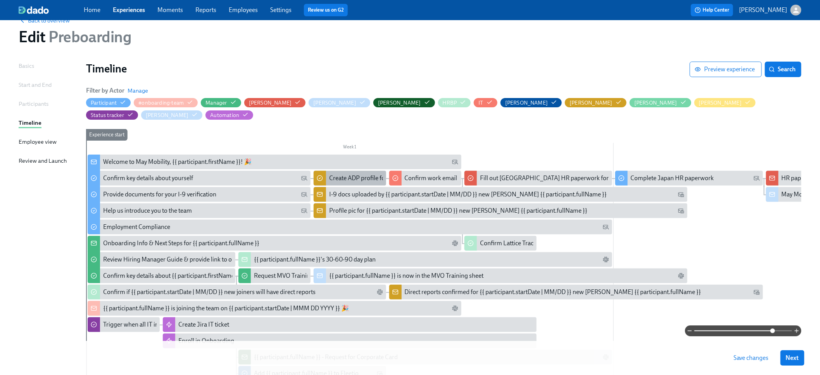
click at [341, 174] on div "Create ADP profile for {{ participant.fullName }} (starting {{ participant.star…" at bounding box center [450, 178] width 243 height 9
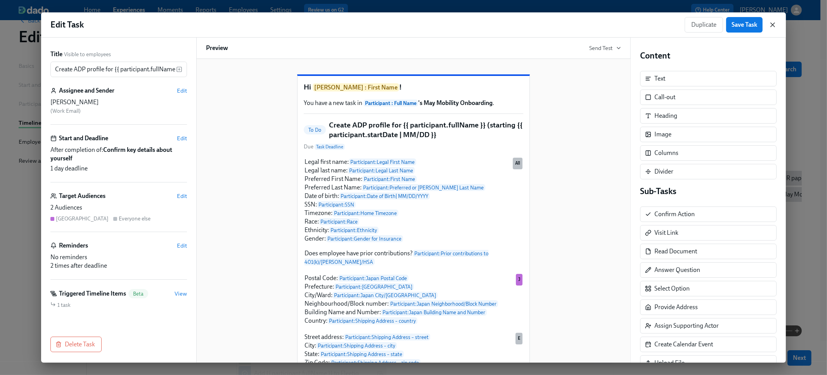
click at [774, 26] on icon "button" at bounding box center [773, 25] width 4 height 4
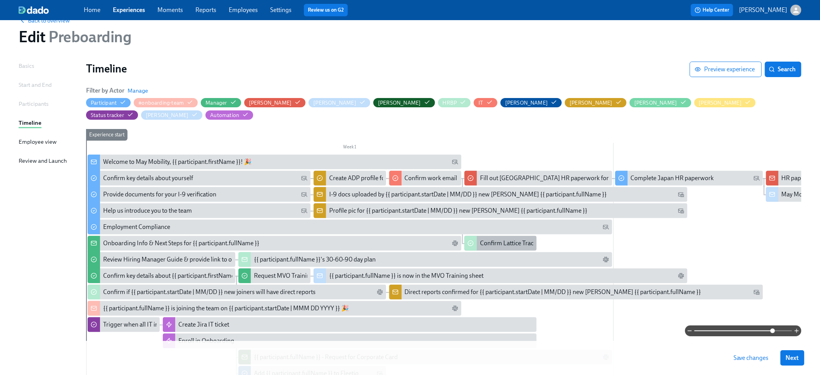
click at [493, 239] on div "Confirm Lattice Track" at bounding box center [508, 243] width 57 height 9
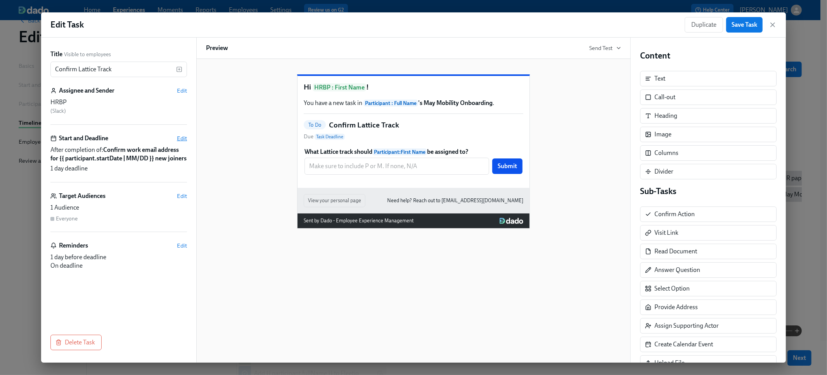
click at [180, 139] on span "Edit" at bounding box center [182, 139] width 10 height 8
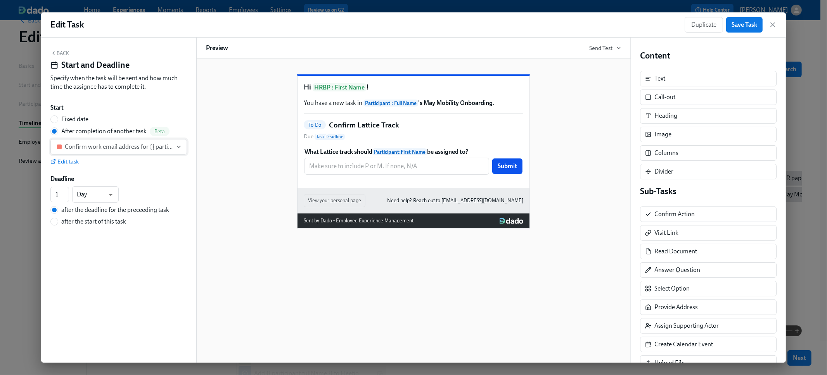
click at [138, 148] on div "Confirm work email address for {{ participant.startDate | MM/DD }} new joiners" at bounding box center [119, 147] width 108 height 8
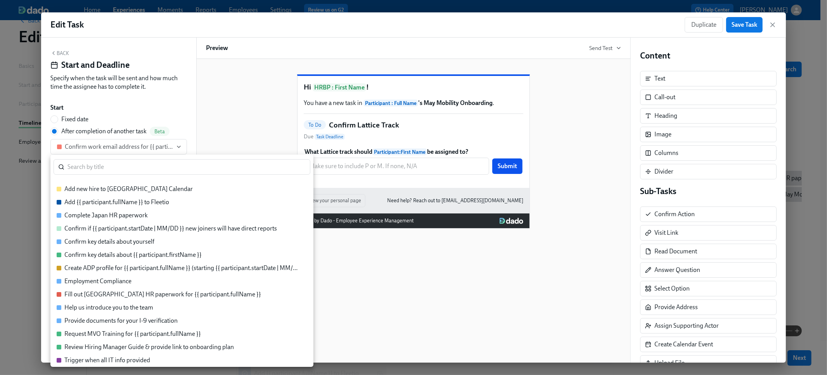
click at [126, 268] on div "Create ADP profile for {{ participant.fullName }} (starting {{ participant.star…" at bounding box center [181, 268] width 235 height 9
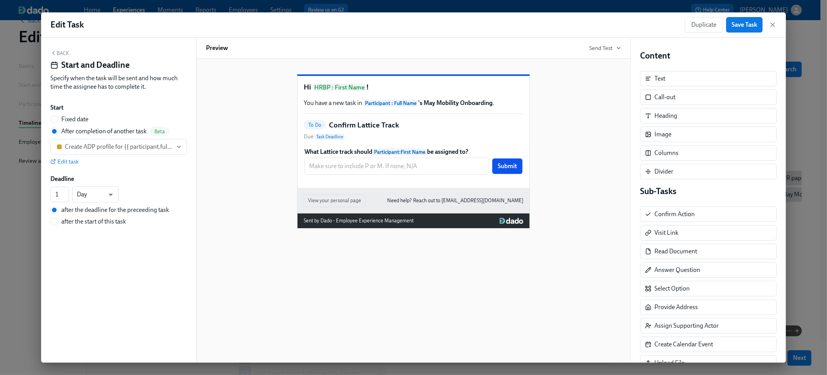
click at [59, 52] on button "Back" at bounding box center [59, 53] width 19 height 6
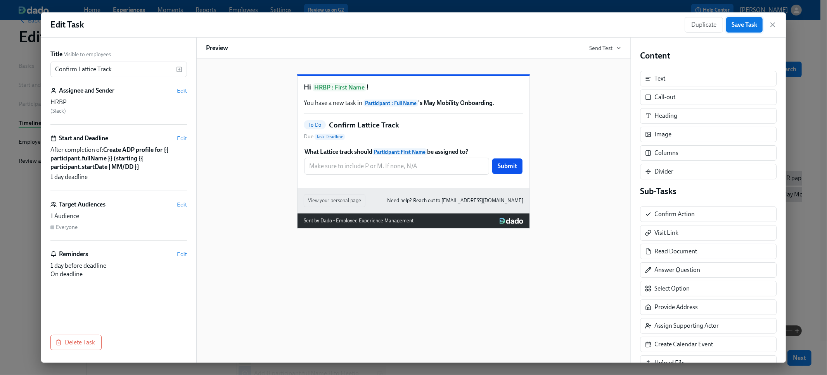
click at [736, 28] on span "Save Task" at bounding box center [745, 25] width 26 height 8
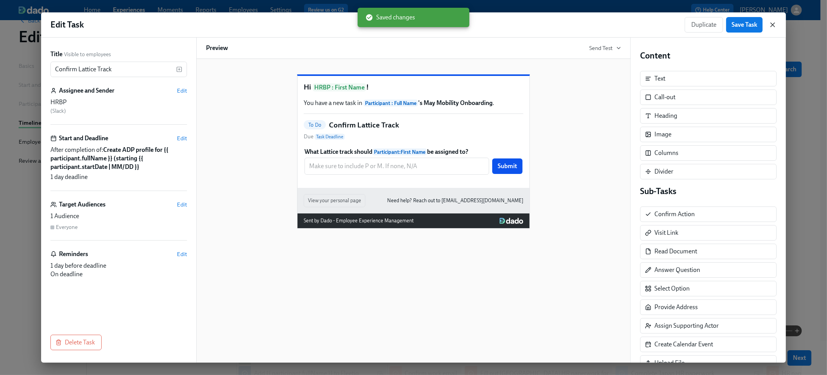
click at [774, 25] on icon "button" at bounding box center [773, 25] width 8 height 8
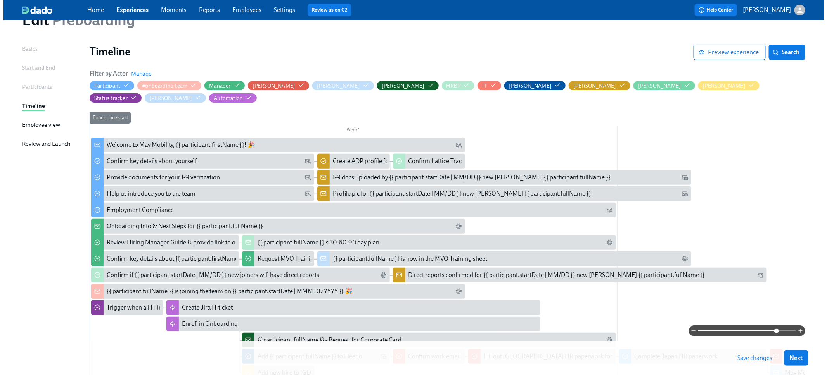
scroll to position [106, 0]
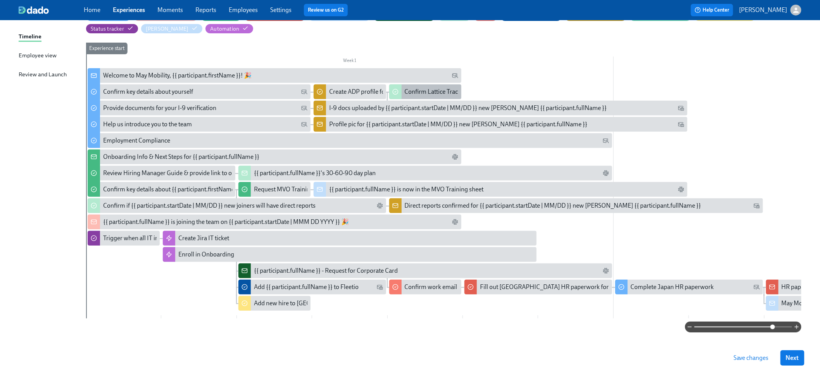
click at [398, 89] on icon at bounding box center [396, 92] width 6 height 6
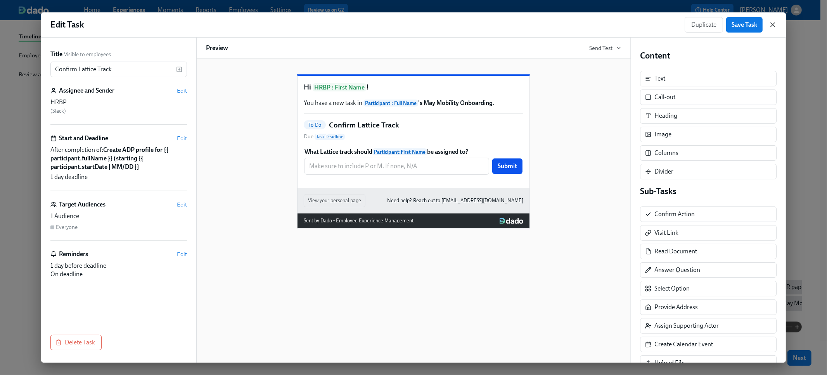
click at [773, 25] on icon "button" at bounding box center [773, 25] width 4 height 4
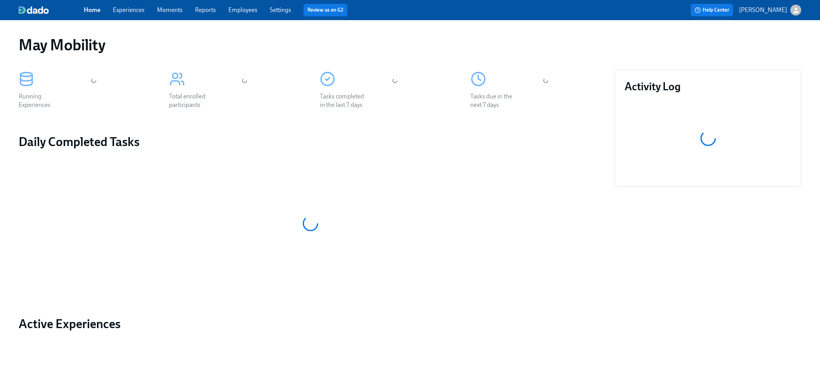
click at [140, 9] on link "Experiences" at bounding box center [129, 9] width 32 height 7
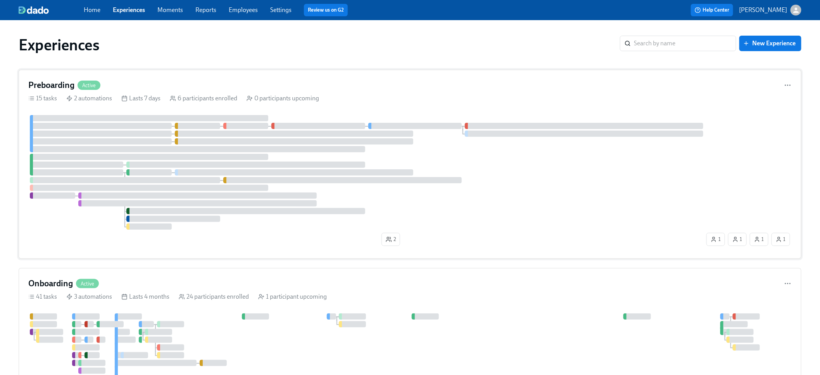
click at [175, 97] on icon at bounding box center [173, 98] width 6 height 6
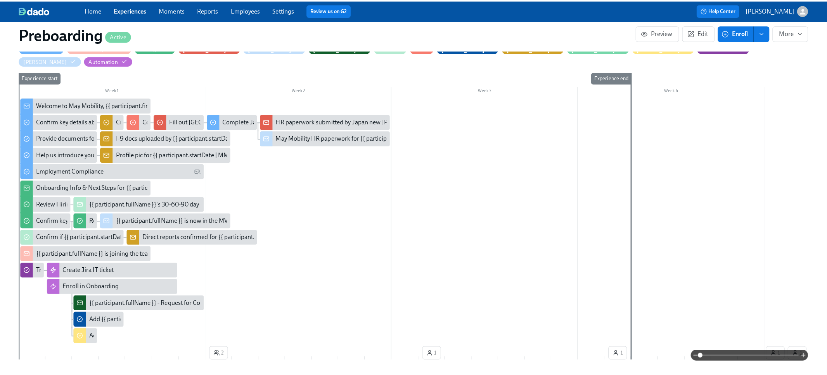
scroll to position [182, 0]
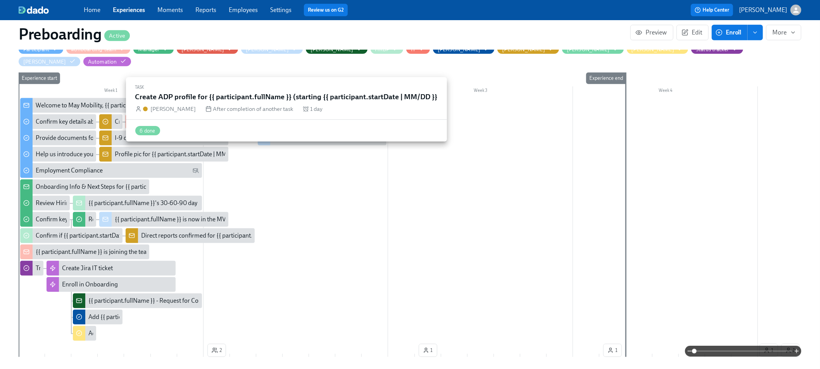
click at [112, 114] on div "Create ADP profile for {{ participant.fullName }} (starting {{ participant.star…" at bounding box center [110, 121] width 23 height 15
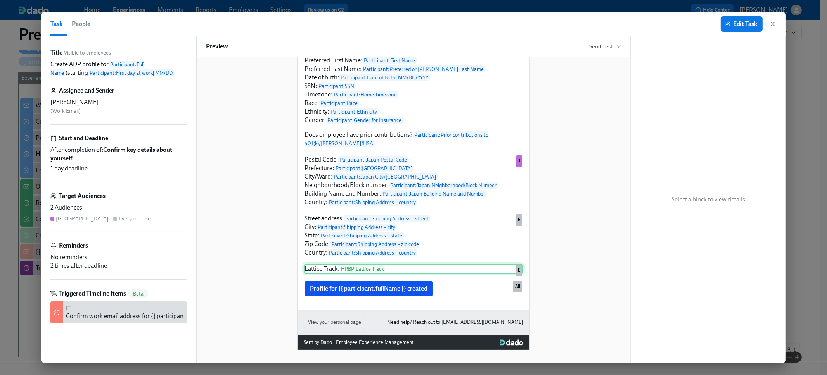
scroll to position [122, 0]
click at [418, 274] on div "Lattice Track: HRBP : Lattice Track E" at bounding box center [414, 269] width 220 height 10
click at [727, 26] on icon "button" at bounding box center [727, 24] width 4 height 4
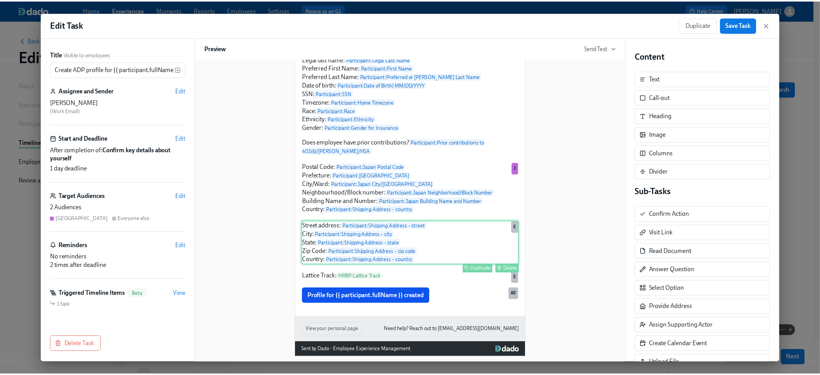
scroll to position [143, 0]
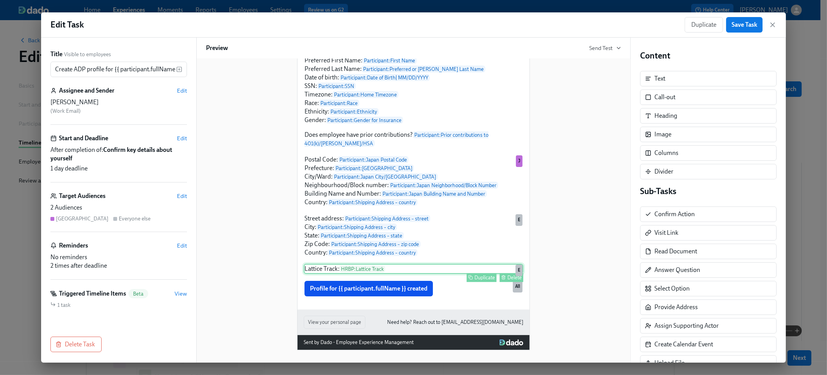
click at [507, 279] on div "Delete" at bounding box center [514, 278] width 14 height 6
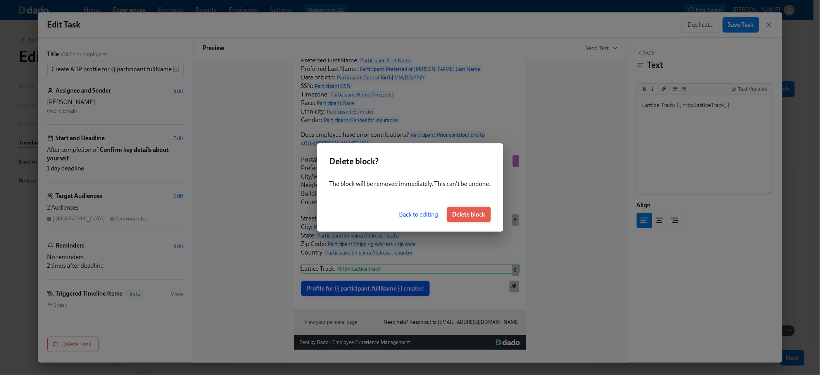
click at [475, 216] on span "Delete block" at bounding box center [469, 215] width 33 height 8
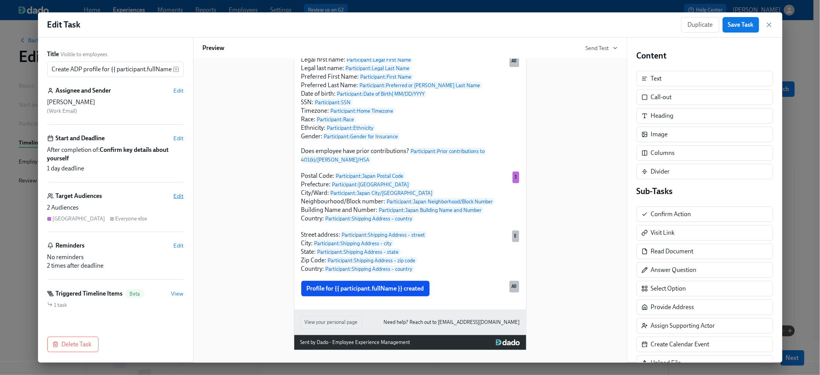
click at [174, 196] on span "Edit" at bounding box center [179, 196] width 10 height 8
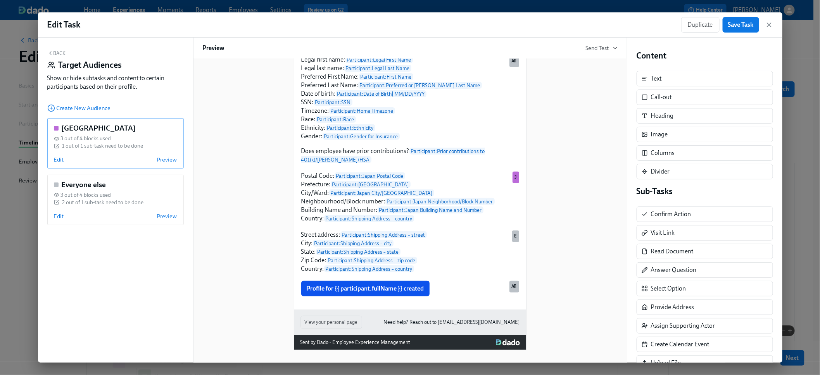
click at [73, 154] on div "Japan 3 out of 4 blocks used 1 out of 1 sub-task need to be done Edit Preview" at bounding box center [115, 143] width 137 height 50
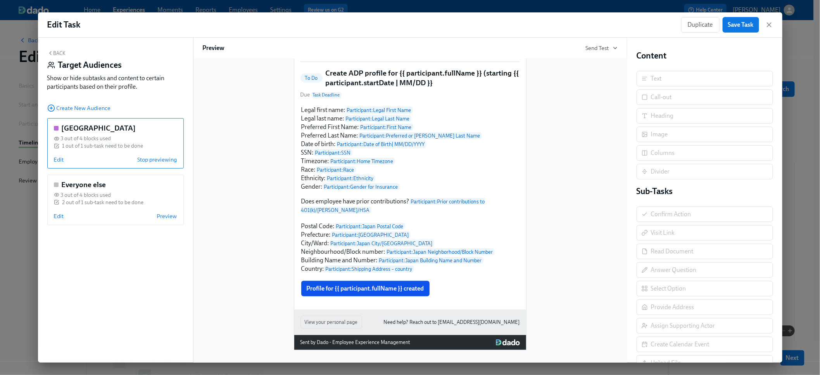
scroll to position [102, 0]
click at [62, 158] on span "Edit" at bounding box center [59, 160] width 10 height 8
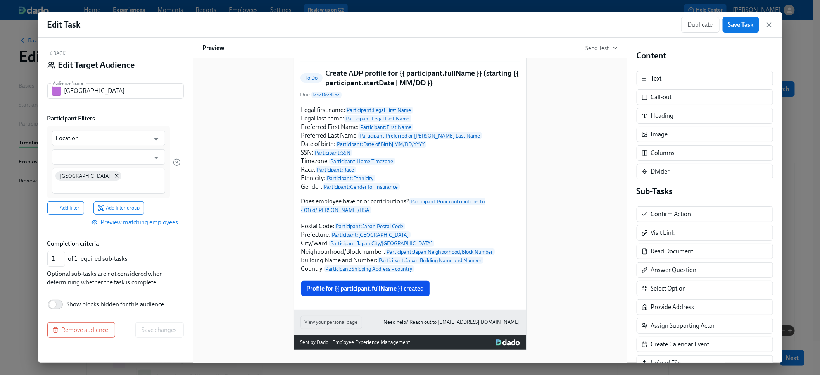
click at [140, 301] on span "Show blocks hidden for this audience" at bounding box center [116, 305] width 98 height 9
click at [78, 296] on input "Show blocks hidden for this audience" at bounding box center [52, 304] width 51 height 17
checkbox input "true"
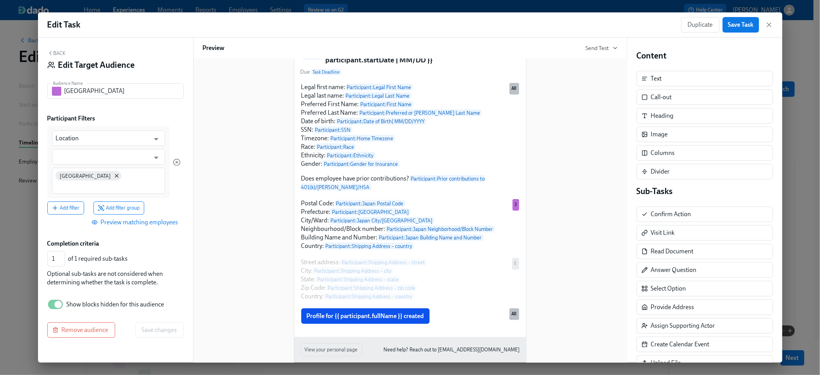
scroll to position [154, 0]
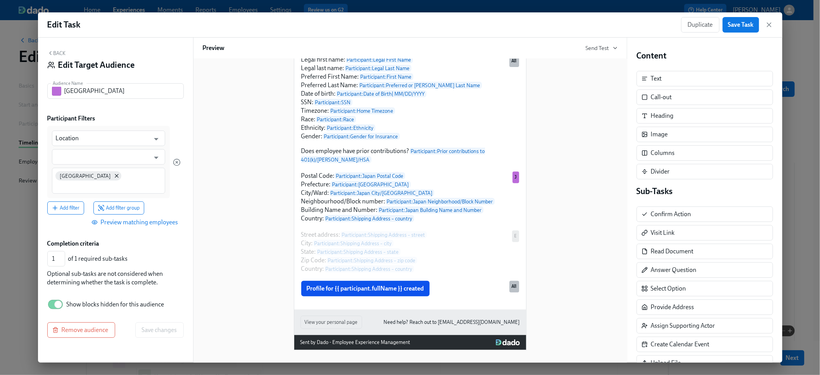
click at [60, 54] on button "Back" at bounding box center [56, 53] width 19 height 6
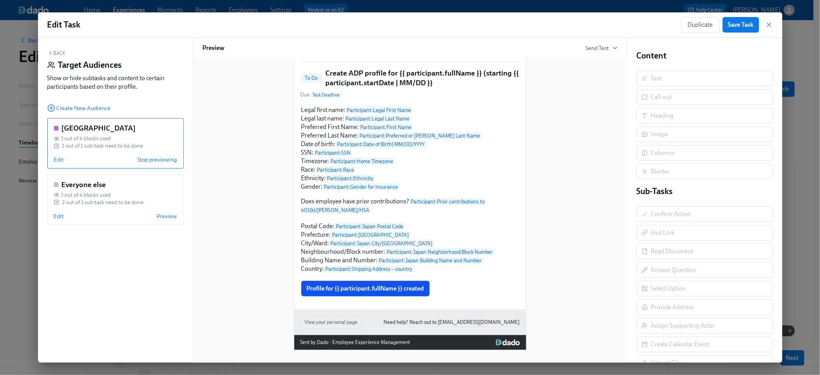
scroll to position [102, 0]
click at [95, 204] on div "2 out of 1 sub-task need to be done" at bounding box center [102, 202] width 81 height 7
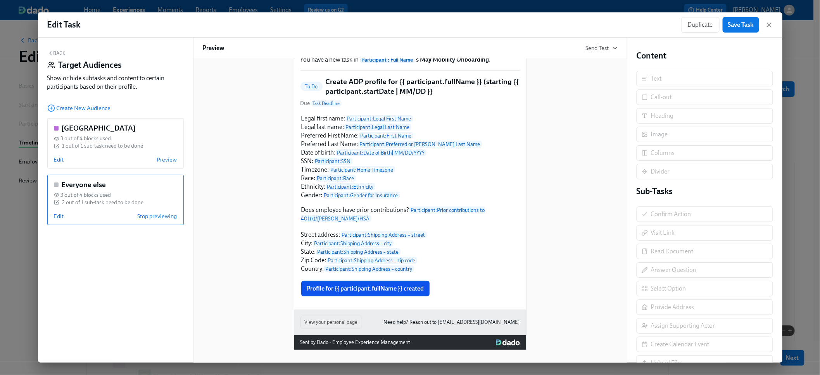
scroll to position [93, 0]
click at [60, 217] on span "Edit" at bounding box center [59, 217] width 10 height 8
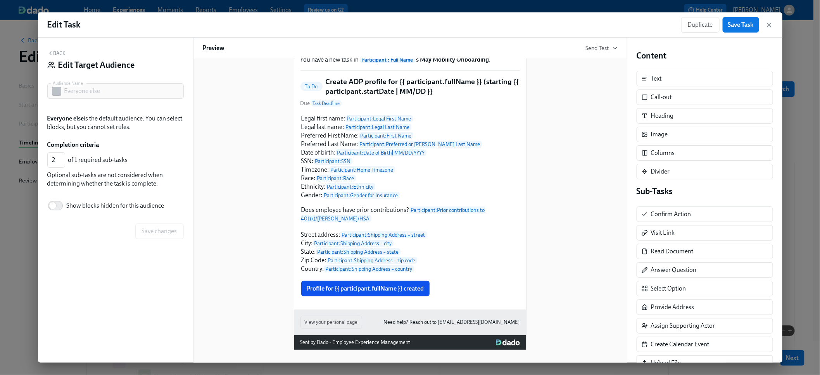
click at [75, 209] on span "Show blocks hidden for this audience" at bounding box center [116, 206] width 98 height 9
click at [75, 209] on input "Show blocks hidden for this audience" at bounding box center [52, 205] width 51 height 17
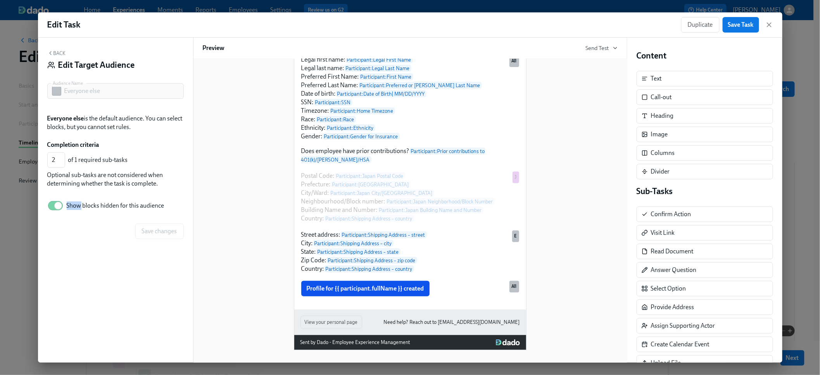
click at [75, 209] on span "Show blocks hidden for this audience" at bounding box center [116, 206] width 98 height 9
click at [75, 209] on input "Show blocks hidden for this audience" at bounding box center [58, 205] width 51 height 17
checkbox input "false"
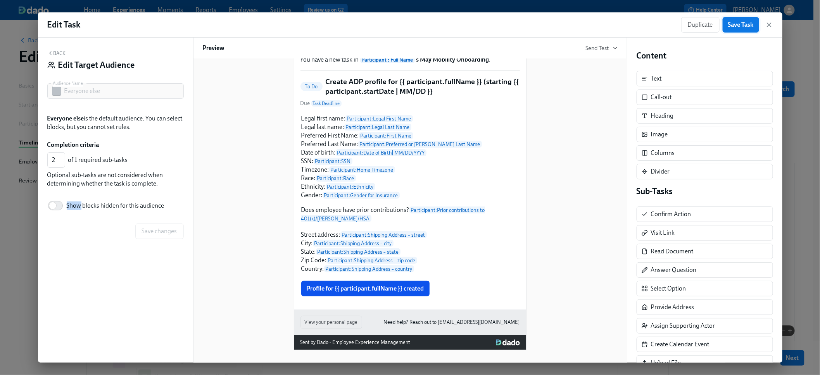
click at [751, 24] on span "Save Task" at bounding box center [741, 25] width 26 height 8
click at [768, 26] on icon "button" at bounding box center [770, 25] width 4 height 4
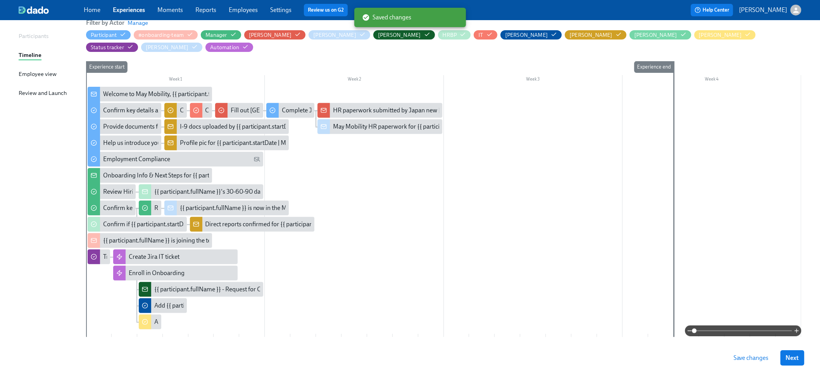
scroll to position [93, 0]
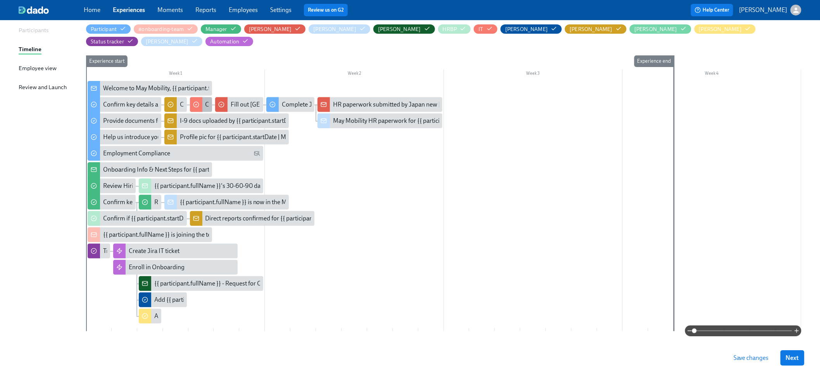
click at [200, 97] on div at bounding box center [196, 104] width 12 height 15
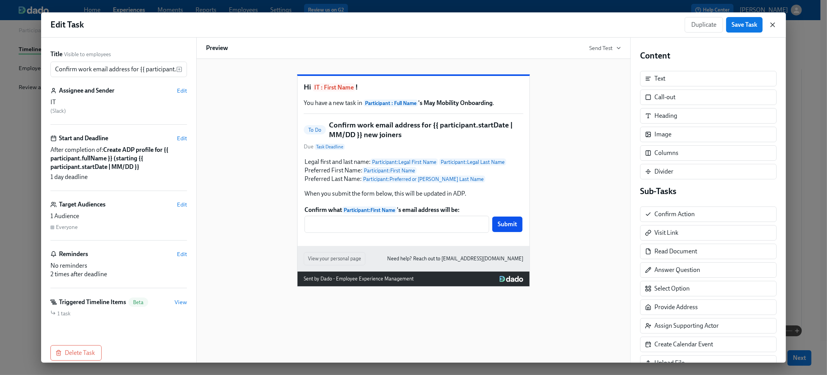
click at [773, 27] on icon "button" at bounding box center [773, 25] width 8 height 8
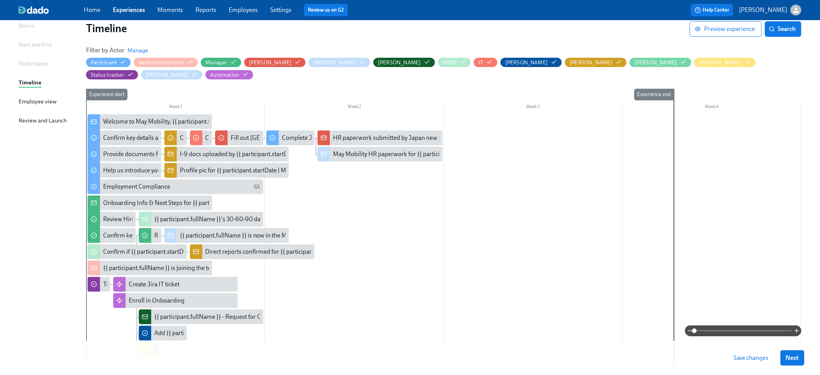
scroll to position [60, 0]
click at [462, 62] on circle "button" at bounding box center [463, 63] width 2 height 2
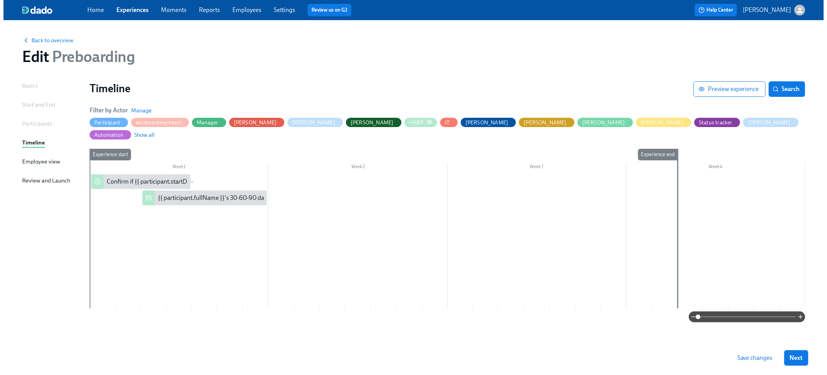
scroll to position [0, 0]
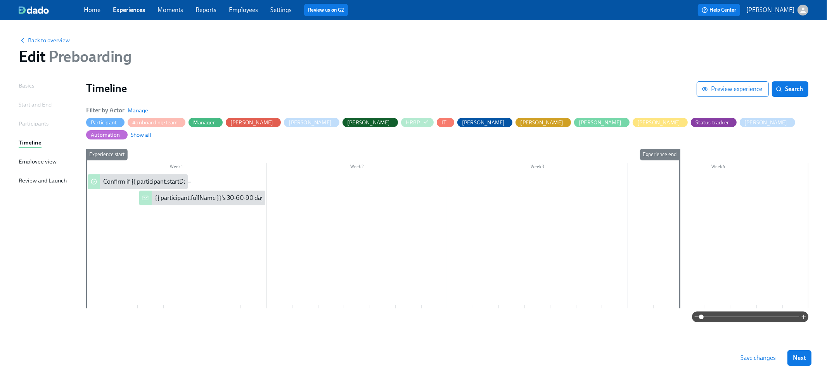
click at [282, 206] on div at bounding box center [447, 242] width 722 height 134
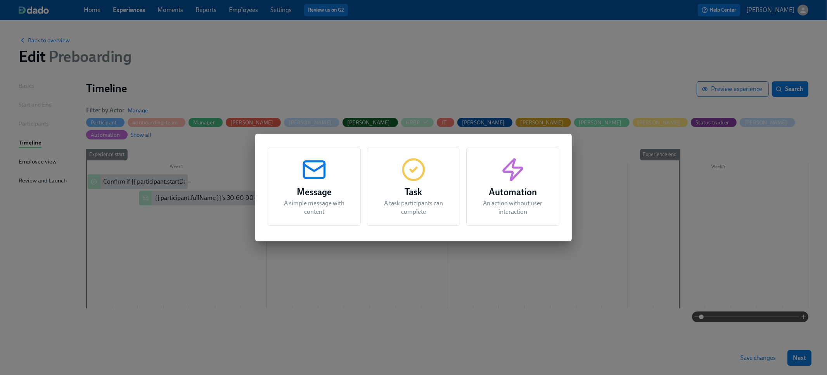
click at [273, 254] on div "Message A simple message with content Task A task participants can complete Aut…" at bounding box center [413, 187] width 827 height 375
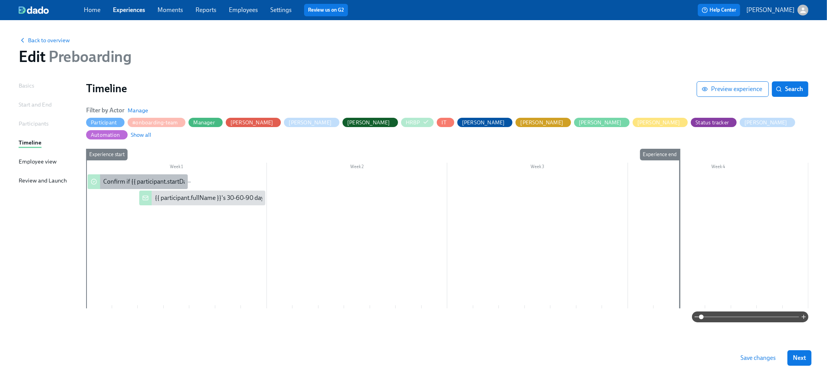
click at [171, 178] on div "Confirm if {{ participant.startDate | MM/DD }} new joiners will have direct rep…" at bounding box center [209, 182] width 213 height 9
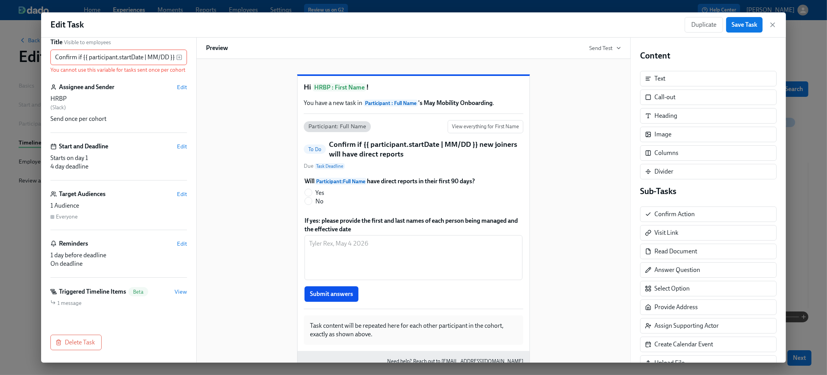
scroll to position [19, 0]
click at [698, 29] on button "Duplicate" at bounding box center [704, 25] width 38 height 16
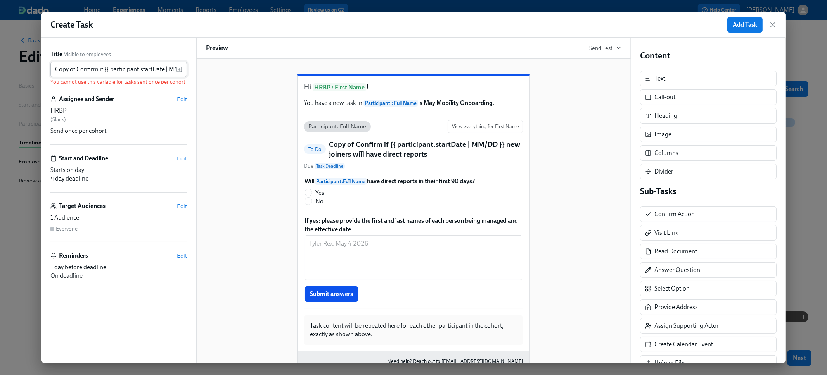
click at [99, 65] on input "Copy of Confirm if {{ participant.startDate | MM/DD }} new joiners will have di…" at bounding box center [113, 70] width 126 height 16
drag, startPoint x: 52, startPoint y: 68, endPoint x: 223, endPoint y: 75, distance: 170.8
click at [223, 75] on div "Title Visible to employees Copy of Confirm if {{ participant.startDate | MM/DD …" at bounding box center [413, 200] width 745 height 325
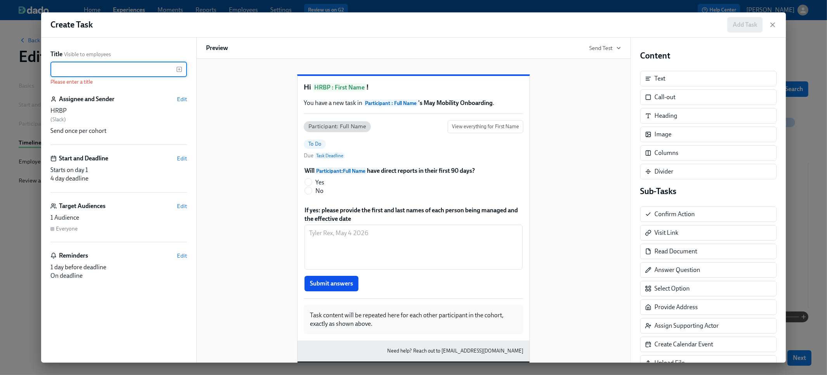
click at [180, 70] on icon "button" at bounding box center [179, 69] width 6 height 6
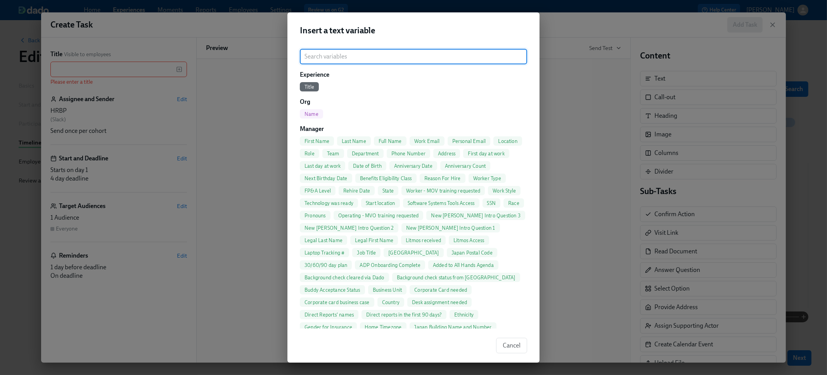
click at [349, 58] on input "search" at bounding box center [413, 57] width 227 height 16
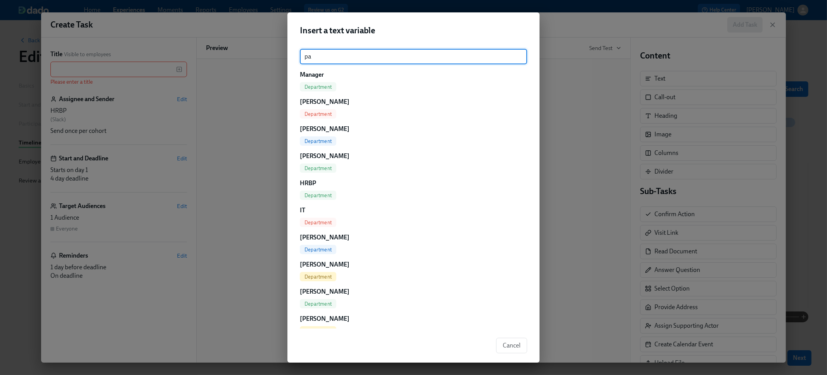
type input "p"
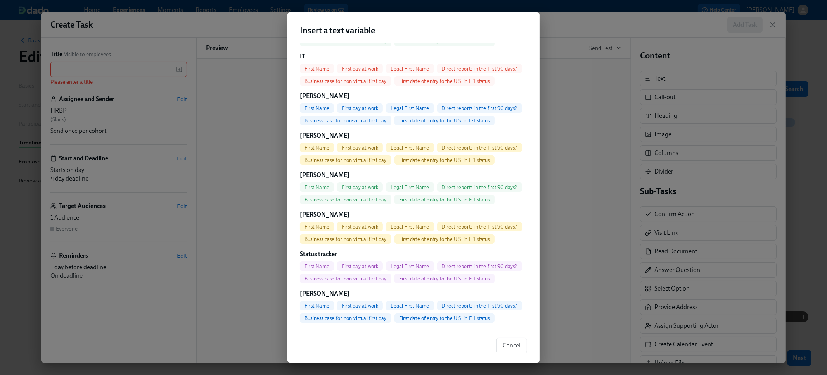
scroll to position [225, 0]
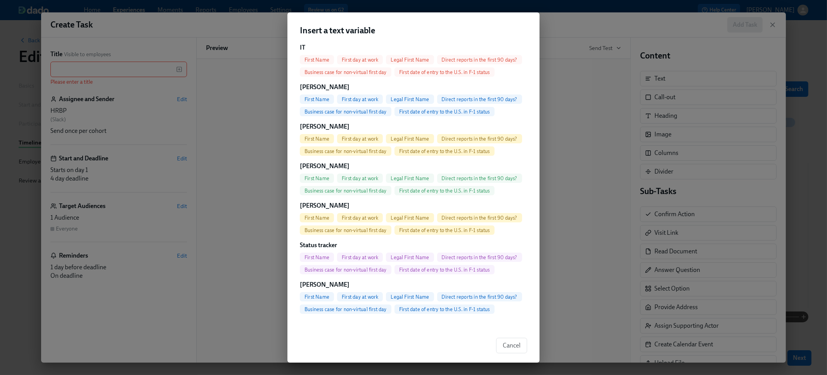
type input "first"
drag, startPoint x: 163, startPoint y: 58, endPoint x: 161, endPoint y: 61, distance: 4.1
click at [163, 59] on div "Insert a text variable first ​ Manager First Name First day at work Legal First…" at bounding box center [413, 187] width 827 height 375
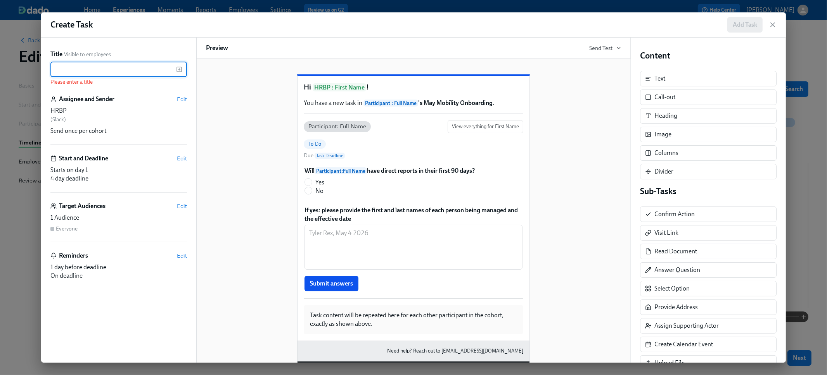
click at [156, 70] on input "text" at bounding box center [113, 70] width 126 height 16
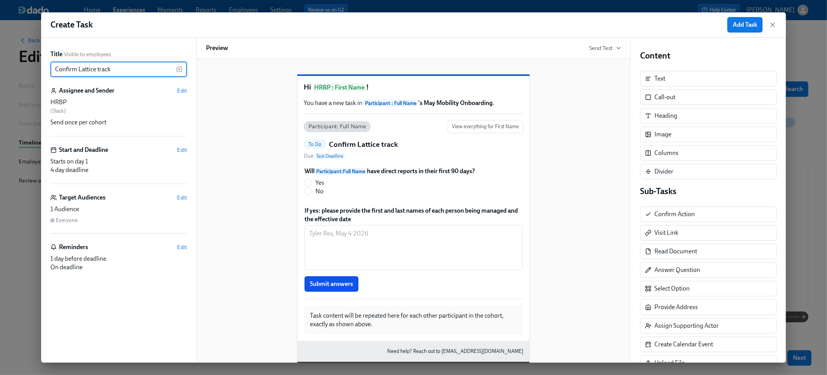
type input "Confirm Lattice track"
click at [176, 88] on div "Assignee and Sender Edit" at bounding box center [118, 90] width 137 height 9
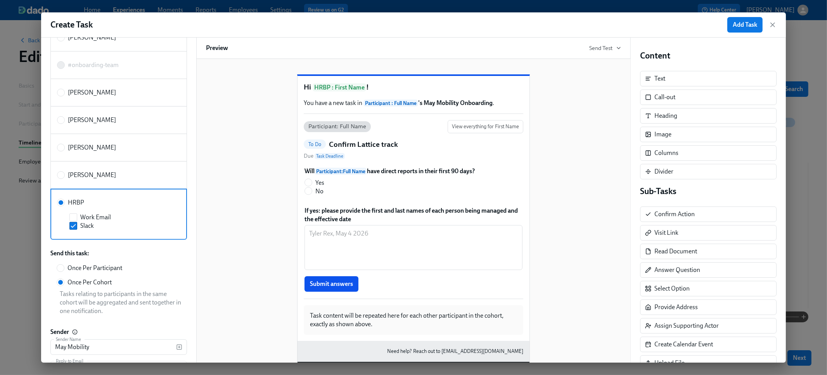
scroll to position [326, 0]
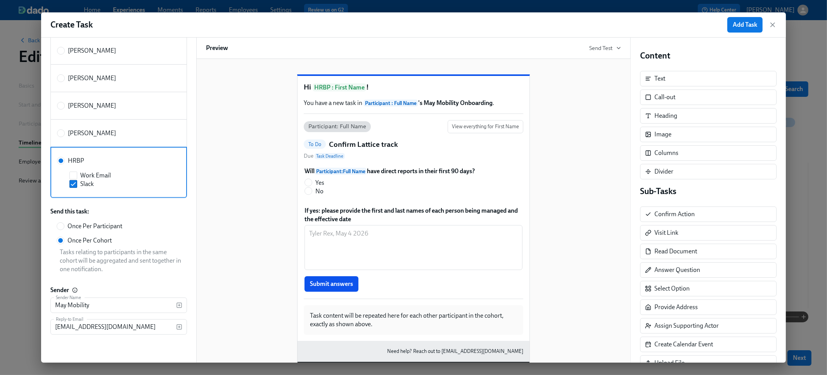
click at [81, 227] on span "Once Per Participant" at bounding box center [94, 226] width 55 height 9
click at [64, 227] on input "Once Per Participant" at bounding box center [60, 226] width 7 height 7
radio input "true"
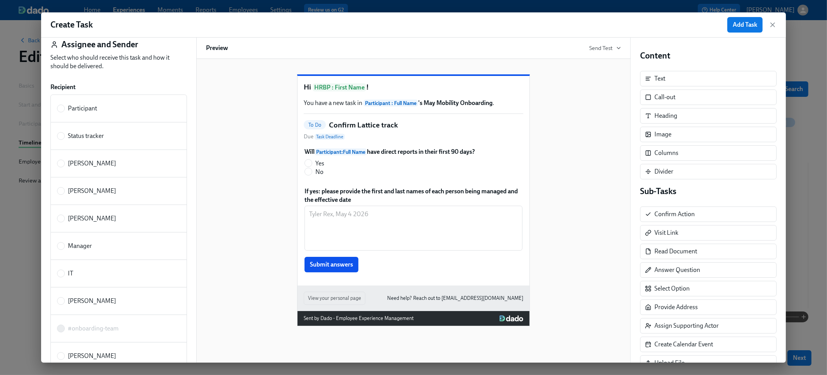
scroll to position [0, 0]
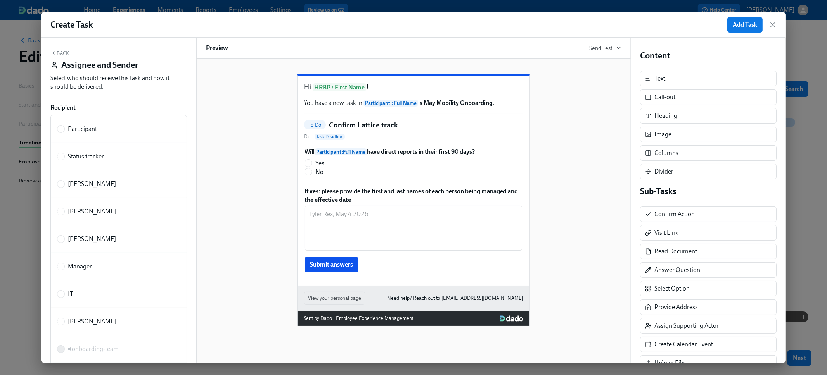
click at [62, 55] on button "Back" at bounding box center [59, 53] width 19 height 6
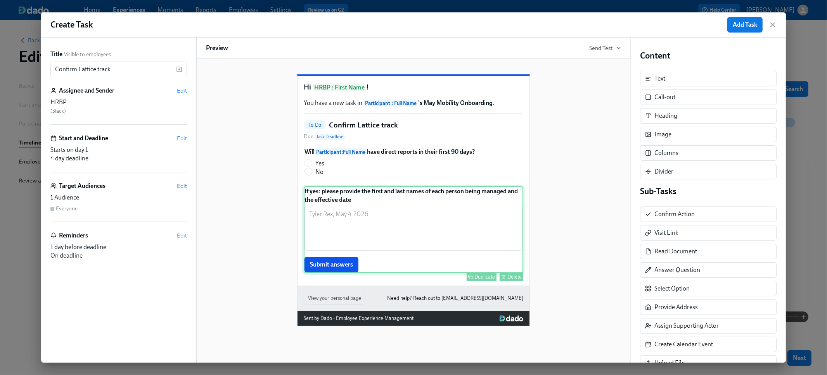
click at [460, 238] on div "If yes: please provide the first and last names of each person being managed an…" at bounding box center [414, 230] width 220 height 87
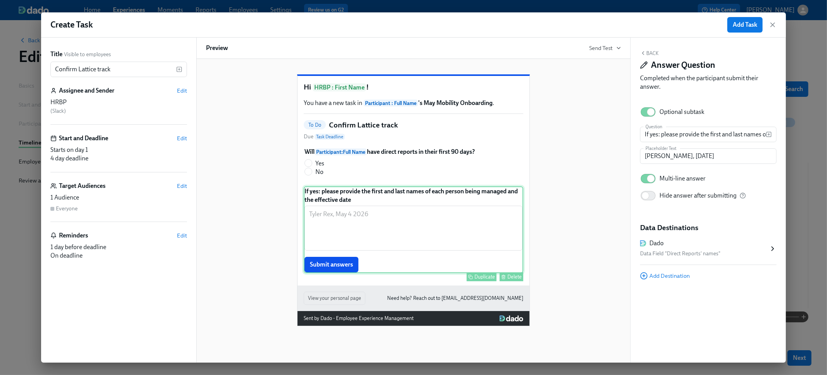
click at [516, 280] on div "Delete" at bounding box center [514, 277] width 14 height 6
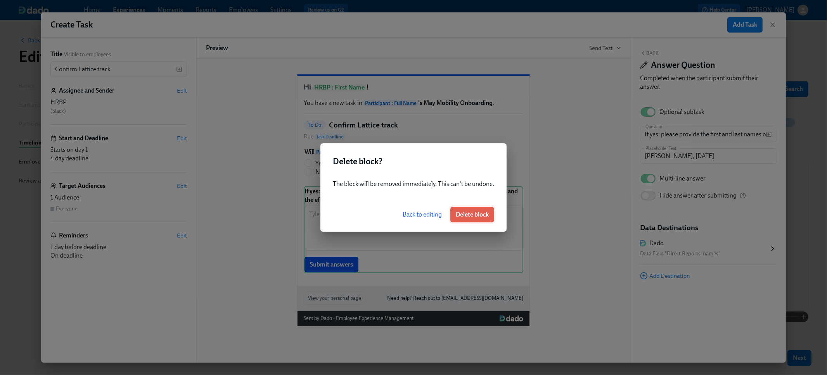
click at [467, 212] on span "Delete block" at bounding box center [472, 215] width 33 height 8
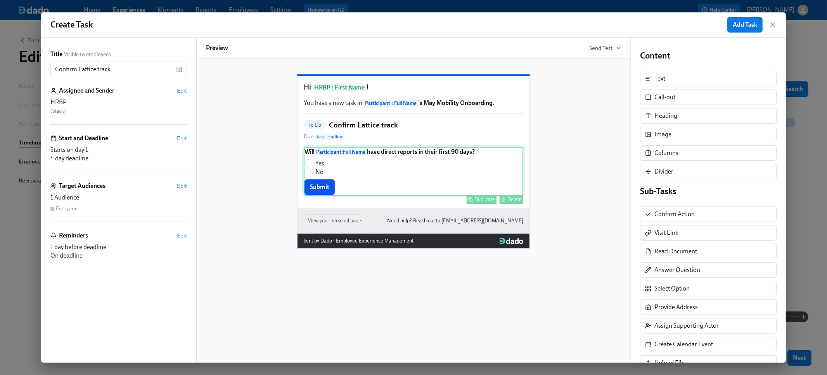
click at [434, 195] on div "Will Participant : Full Name have direct reports in their first 90 days? Yes No…" at bounding box center [414, 171] width 220 height 49
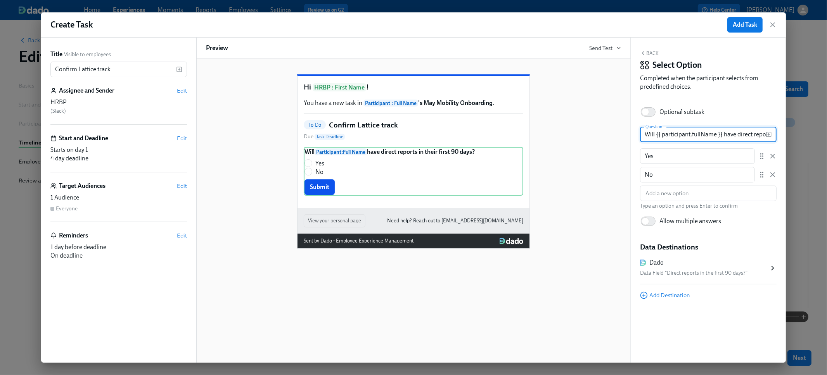
drag, startPoint x: 643, startPoint y: 133, endPoint x: 637, endPoint y: 133, distance: 5.4
click at [637, 133] on div "Back Select Option Completed when the participant selects from predefined choic…" at bounding box center [708, 200] width 155 height 325
drag, startPoint x: 667, startPoint y: 133, endPoint x: 758, endPoint y: 132, distance: 90.8
click at [758, 132] on input "Confirm the {{ participant.fullName }} have direct reports in their first 90 da…" at bounding box center [703, 135] width 126 height 16
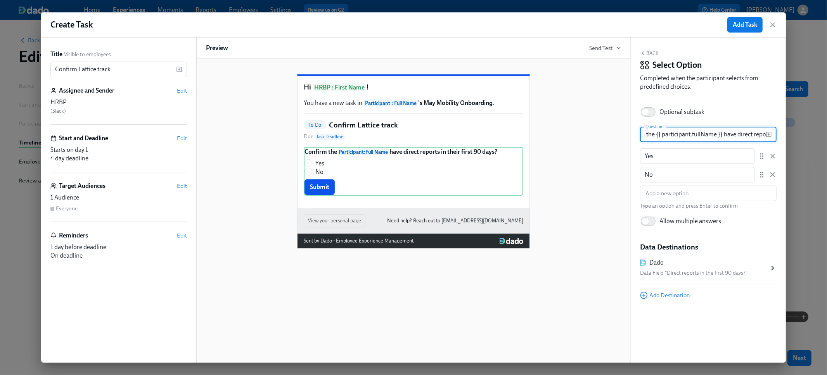
click at [724, 136] on input "Confirm the {{ participant.fullName }} have direct reports in their first 90 da…" at bounding box center [703, 135] width 126 height 16
click at [655, 134] on input "Confirm the {{ participant.fullName }} have direct reports in their first 90 da…" at bounding box center [703, 135] width 126 height 16
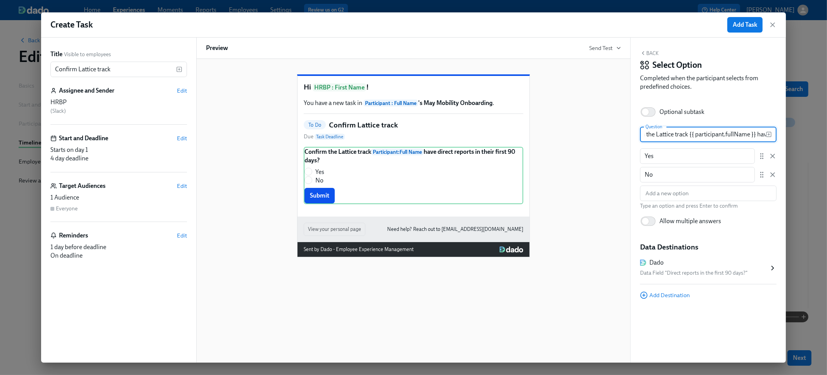
scroll to position [0, 119]
drag, startPoint x: 758, startPoint y: 132, endPoint x: 827, endPoint y: 145, distance: 70.2
click at [827, 145] on html "Home Experiences Moments Reports Employees Settings Review us on G2 Help Center…" at bounding box center [413, 187] width 827 height 375
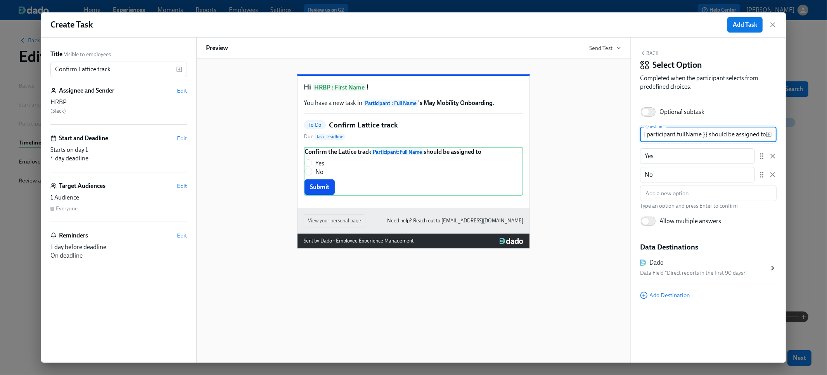
scroll to position [0, 72]
click at [773, 157] on icon "button" at bounding box center [773, 156] width 8 height 8
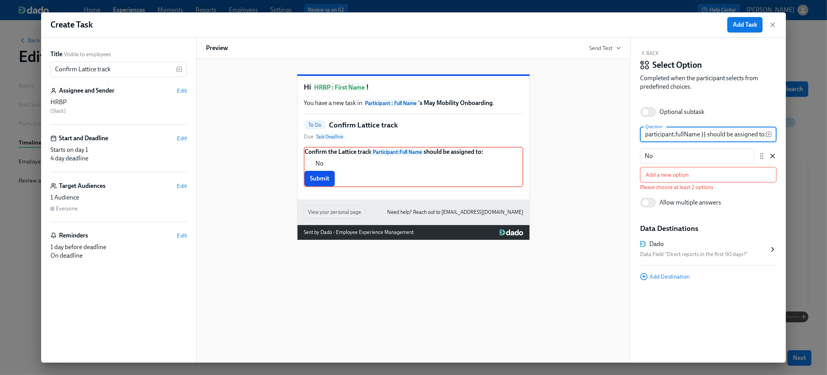
click at [772, 157] on icon "button" at bounding box center [773, 156] width 4 height 4
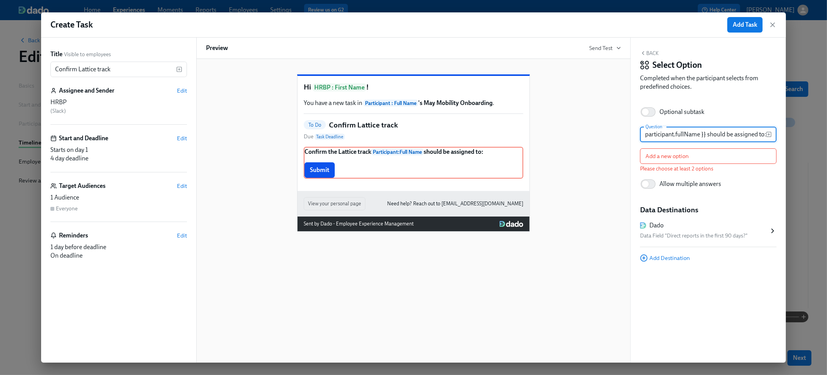
click at [716, 136] on input "Confirm the Lattice track {{ participant.fullName }} should be assigned to:" at bounding box center [703, 135] width 126 height 16
type input "Confirm the Lattice track {{ participant.fullName }} should be assigned to:"
click at [652, 52] on button "Back" at bounding box center [649, 53] width 19 height 6
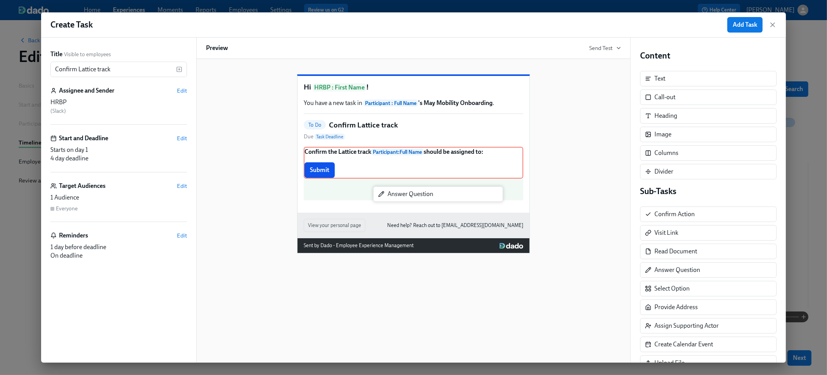
drag, startPoint x: 686, startPoint y: 276, endPoint x: 419, endPoint y: 199, distance: 277.7
click at [419, 199] on div "Title Visible to employees Confirm Lattice track ​ Assignee and Sender Edit HRB…" at bounding box center [413, 200] width 745 height 325
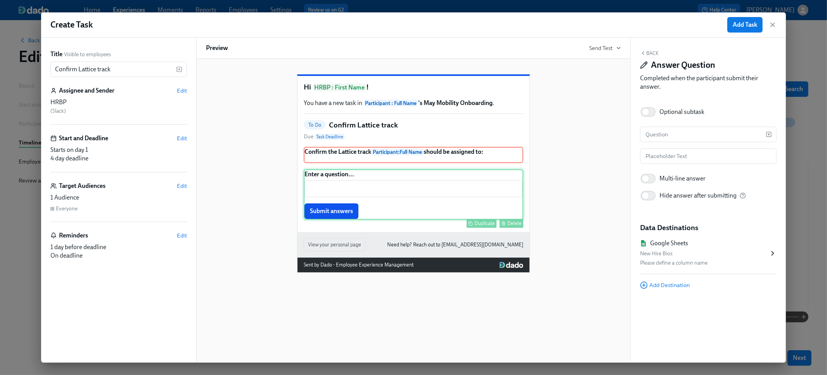
click at [373, 207] on div "Enter a question... ​ Submit answers Duplicate Delete" at bounding box center [414, 195] width 220 height 50
click at [665, 134] on input "text" at bounding box center [703, 135] width 126 height 16
paste input "Confirm the Lattice track {{ participant.fullName }} should be assigned to:"
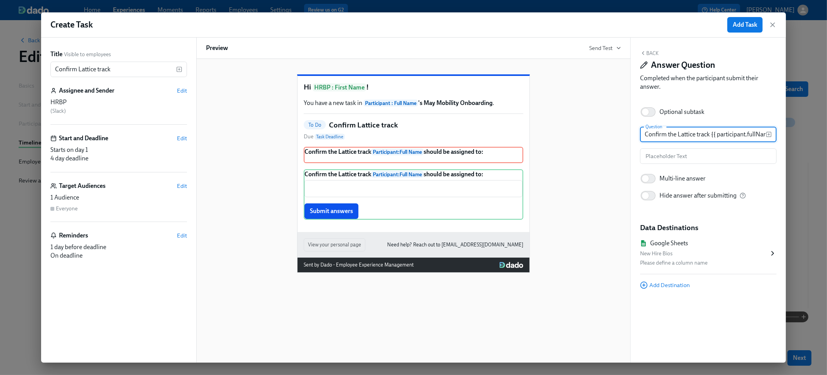
scroll to position [0, 72]
click at [706, 134] on input "Confirm the Lattice track {{ participant.fullName }} should be assigned to:" at bounding box center [703, 135] width 126 height 16
drag, startPoint x: 706, startPoint y: 134, endPoint x: 711, endPoint y: 136, distance: 5.3
click at [711, 136] on input "Confirm the Lattice track {{ participant.fullName }} should be assigned to:" at bounding box center [703, 135] width 126 height 16
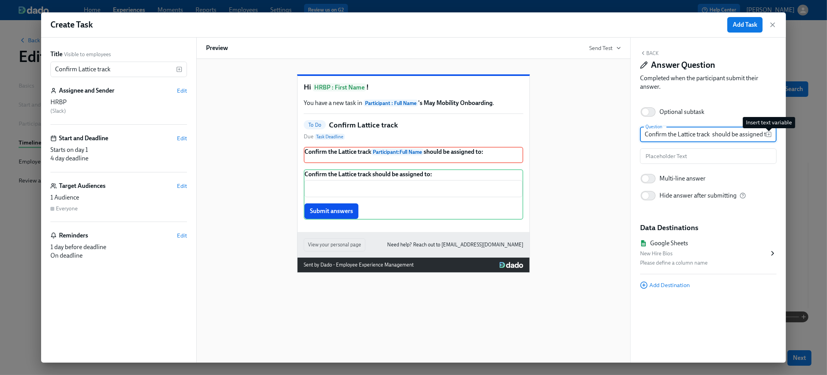
click at [770, 136] on icon "button" at bounding box center [769, 134] width 6 height 6
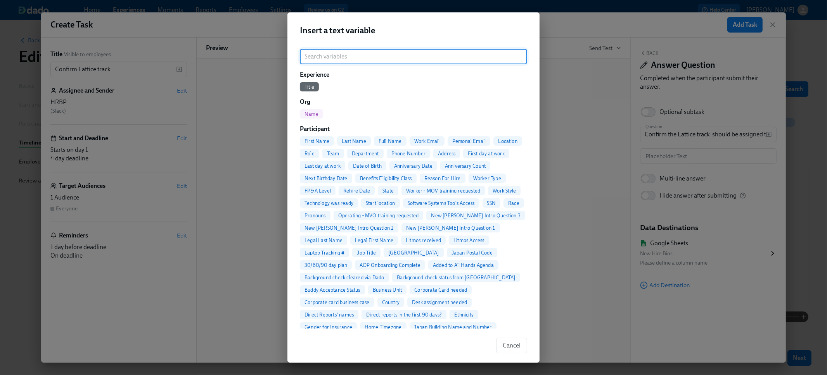
click at [322, 142] on span "First Name" at bounding box center [317, 141] width 34 height 6
type input "Confirm the Lattice track {{ participant.firstName }} should be assigned to:"
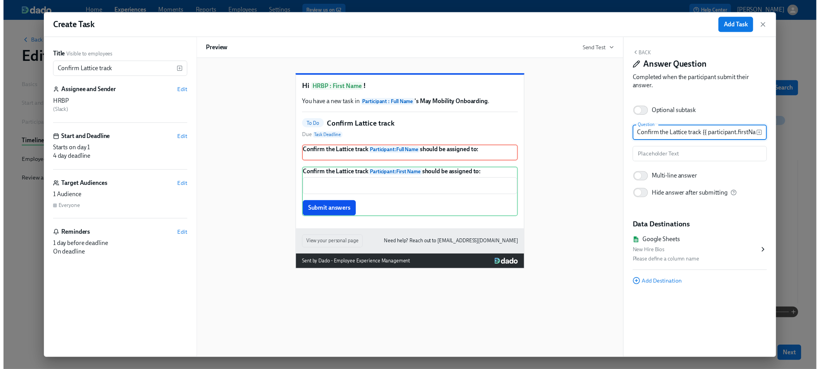
scroll to position [0, 74]
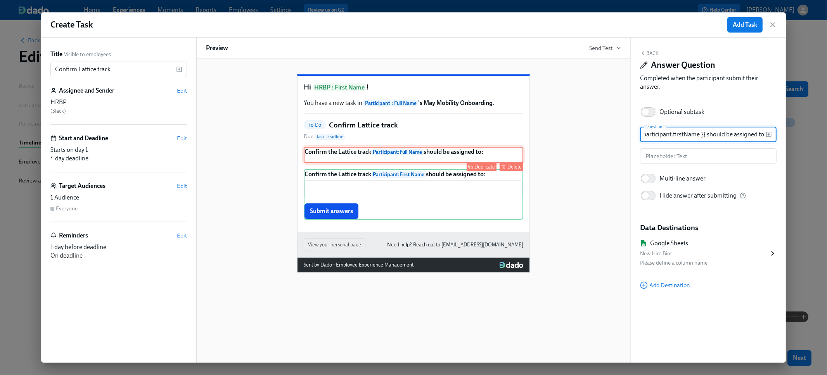
click at [470, 163] on div "Confirm the Lattice track Participant : Full Name should be assigned to: Duplic…" at bounding box center [414, 155] width 220 height 16
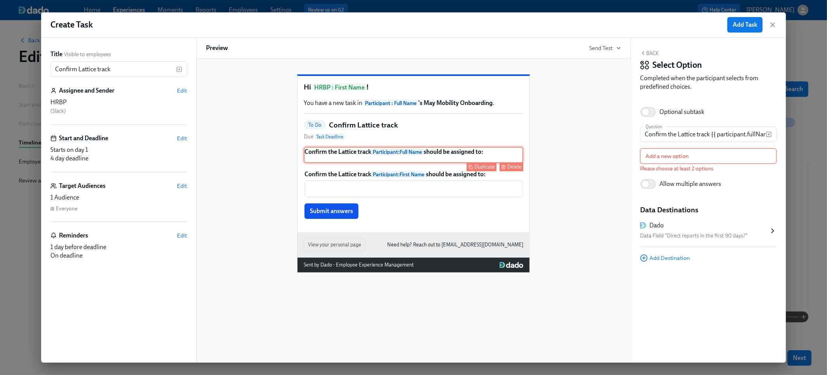
click at [510, 170] on div "Delete" at bounding box center [514, 167] width 14 height 6
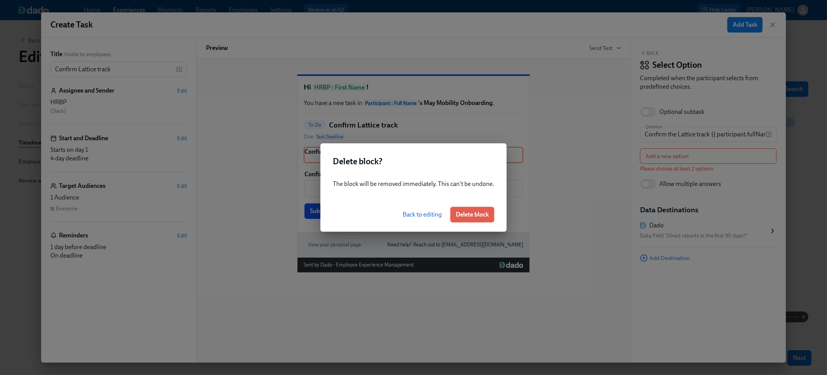
click at [463, 212] on span "Delete block" at bounding box center [472, 215] width 33 height 8
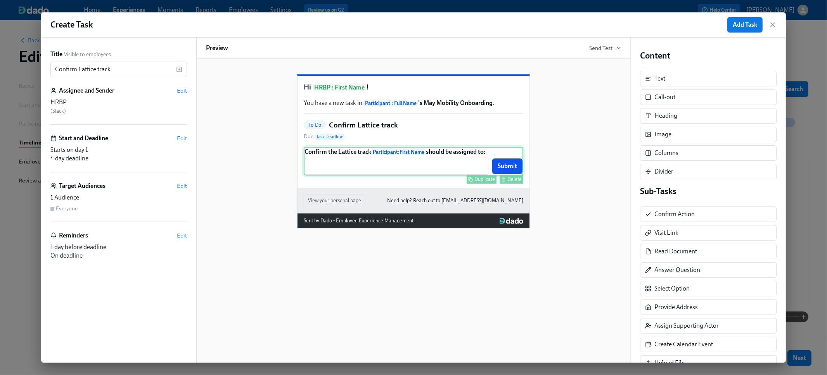
click at [422, 176] on div "Confirm the Lattice track Participant : First Name should be assigned to: ​ Sub…" at bounding box center [414, 161] width 220 height 29
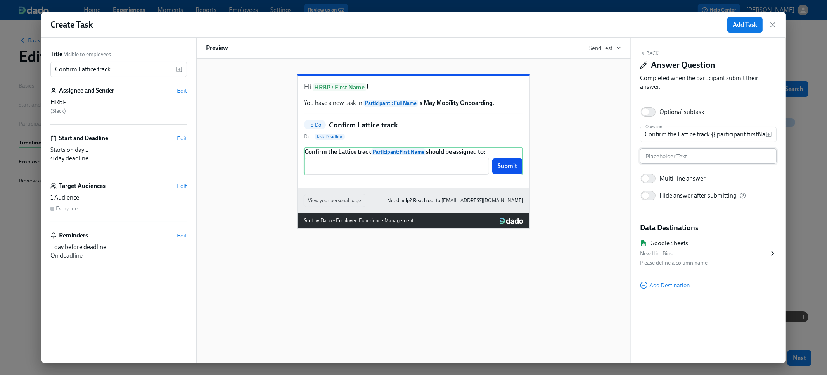
click at [649, 157] on input "text" at bounding box center [708, 157] width 137 height 16
click at [321, 176] on div "Confirm the Lattice track Participant : First Name should be assigned to: ​ Sub…" at bounding box center [414, 161] width 220 height 29
drag, startPoint x: 643, startPoint y: 156, endPoint x: 652, endPoint y: 159, distance: 9.9
click at [643, 156] on input "If none, use N/A." at bounding box center [708, 157] width 137 height 16
type input "Include P or M. If none, use N/A."
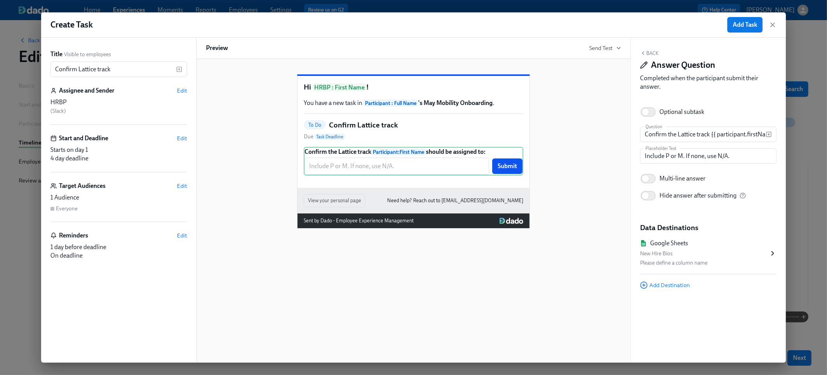
click at [686, 245] on div "Google Sheets" at bounding box center [669, 243] width 38 height 9
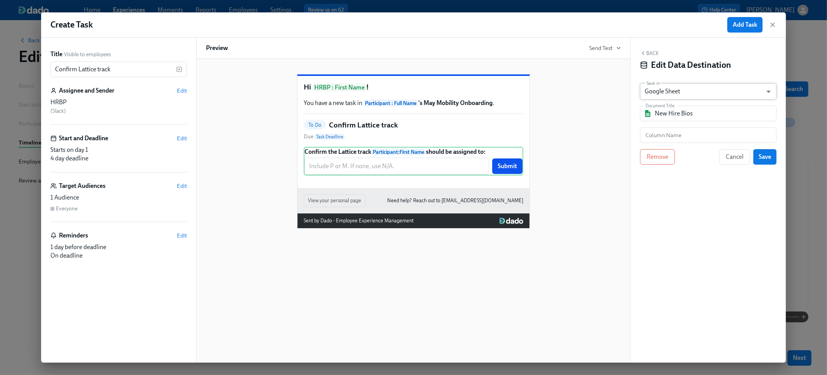
click at [684, 96] on body "Home Experiences Moments Reports Employees Settings Review us on G2 Help Center…" at bounding box center [413, 187] width 827 height 375
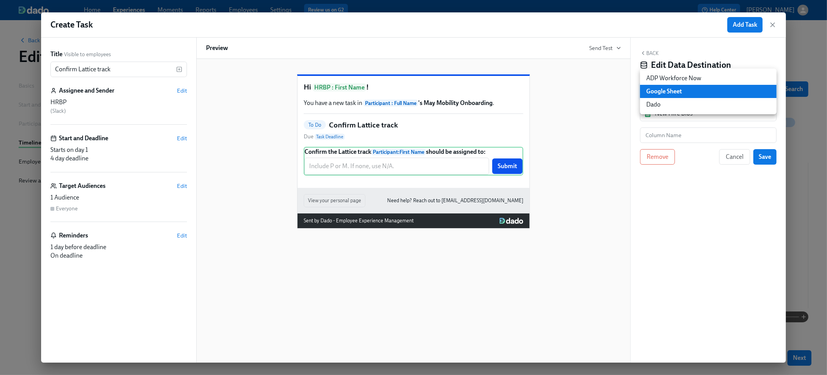
click at [684, 106] on li "Dado" at bounding box center [708, 104] width 137 height 13
type input "USER_PROFILE"
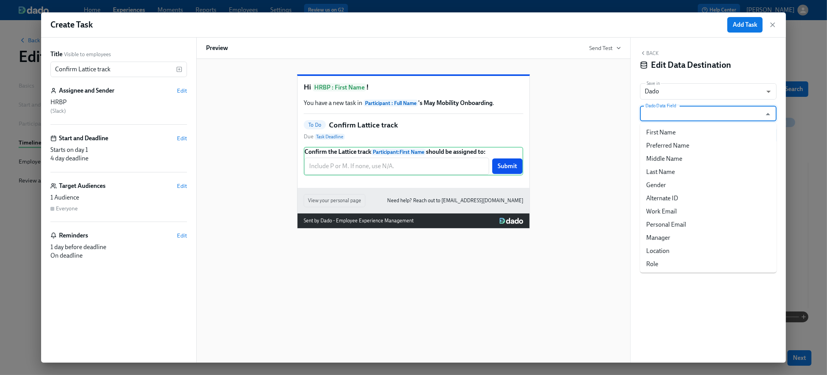
click at [684, 113] on input "Dado Data Field" at bounding box center [703, 114] width 118 height 16
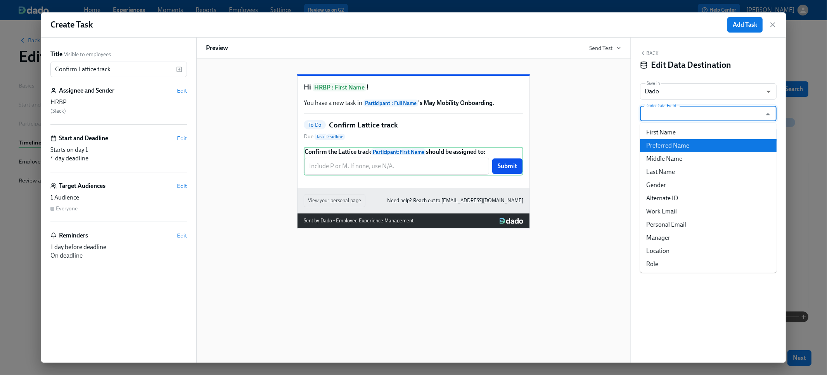
type input "a"
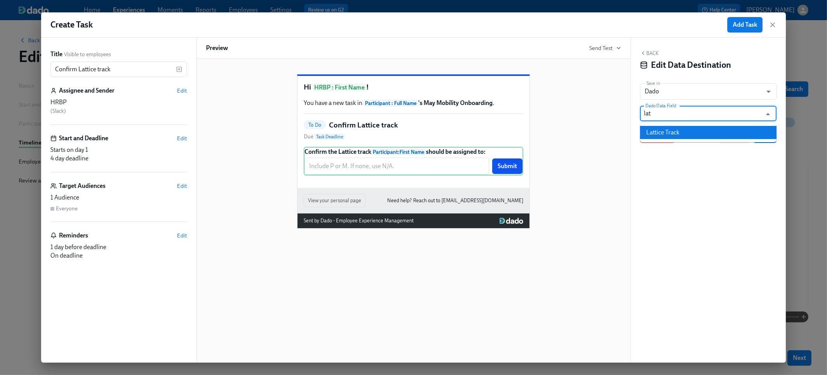
click at [687, 135] on li "Lattice Track" at bounding box center [708, 132] width 137 height 13
type input "Lattice Track"
click at [759, 135] on span "Save" at bounding box center [765, 135] width 12 height 8
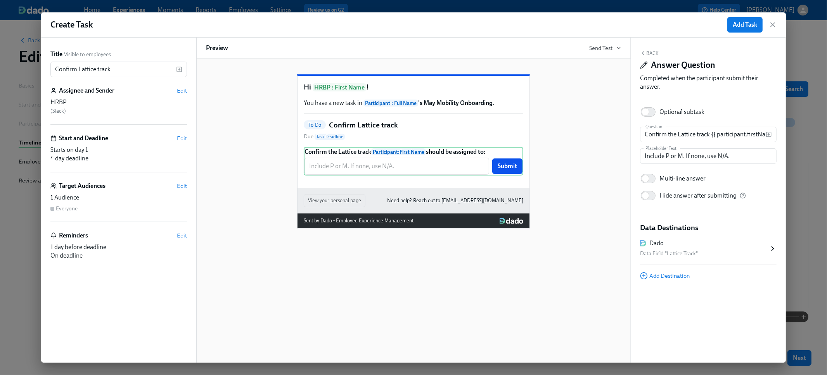
click at [664, 279] on span "Add Destination" at bounding box center [665, 276] width 50 height 8
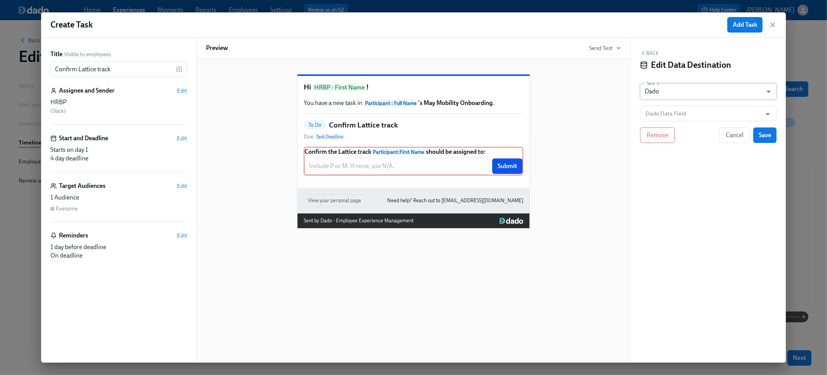
click at [677, 86] on body "Home Experiences Moments Reports Employees Settings Review us on G2 Help Center…" at bounding box center [413, 187] width 827 height 375
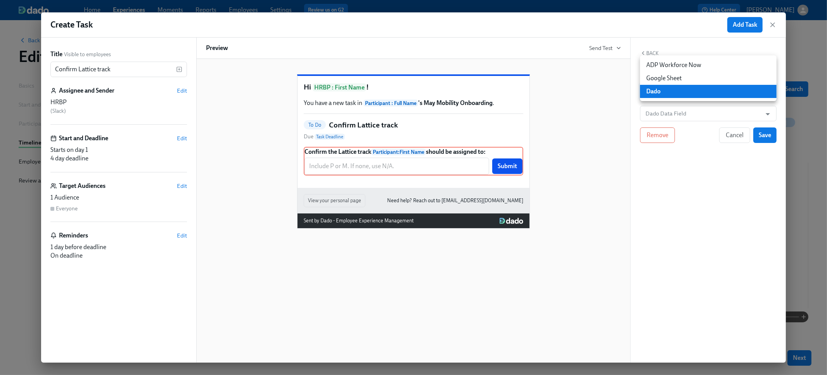
click at [669, 67] on li "ADP Workforce Now" at bounding box center [708, 65] width 137 height 13
type input "ADP_WORKFORCE_NOW"
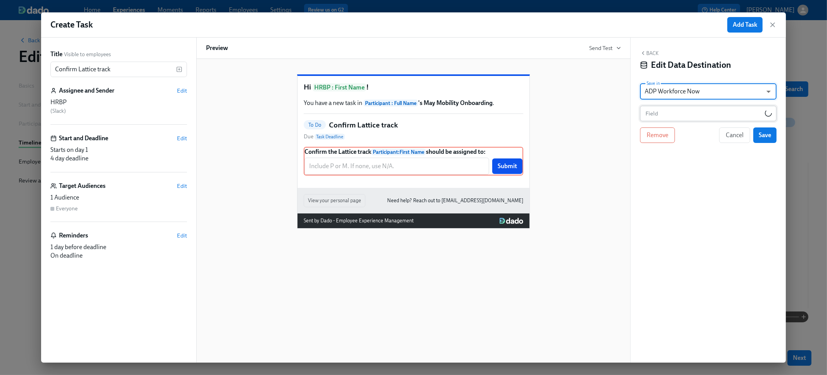
click at [667, 113] on input "text" at bounding box center [702, 114] width 125 height 16
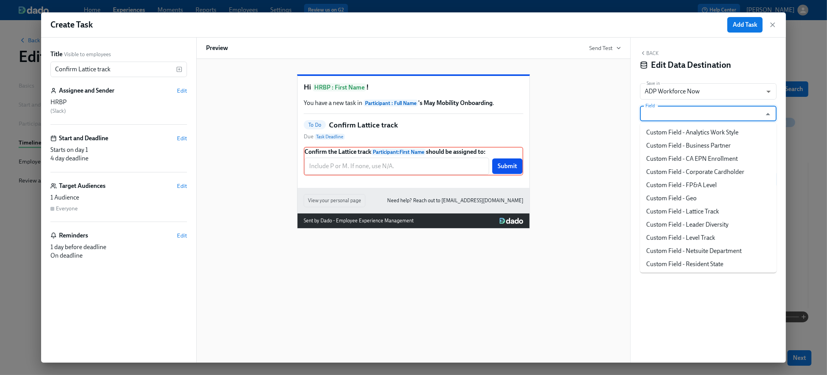
click at [679, 119] on input "Field" at bounding box center [701, 114] width 114 height 16
click at [676, 209] on li "Custom Field - Lattice Track" at bounding box center [708, 211] width 137 height 13
type input "Custom Field - Lattice Track"
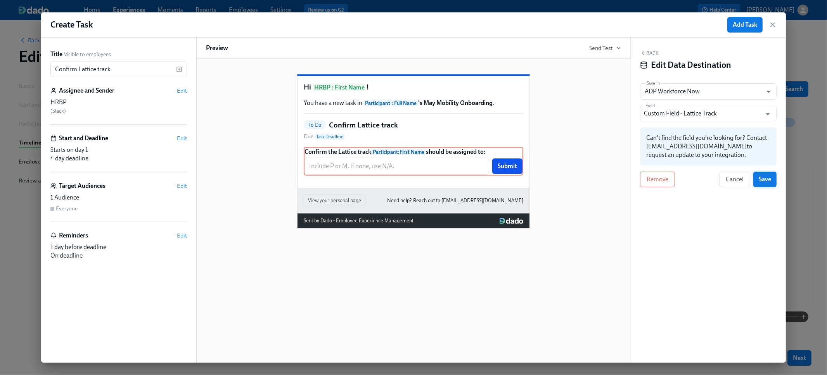
click at [761, 178] on span "Save" at bounding box center [765, 180] width 12 height 8
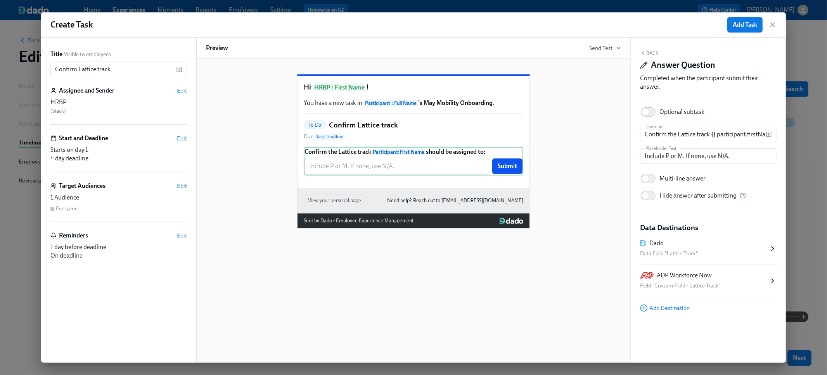
click at [180, 140] on span "Edit" at bounding box center [182, 139] width 10 height 8
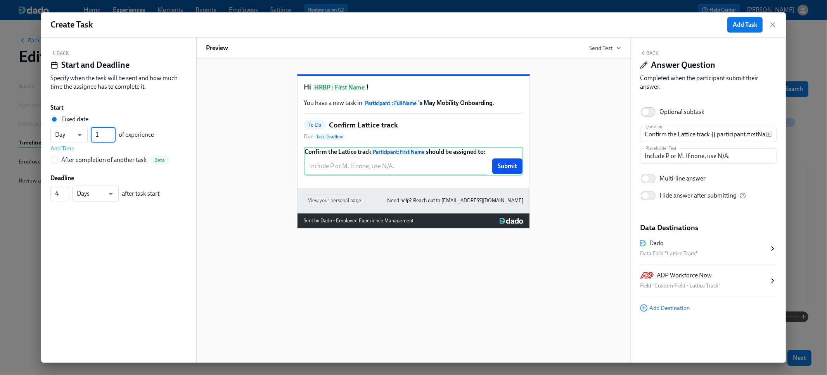
drag, startPoint x: 100, startPoint y: 137, endPoint x: 94, endPoint y: 137, distance: 5.9
click at [94, 137] on input "1" at bounding box center [103, 135] width 25 height 16
type input "3"
click at [105, 145] on div "Day d ​ 3 ​ of experience Add Time" at bounding box center [118, 140] width 137 height 26
click at [65, 54] on button "Back" at bounding box center [59, 53] width 19 height 6
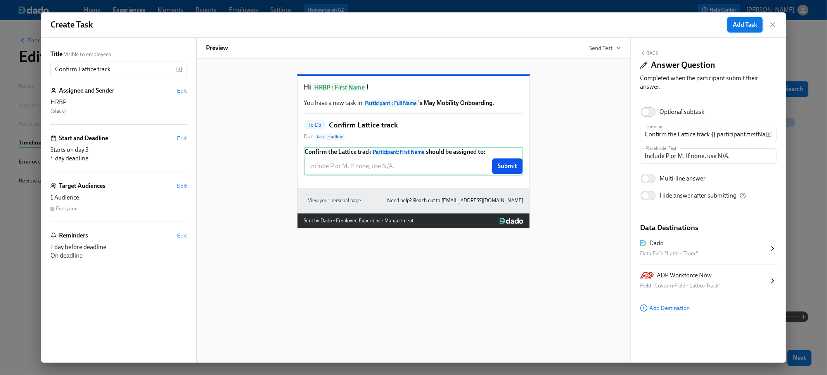
click at [749, 23] on span "Add Task" at bounding box center [745, 25] width 24 height 8
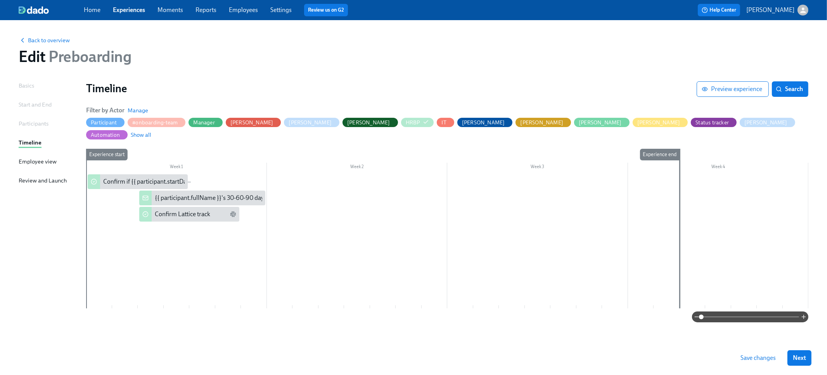
click at [742, 361] on span "Save changes" at bounding box center [757, 359] width 35 height 8
click at [46, 43] on span "Back to overview" at bounding box center [44, 40] width 51 height 8
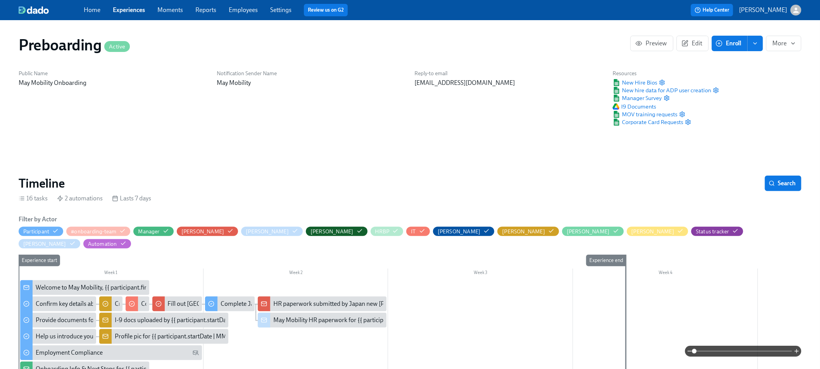
scroll to position [0, 1539]
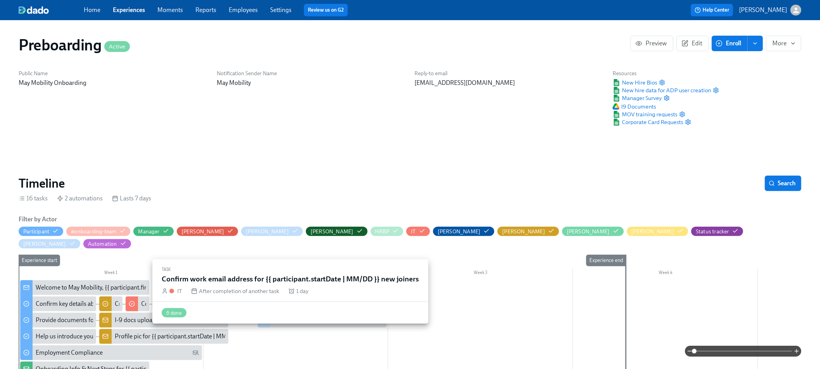
click at [134, 301] on icon at bounding box center [132, 304] width 6 height 6
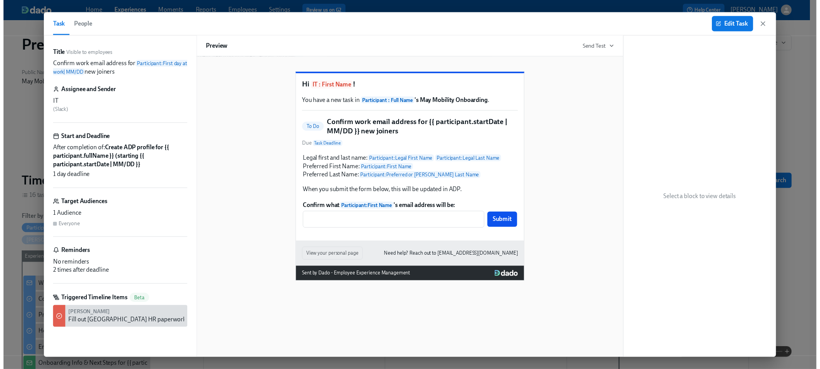
scroll to position [0, 1533]
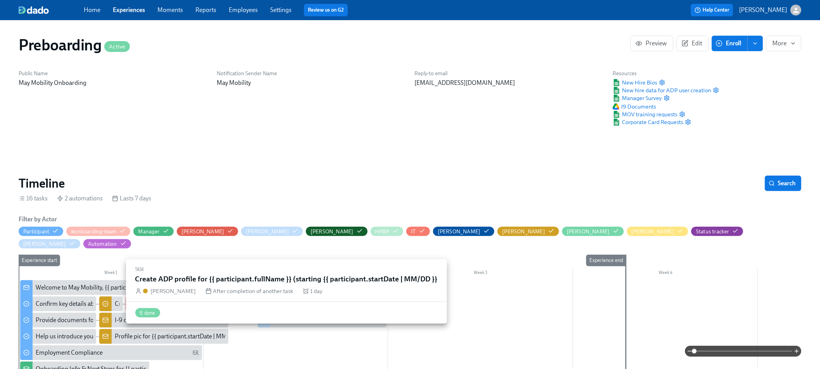
click at [114, 297] on div "Create ADP profile for {{ participant.fullName }} (starting {{ participant.star…" at bounding box center [110, 304] width 23 height 15
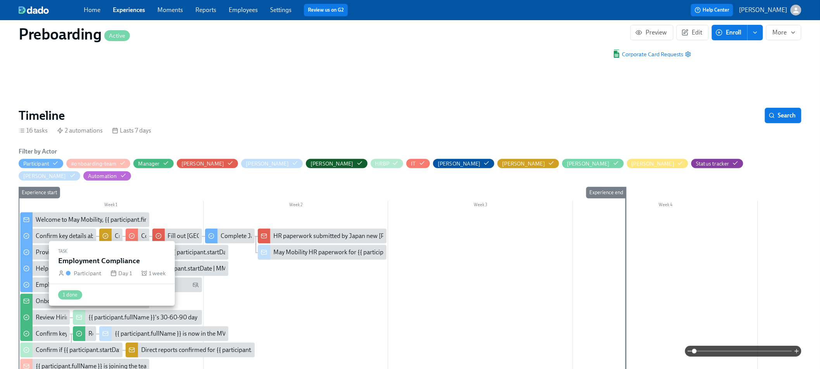
scroll to position [68, 0]
